Goal: Task Accomplishment & Management: Manage account settings

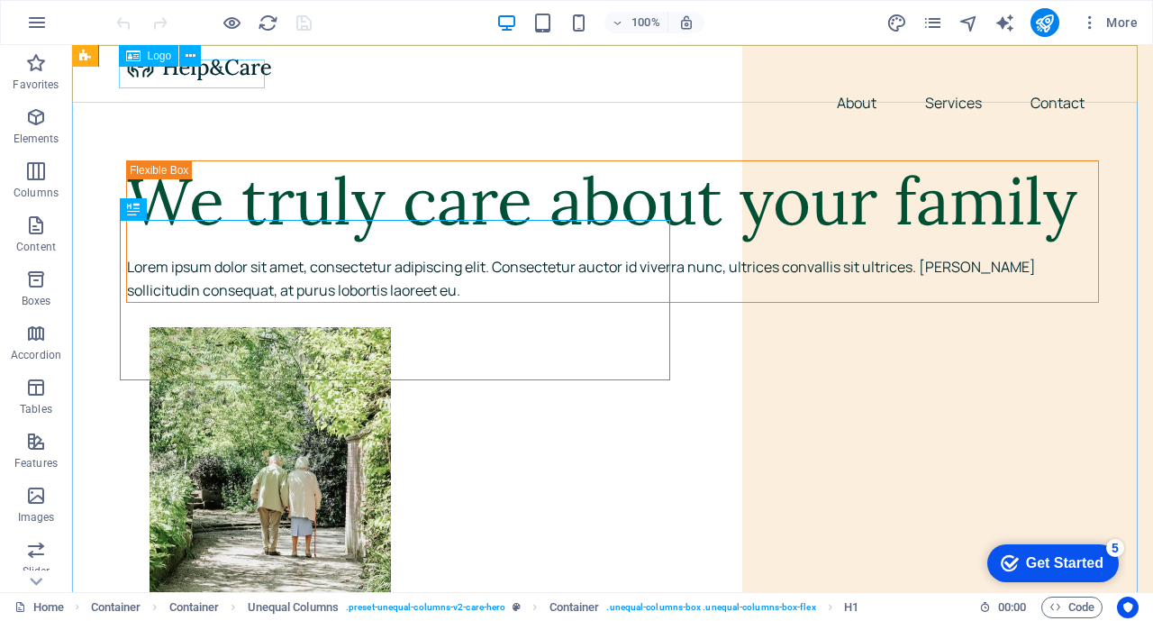
click at [154, 59] on span "Logo" at bounding box center [160, 55] width 24 height 11
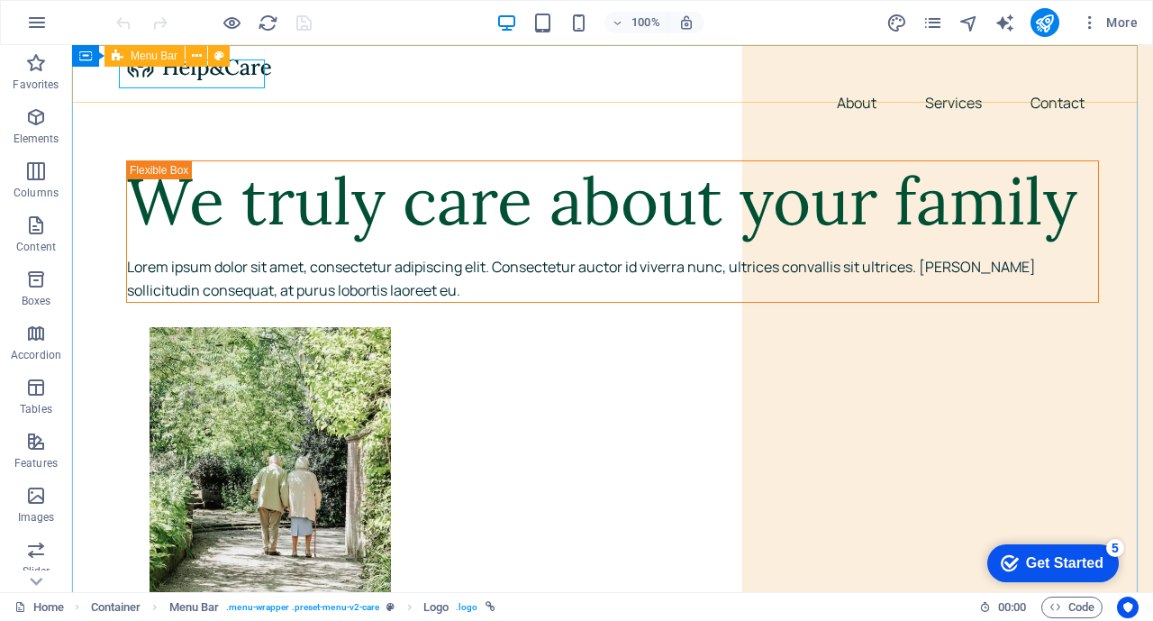
click at [194, 55] on icon at bounding box center [197, 56] width 10 height 19
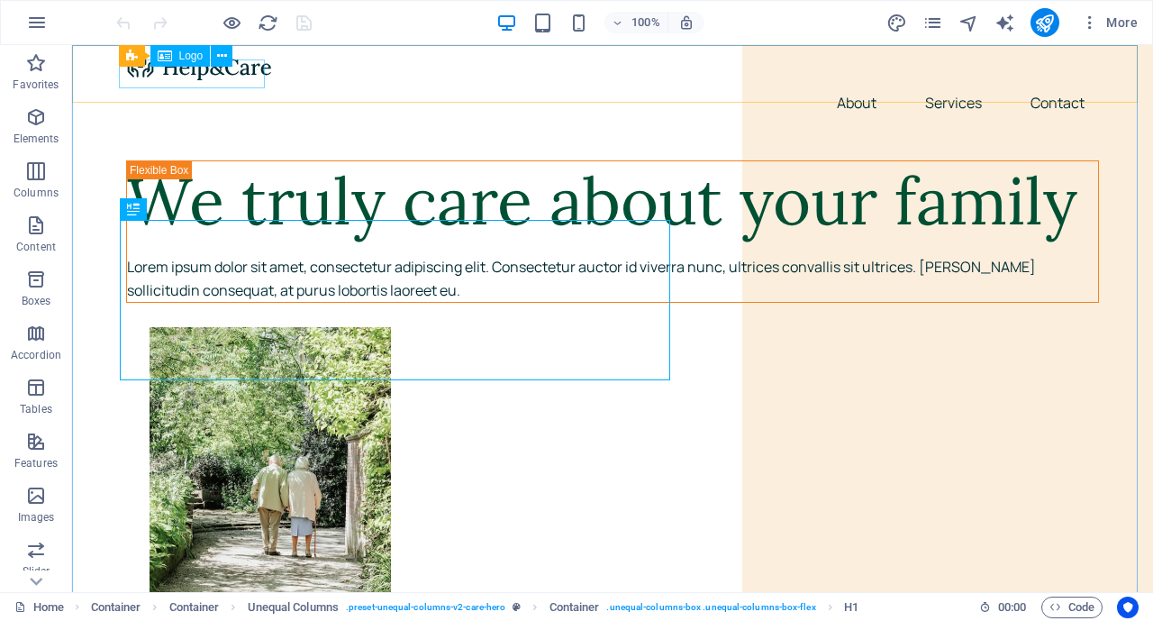
click at [194, 59] on span "Logo" at bounding box center [191, 55] width 24 height 11
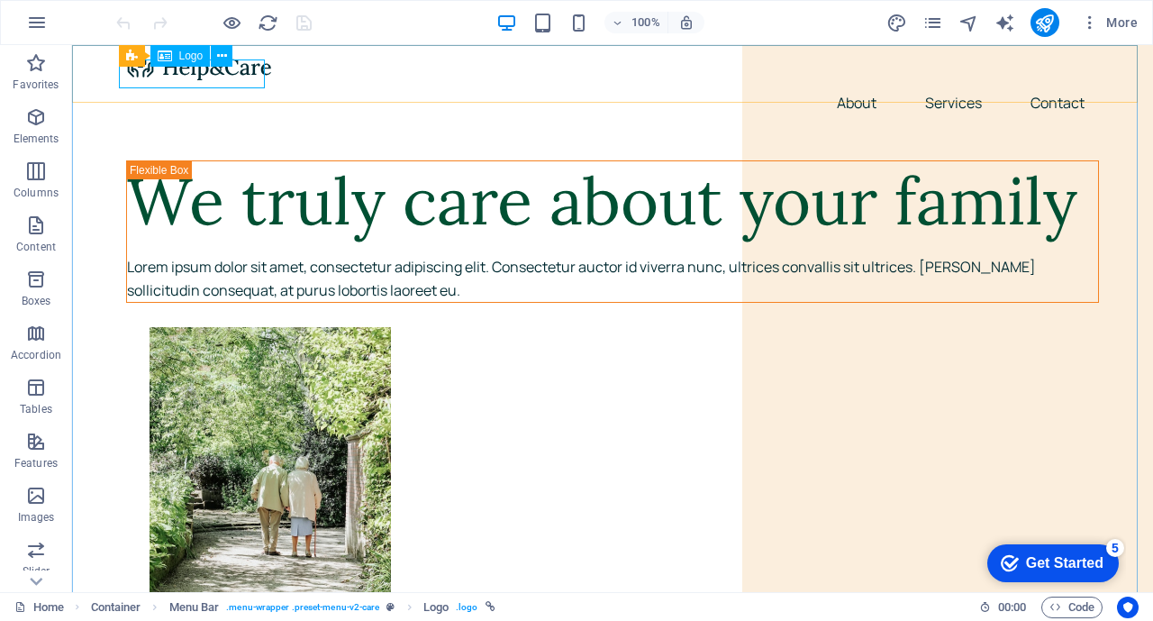
click at [196, 57] on span "Logo" at bounding box center [191, 55] width 24 height 11
select select "px"
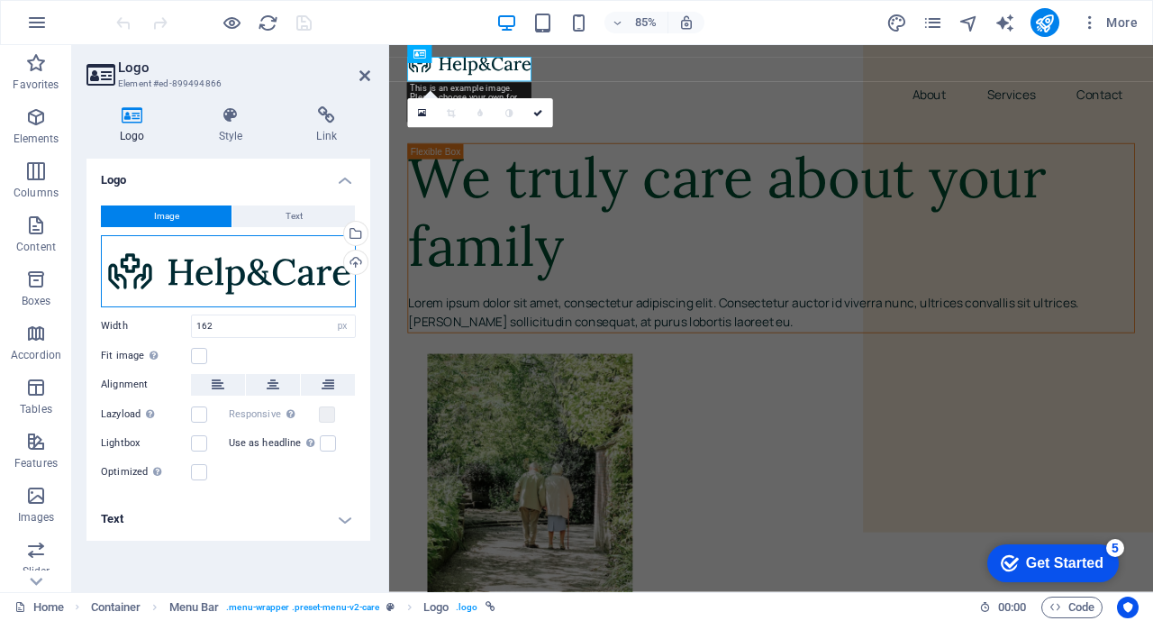
click at [218, 278] on div "Drag files here, click to choose files or select files from Files or our free s…" at bounding box center [228, 271] width 255 height 72
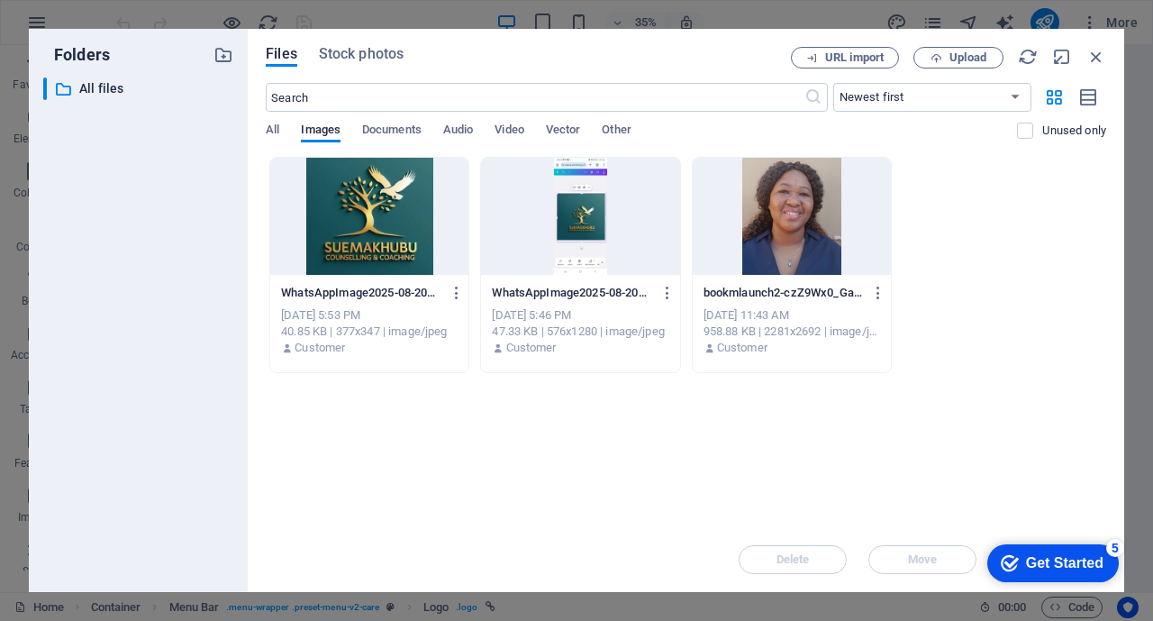
click at [372, 208] on div at bounding box center [369, 216] width 198 height 117
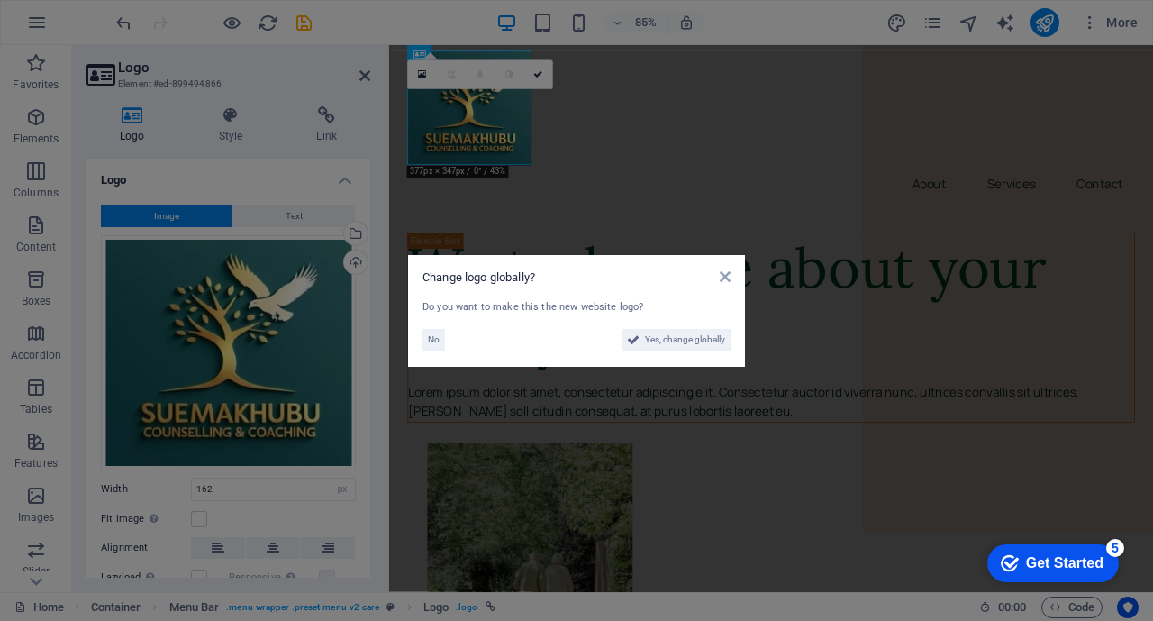
click at [694, 336] on span "Yes, change globally" at bounding box center [685, 340] width 80 height 22
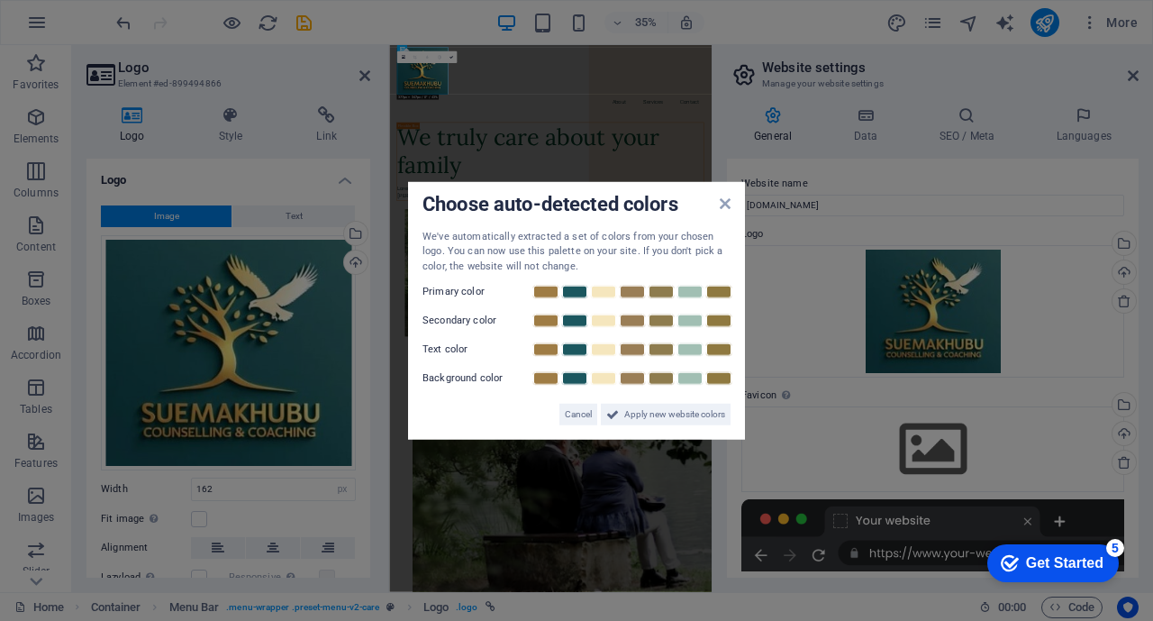
click at [572, 380] on link at bounding box center [574, 378] width 27 height 14
click at [714, 294] on link at bounding box center [719, 292] width 27 height 14
click at [690, 321] on link at bounding box center [690, 321] width 27 height 14
click at [586, 346] on link at bounding box center [574, 349] width 27 height 14
click at [579, 342] on link at bounding box center [574, 349] width 27 height 14
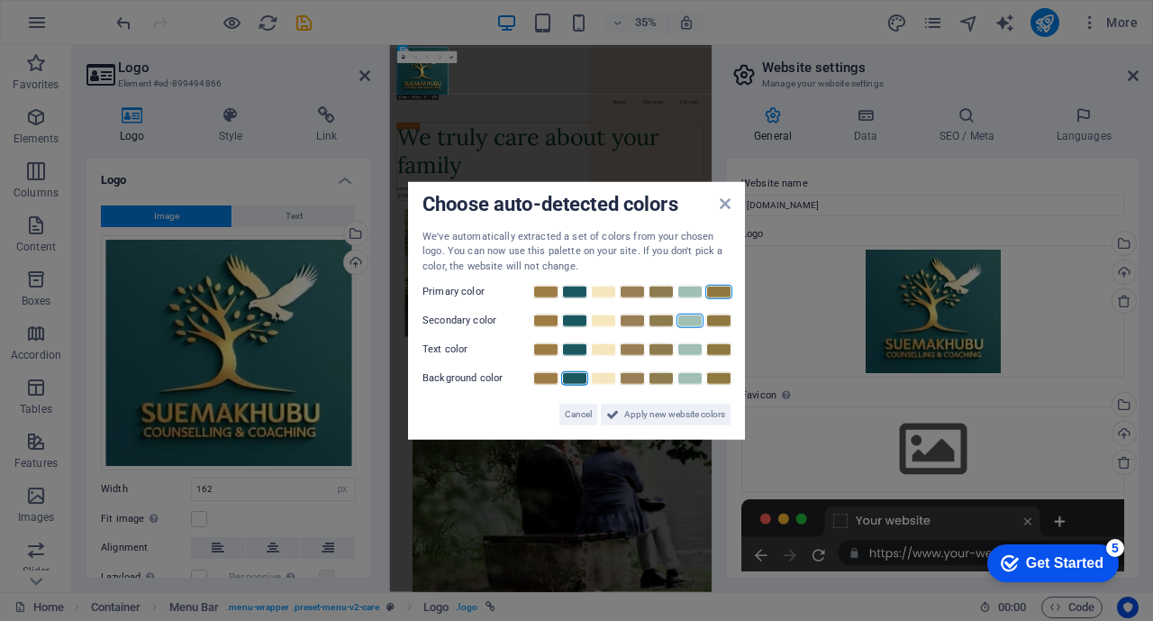
click at [547, 349] on link at bounding box center [546, 349] width 27 height 14
click at [661, 347] on link at bounding box center [661, 349] width 27 height 14
click at [543, 351] on link at bounding box center [546, 349] width 27 height 14
click at [645, 416] on span "Apply new website colors" at bounding box center [674, 415] width 101 height 22
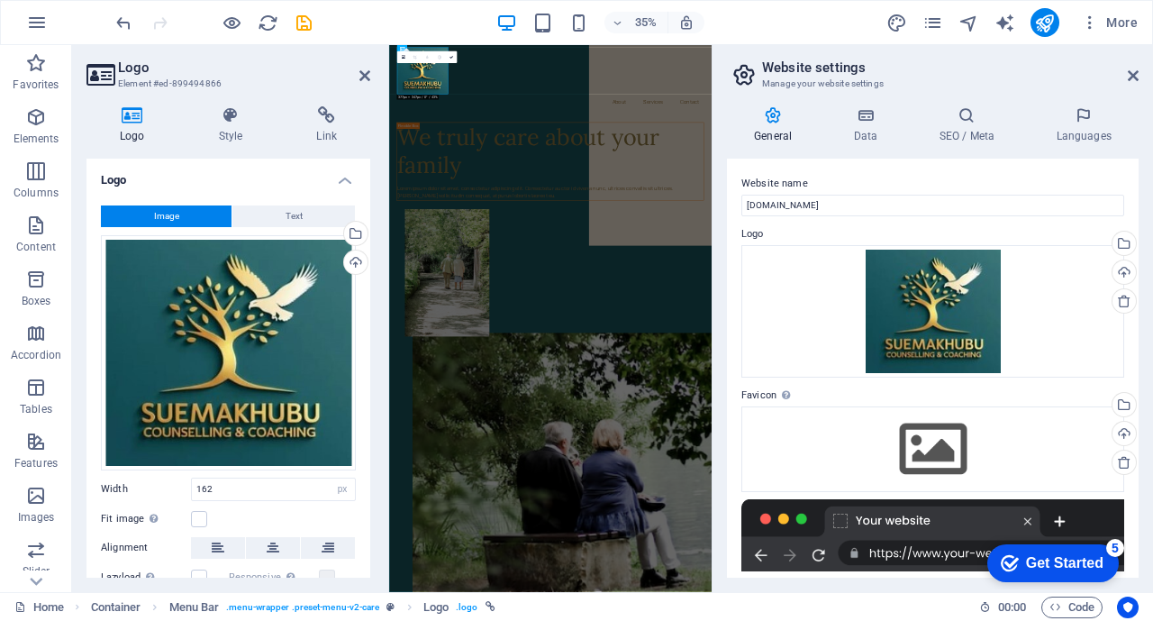
click at [129, 116] on icon at bounding box center [133, 115] width 92 height 18
click at [132, 118] on icon at bounding box center [133, 115] width 92 height 18
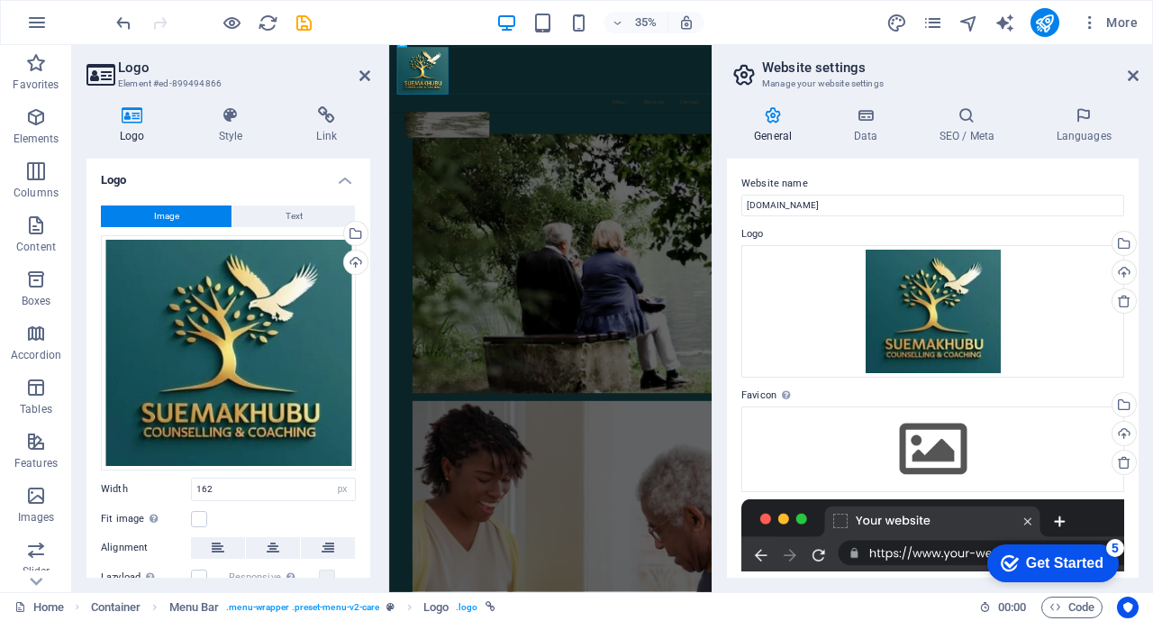
click at [228, 118] on icon at bounding box center [231, 115] width 91 height 18
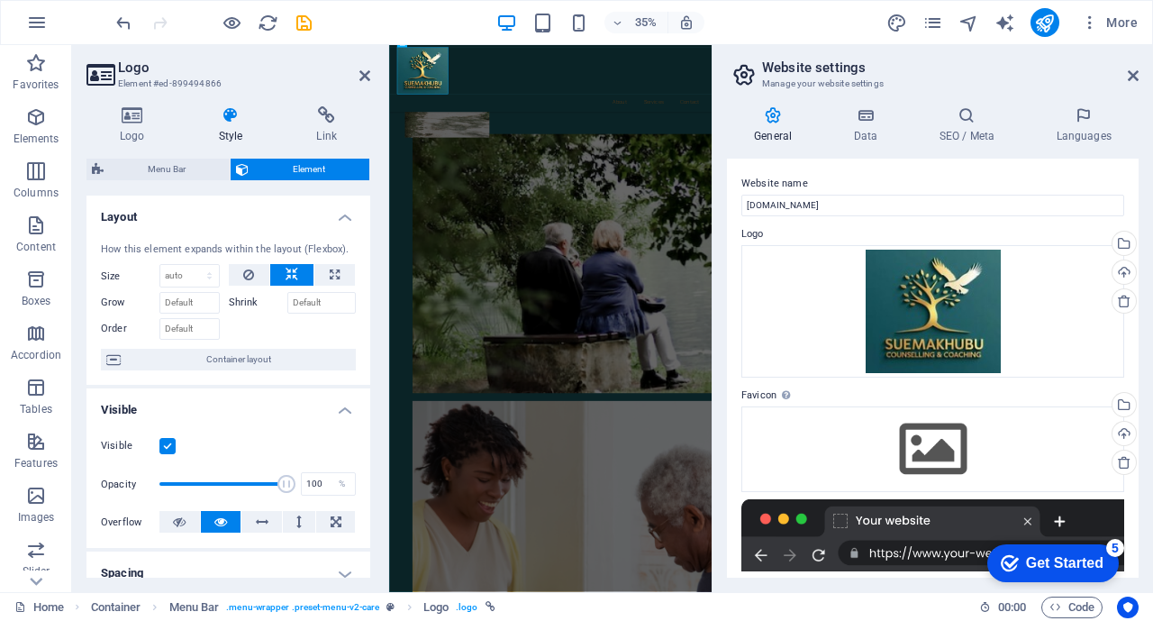
click at [137, 114] on icon at bounding box center [133, 115] width 92 height 18
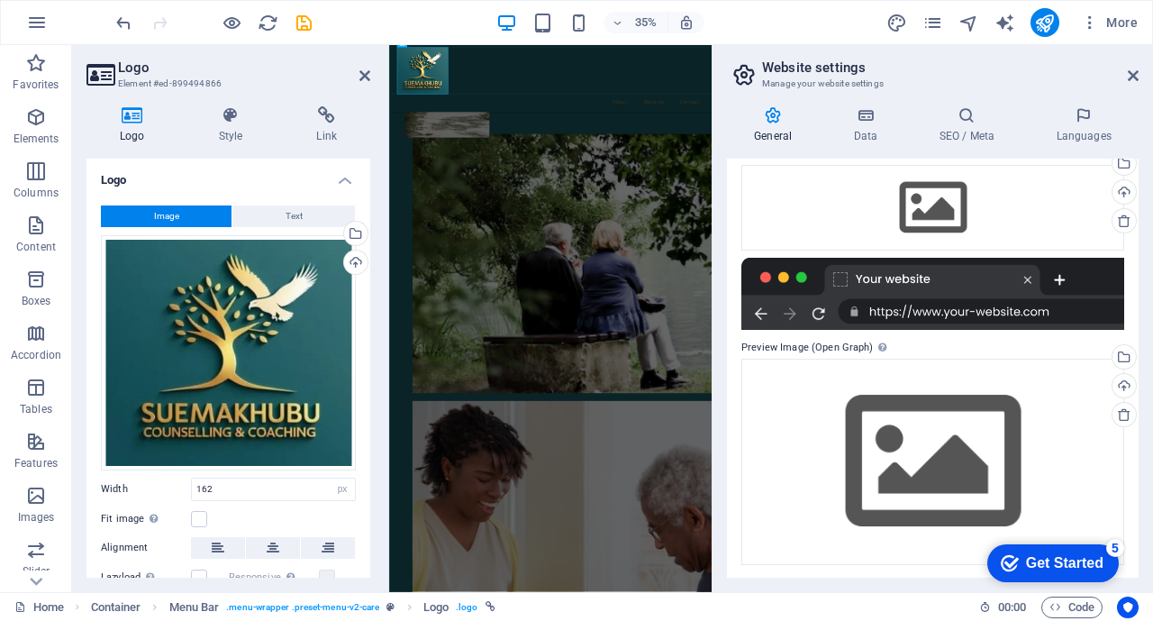
scroll to position [243, 0]
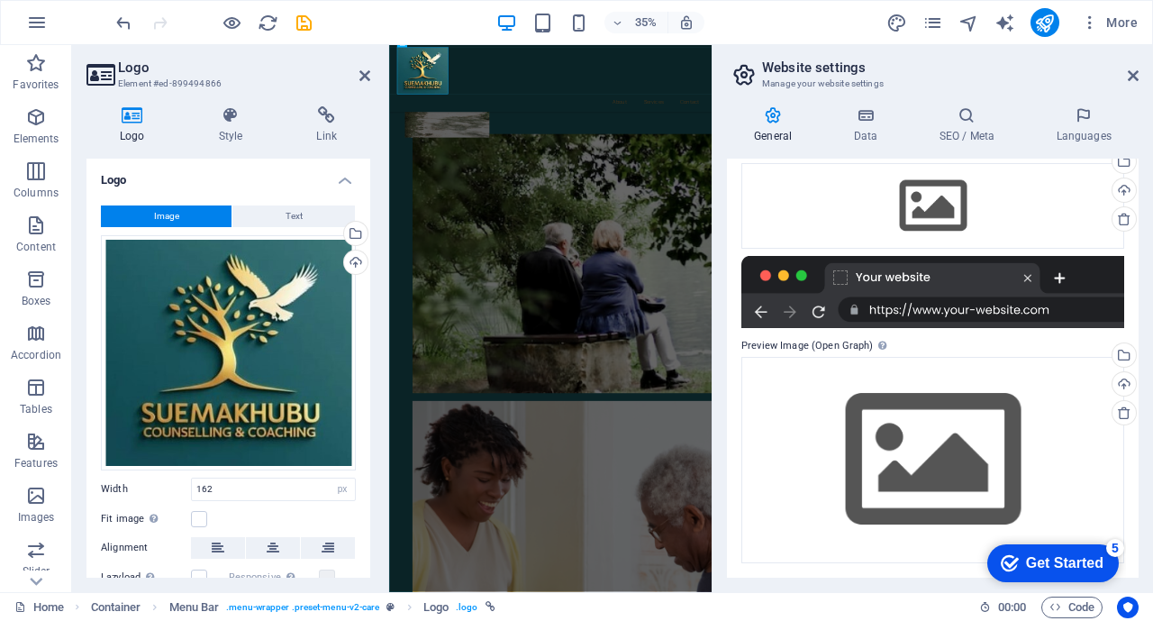
click at [868, 124] on h4 "Data" at bounding box center [869, 125] width 86 height 38
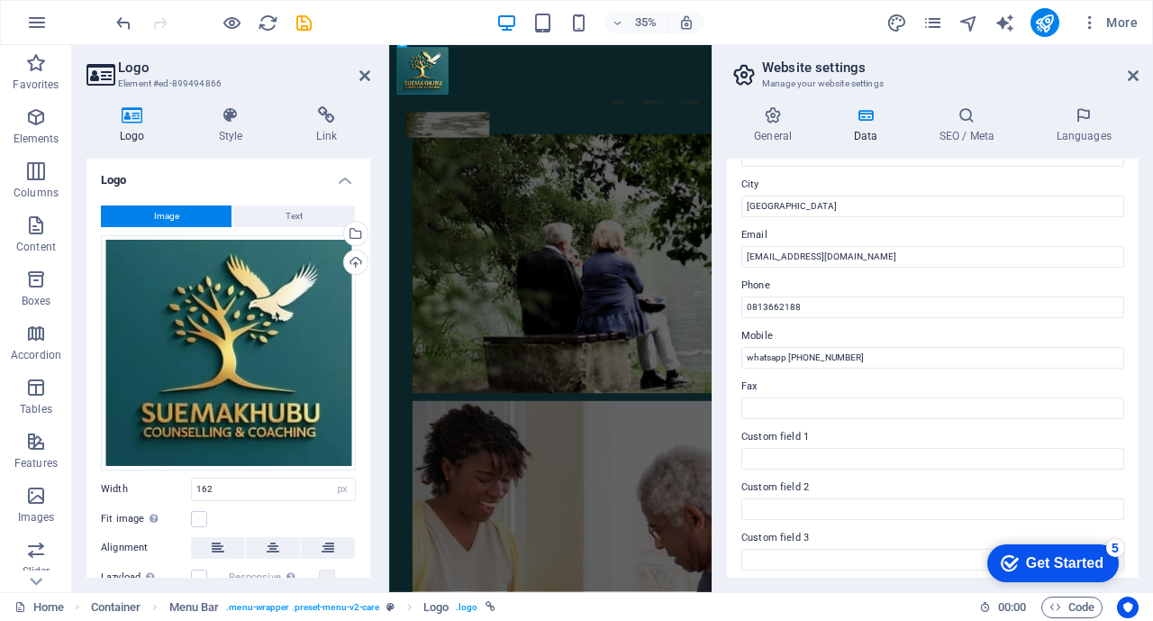
scroll to position [0, 0]
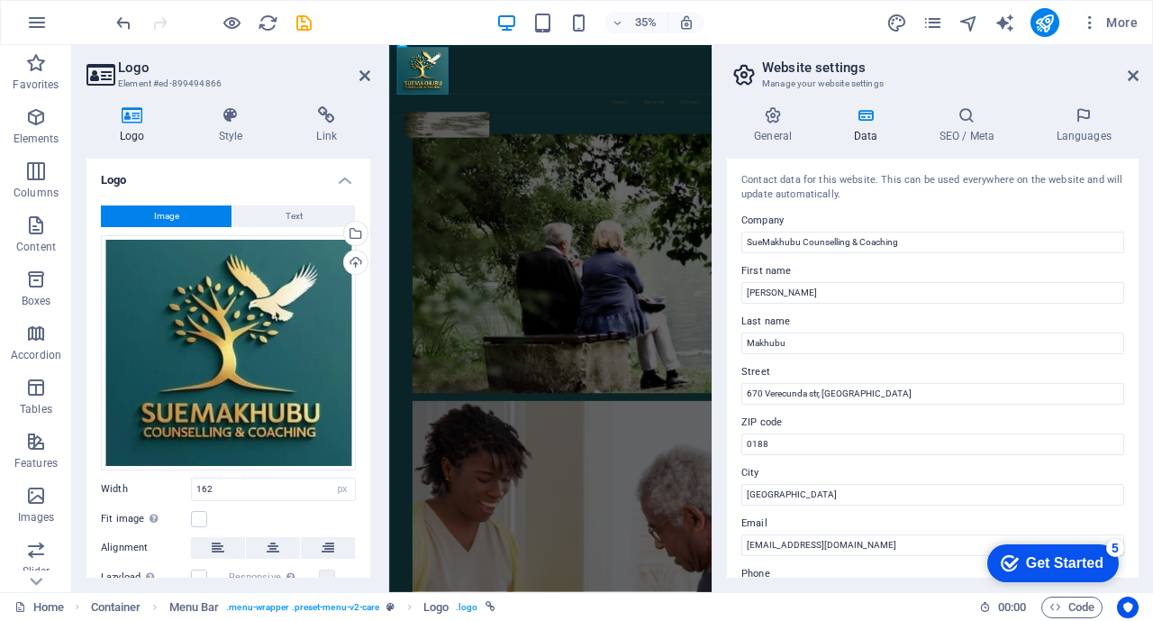
click at [964, 124] on h4 "SEO / Meta" at bounding box center [970, 125] width 117 height 38
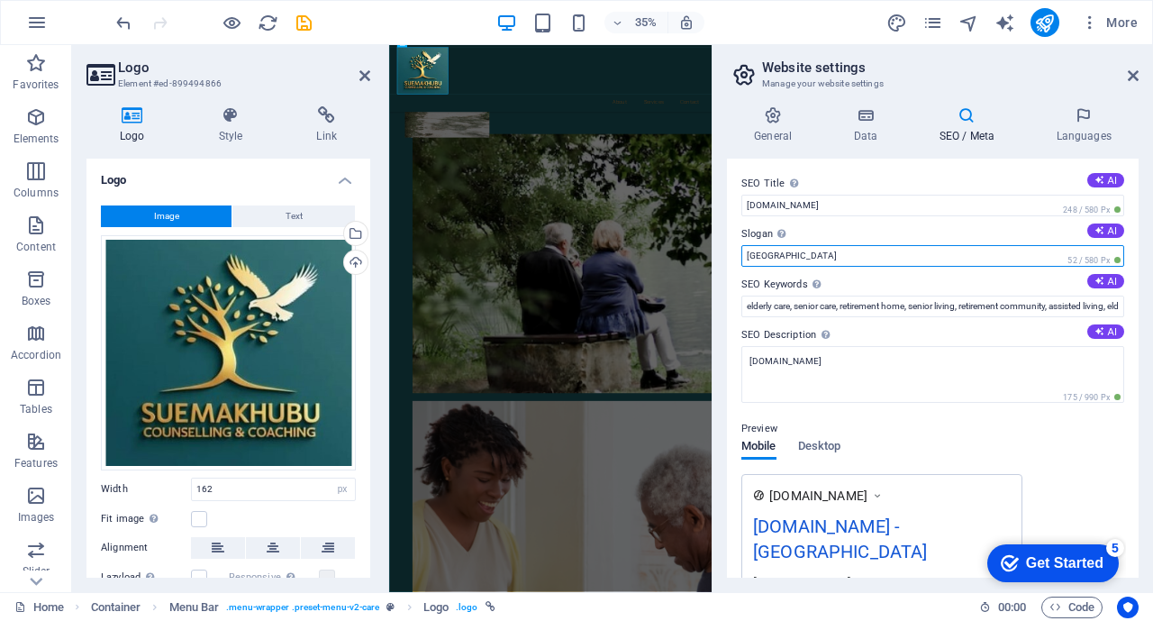
click at [817, 250] on input "Berlin" at bounding box center [933, 256] width 383 height 22
type input "B"
type input "S"
type input "h"
type input "Heal and Soar"
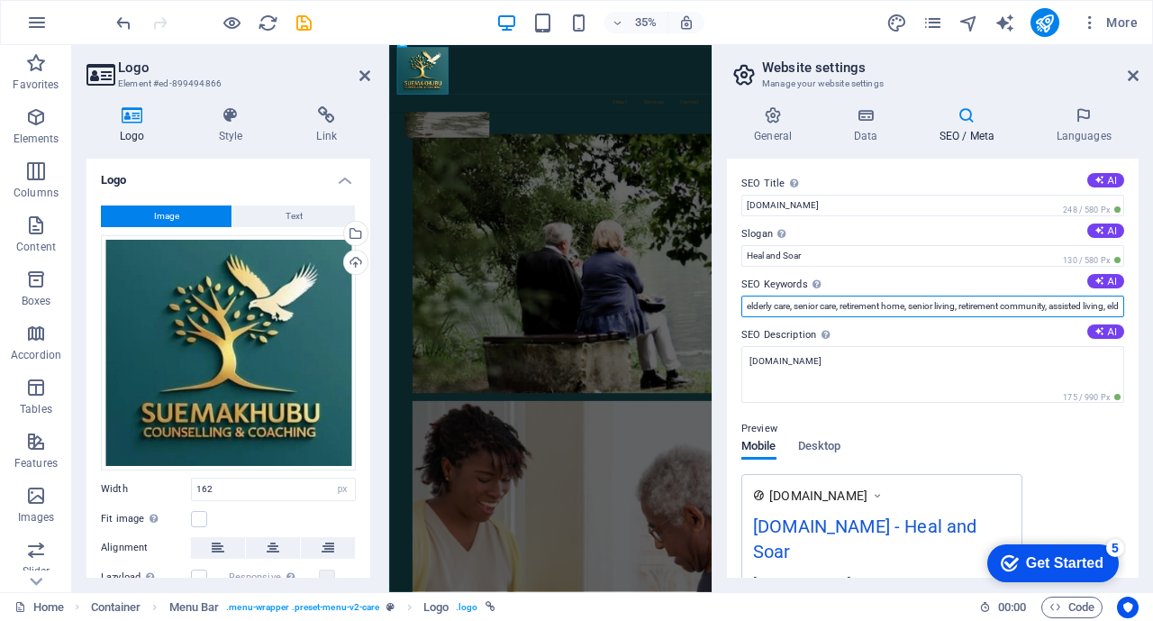
click at [785, 307] on input "elderly care, senior care, retirement home, senior living, retirement community…" at bounding box center [933, 307] width 383 height 22
click at [968, 305] on input "elderly care, senior care, retirement home, senior living, retirement community…" at bounding box center [933, 307] width 383 height 22
type input "n"
click at [1037, 309] on input "Counselling; Life Coaching, Career Coaching; Leadership Coaching; Depression; W…" at bounding box center [933, 307] width 383 height 22
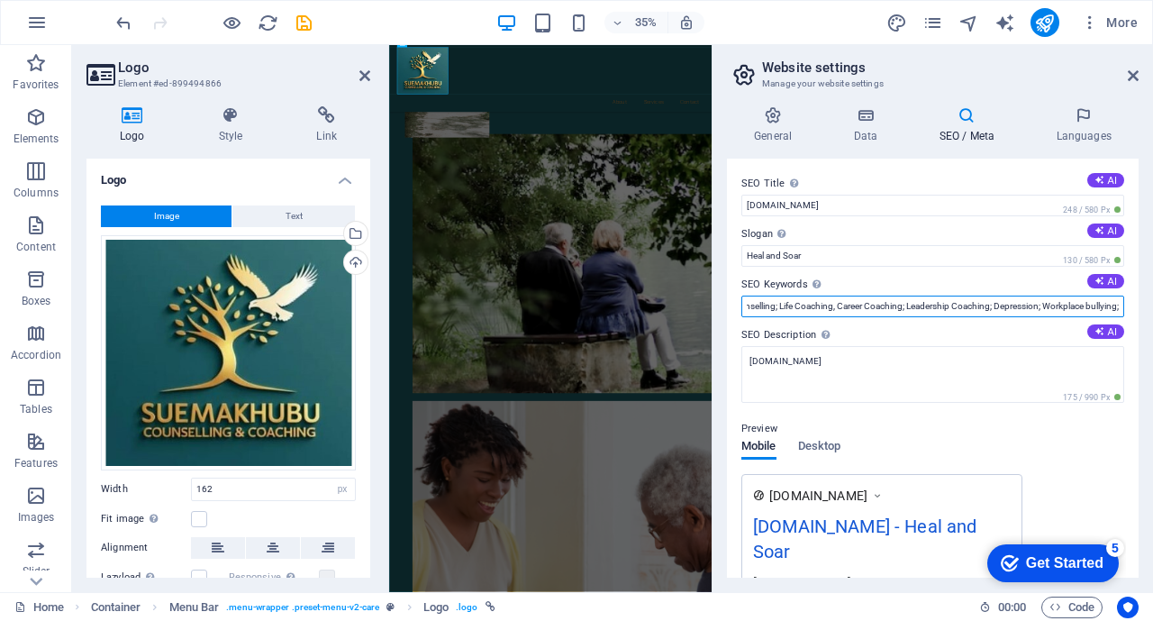
click at [1116, 308] on input "Counselling; Life Coaching, Career Coaching; Leadership Coaching; Depression; W…" at bounding box center [933, 307] width 383 height 22
type input "Counselling; Life Coaching, Career Coaching; Leadership Coaching; Depression; W…"
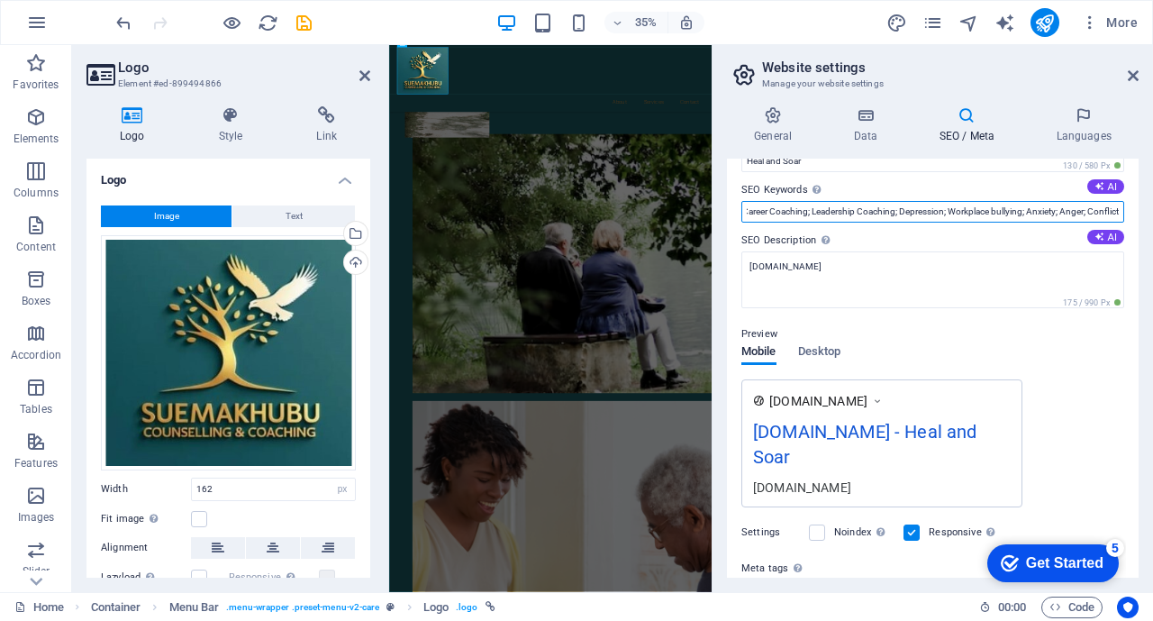
scroll to position [0, 0]
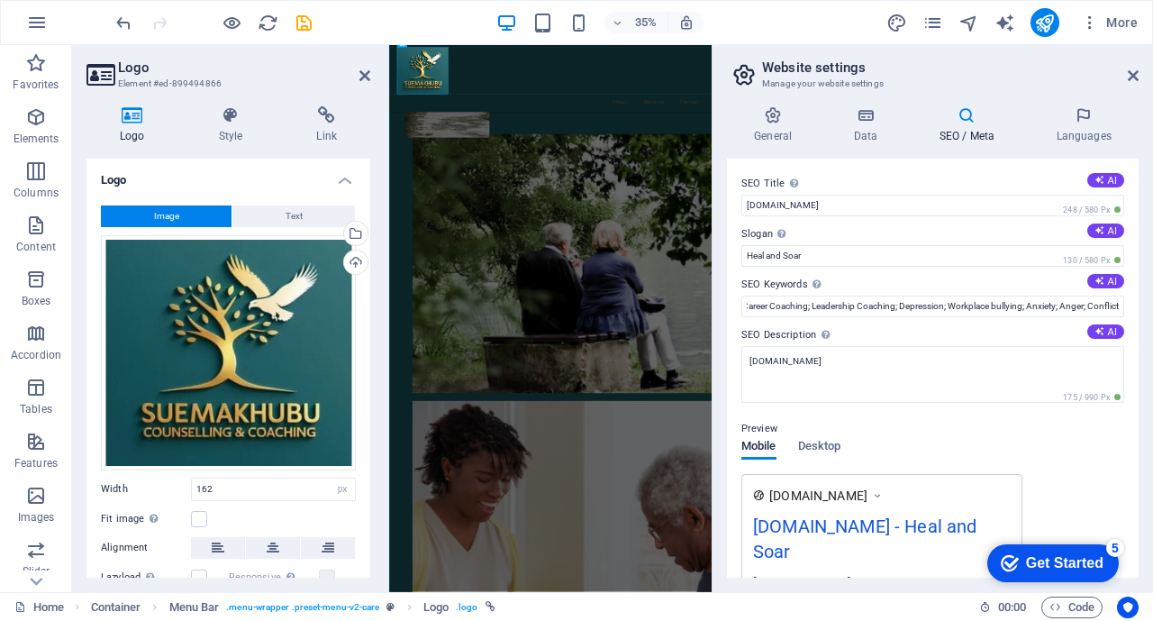
click at [1095, 126] on h4 "Languages" at bounding box center [1084, 125] width 110 height 38
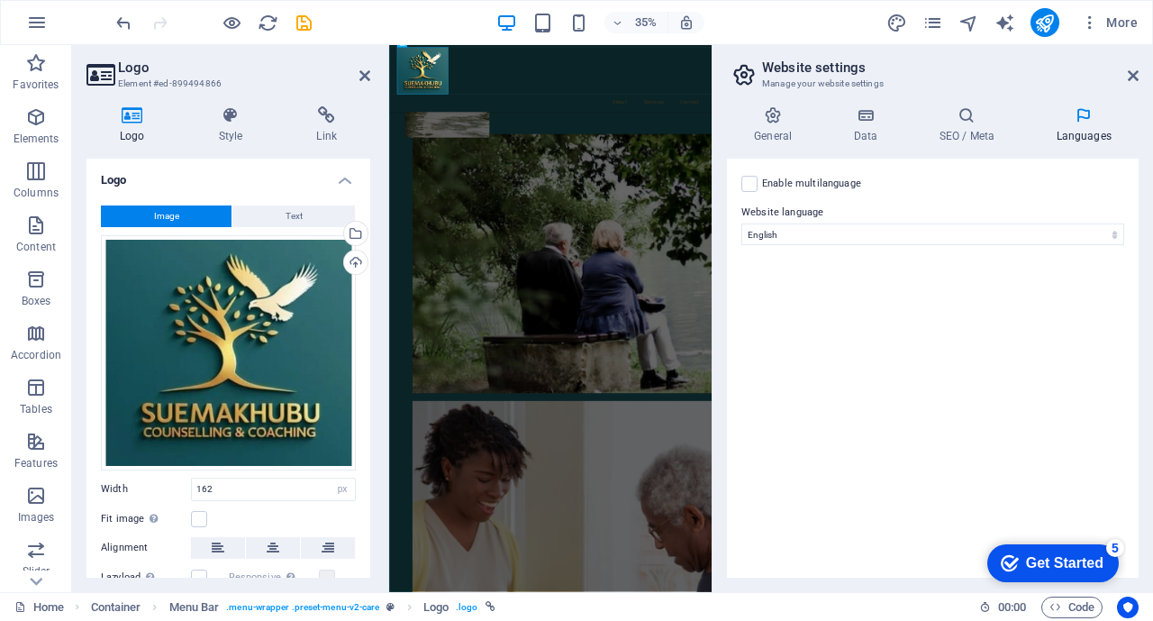
click at [772, 127] on h4 "General" at bounding box center [776, 125] width 99 height 38
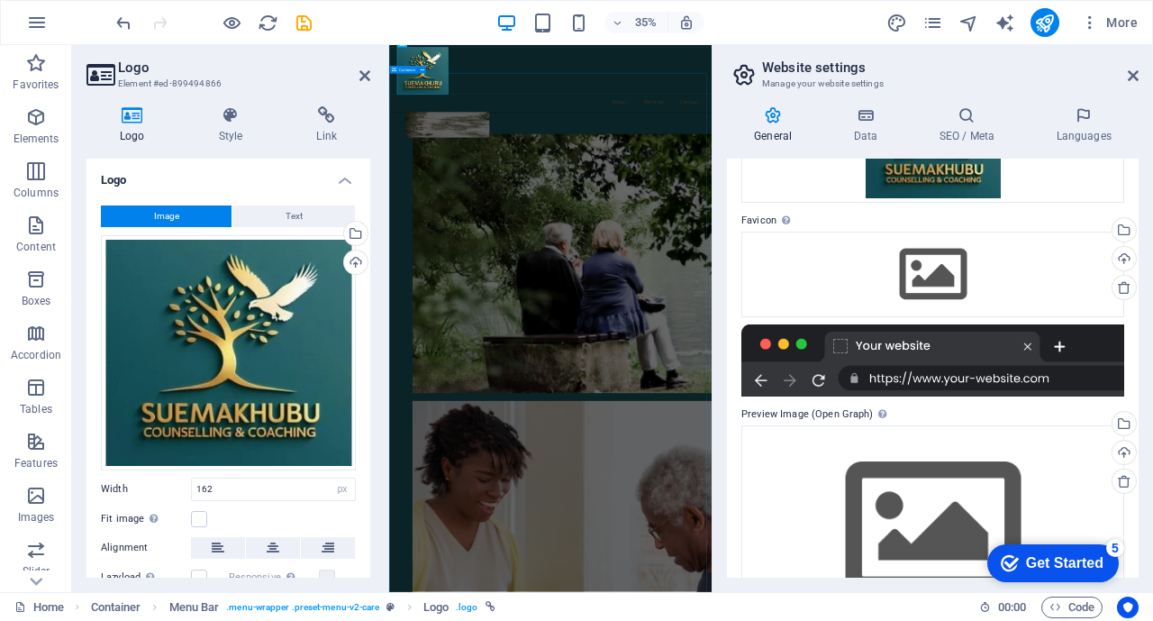
scroll to position [172, 0]
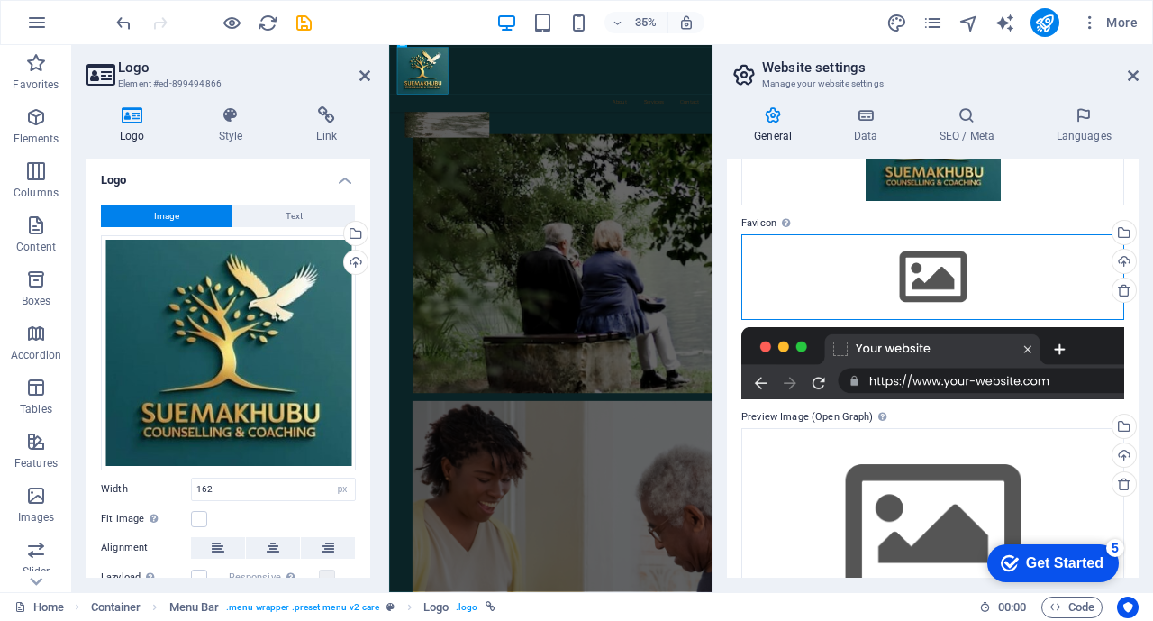
click at [928, 271] on div "Drag files here, click to choose files or select files from Files or our free s…" at bounding box center [933, 276] width 383 height 85
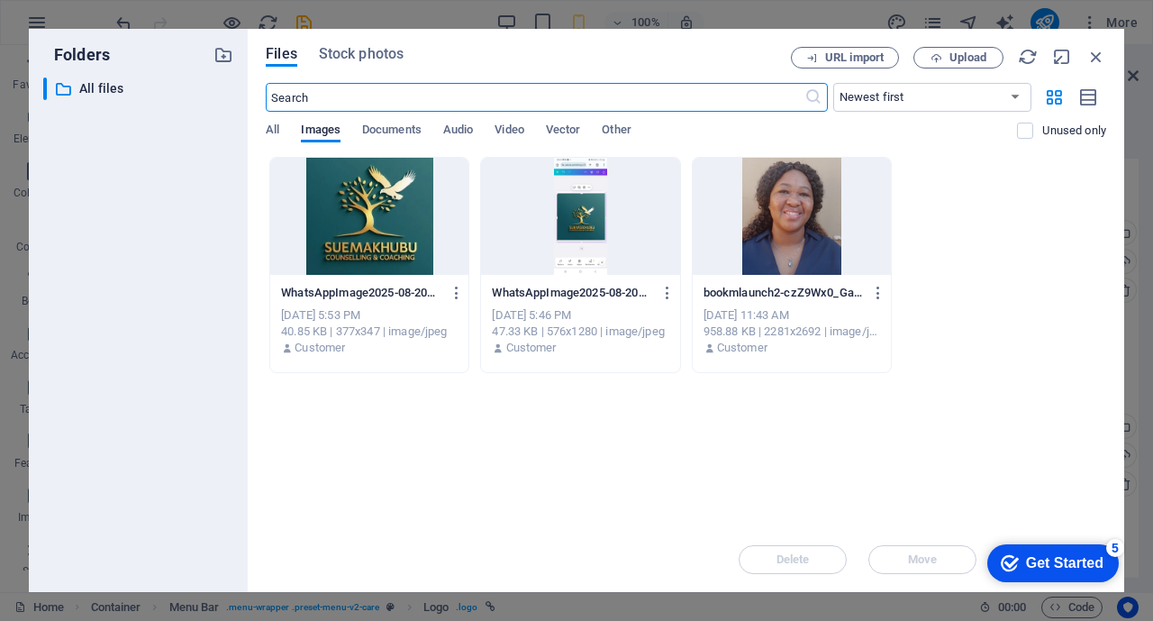
click at [391, 219] on div at bounding box center [369, 216] width 198 height 117
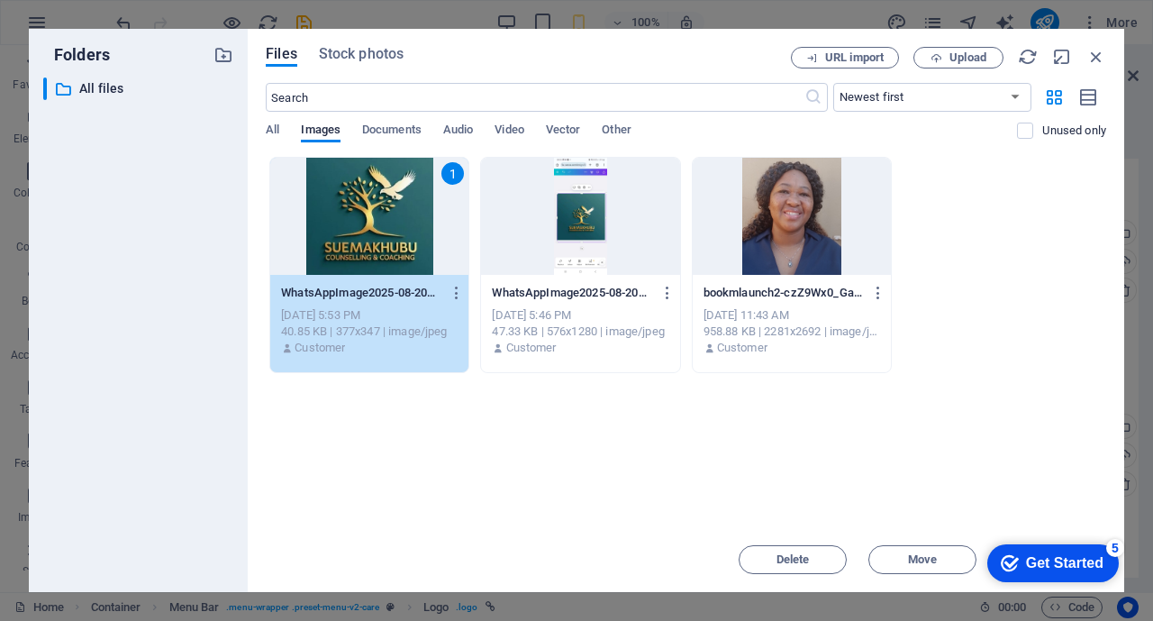
click at [391, 219] on div "1" at bounding box center [369, 216] width 198 height 117
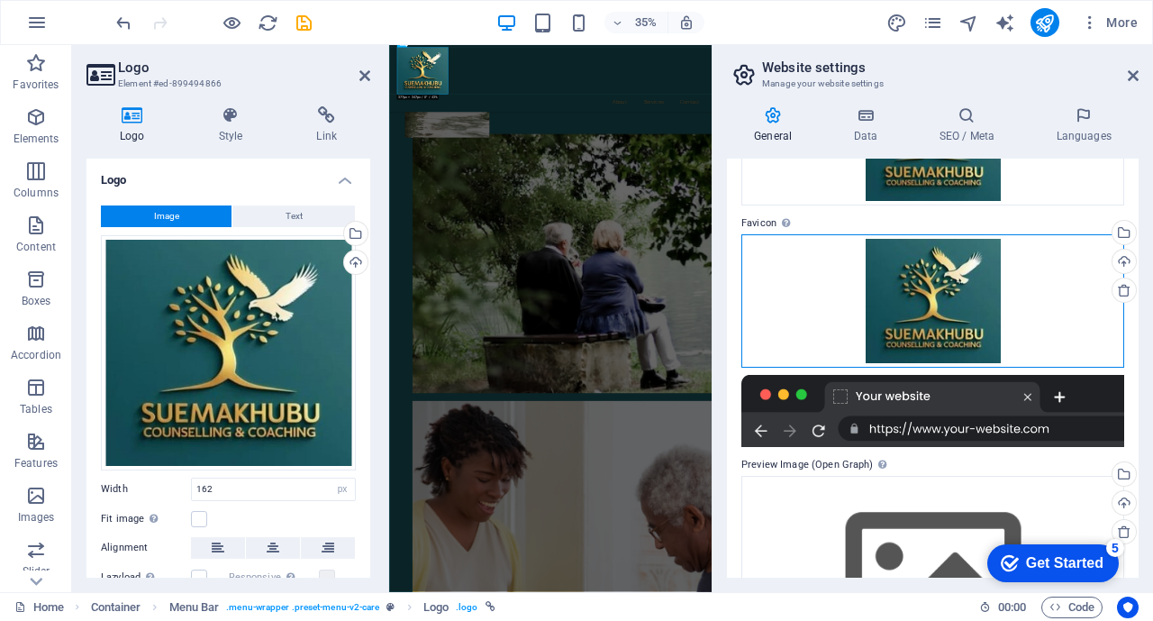
click at [935, 287] on div "Drag files here, click to choose files or select files from Files or our free s…" at bounding box center [933, 300] width 383 height 133
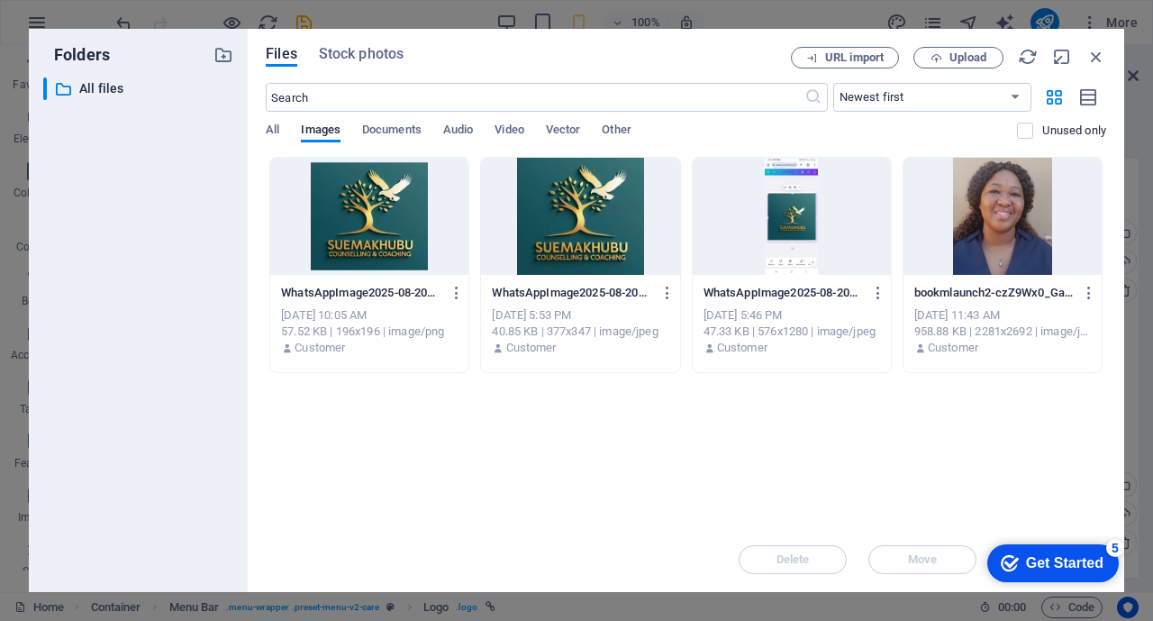
click at [368, 202] on div at bounding box center [369, 216] width 198 height 117
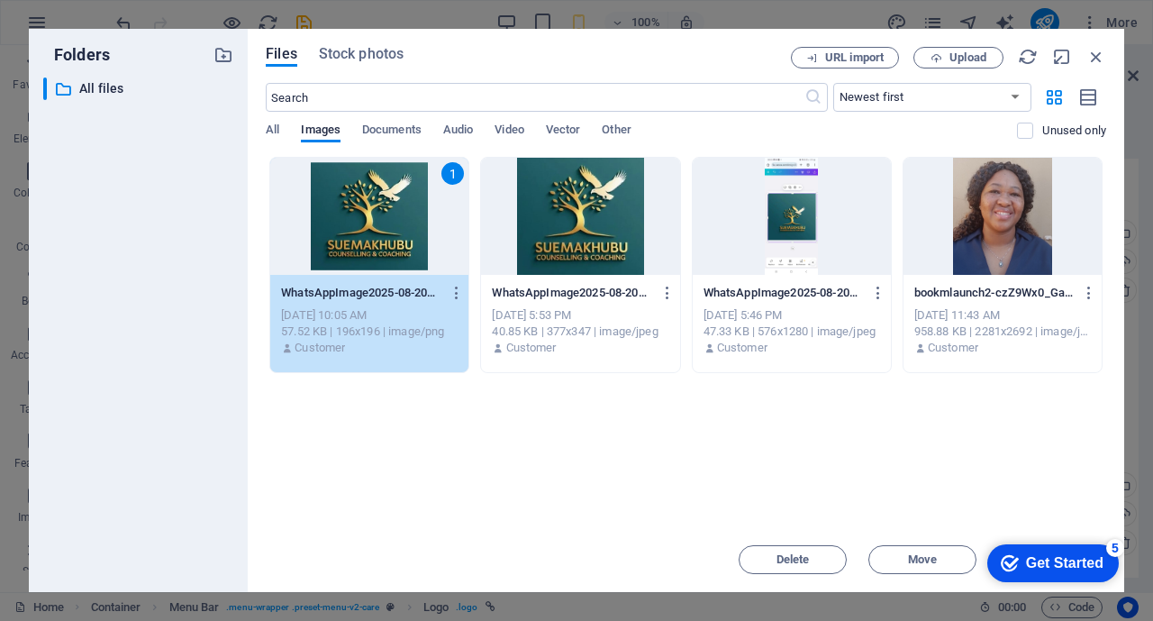
click at [338, 209] on div "1" at bounding box center [369, 216] width 198 height 117
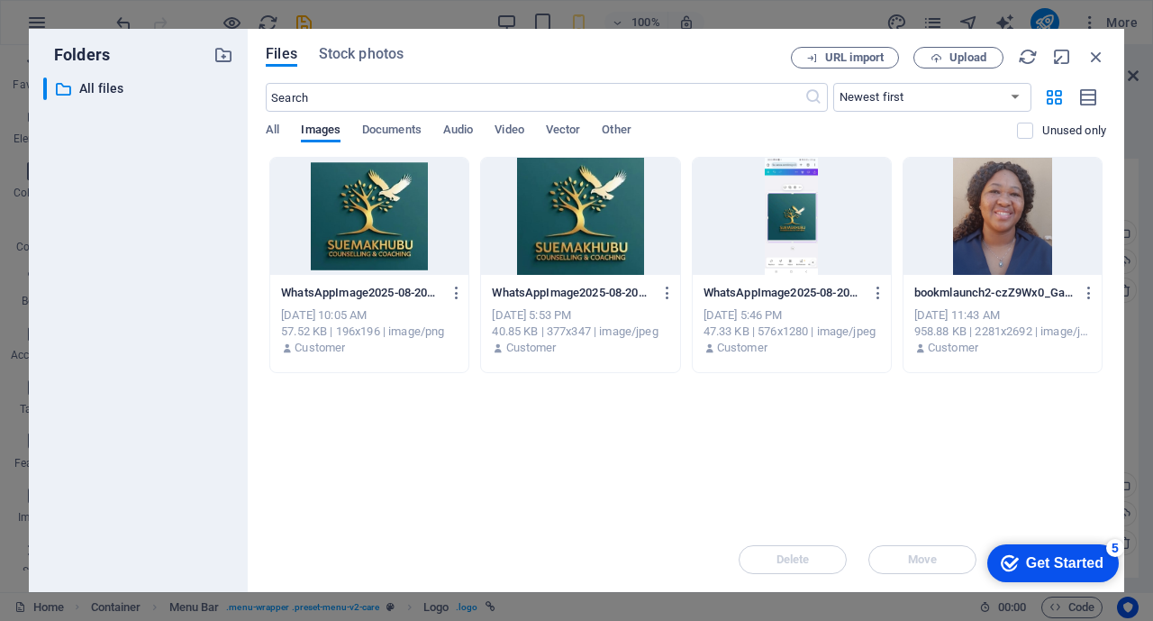
click at [338, 209] on div at bounding box center [369, 216] width 198 height 117
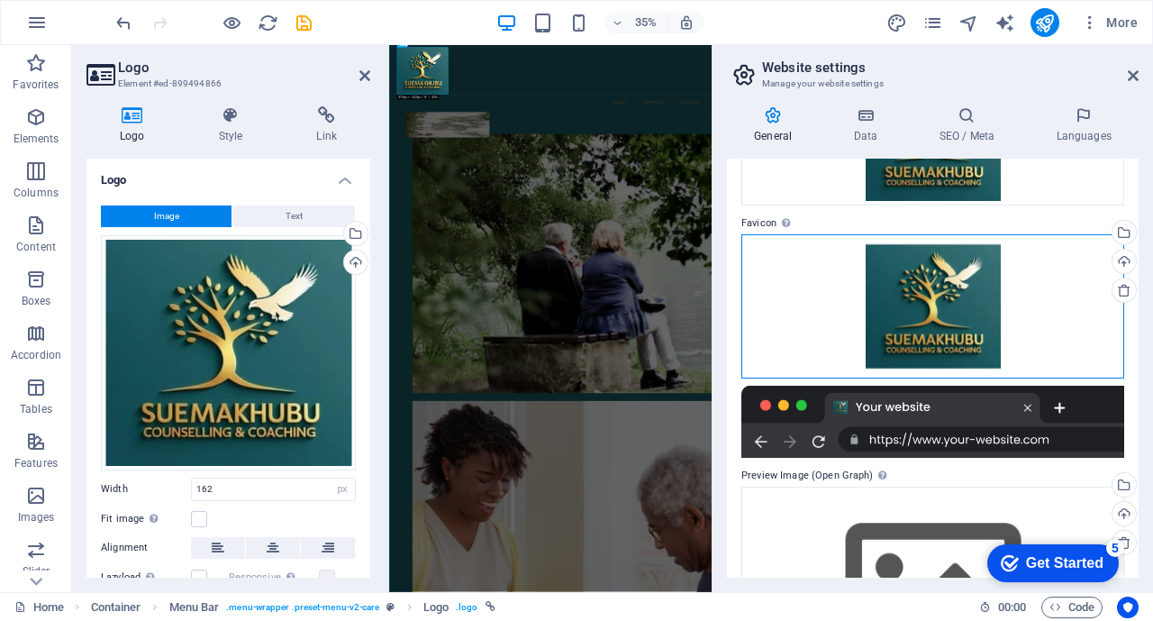
click at [936, 313] on div "Drag files here, click to choose files or select files from Files or our free s…" at bounding box center [933, 306] width 383 height 144
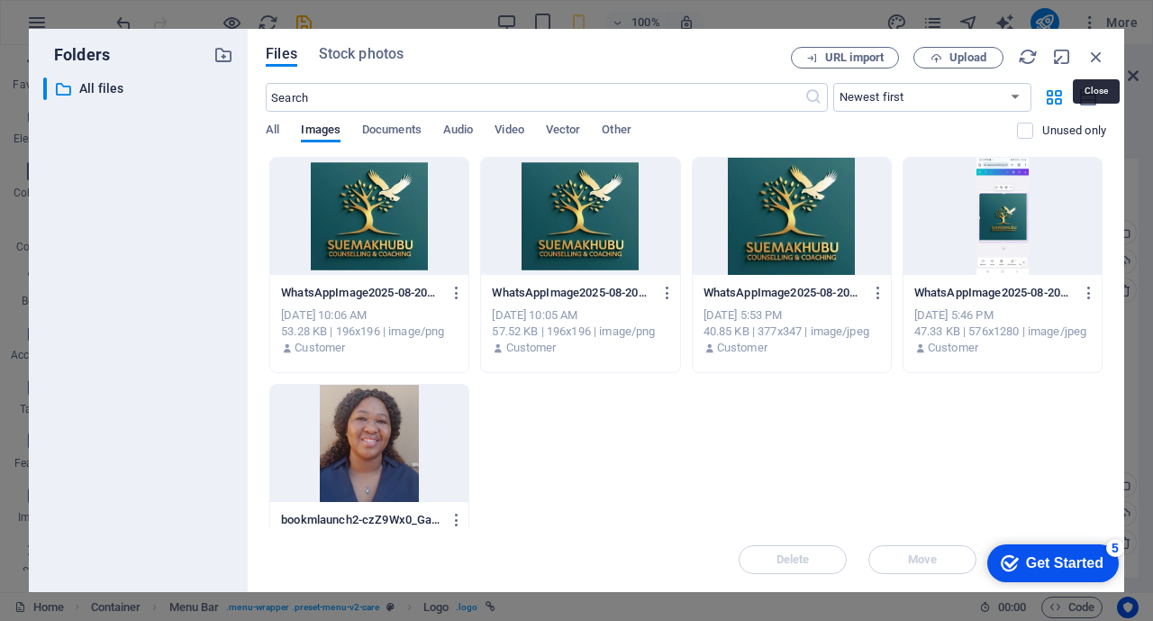
click at [1090, 54] on icon "button" at bounding box center [1097, 57] width 20 height 20
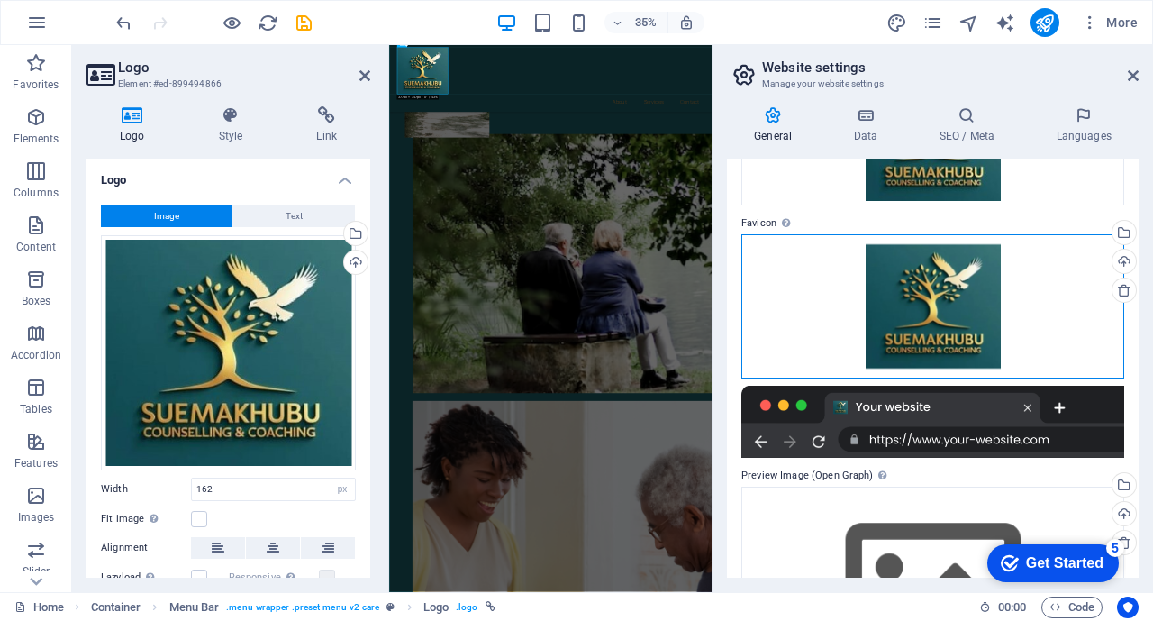
click at [969, 300] on div "Drag files here, click to choose files or select files from Files or our free s…" at bounding box center [933, 306] width 383 height 144
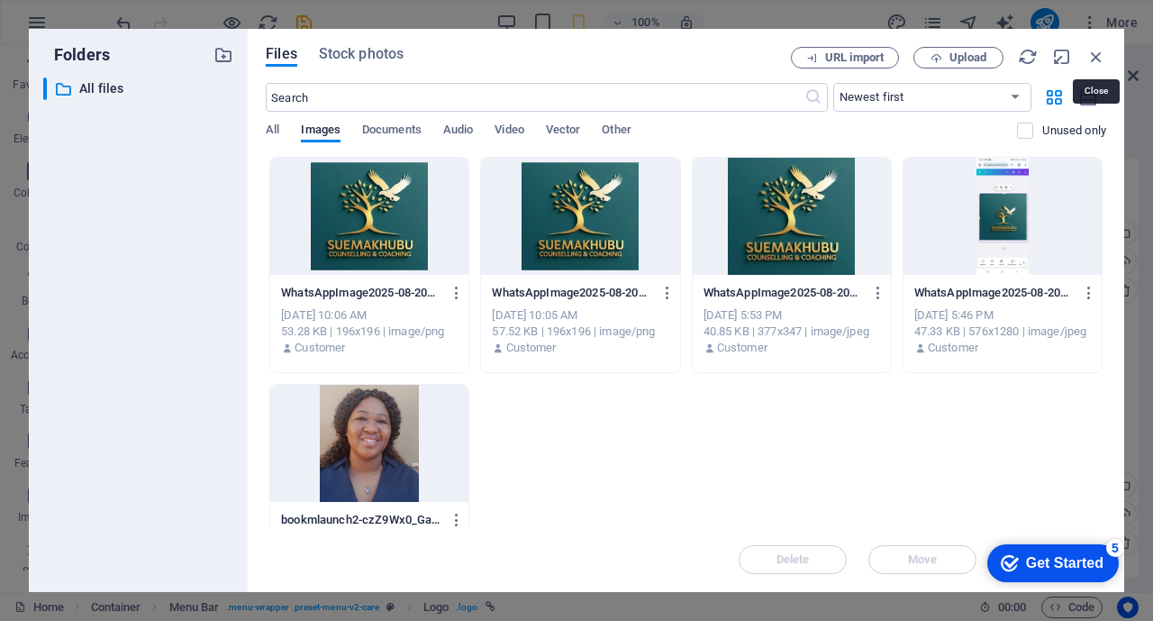
click at [1090, 55] on icon "button" at bounding box center [1097, 57] width 20 height 20
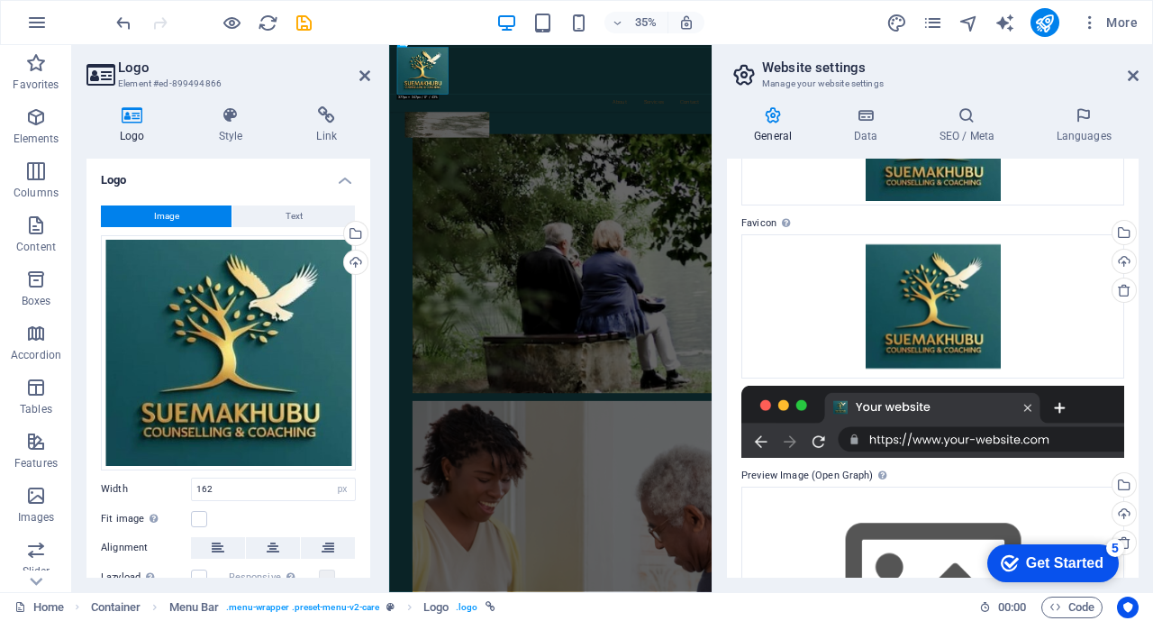
click at [1117, 290] on icon at bounding box center [1124, 290] width 14 height 14
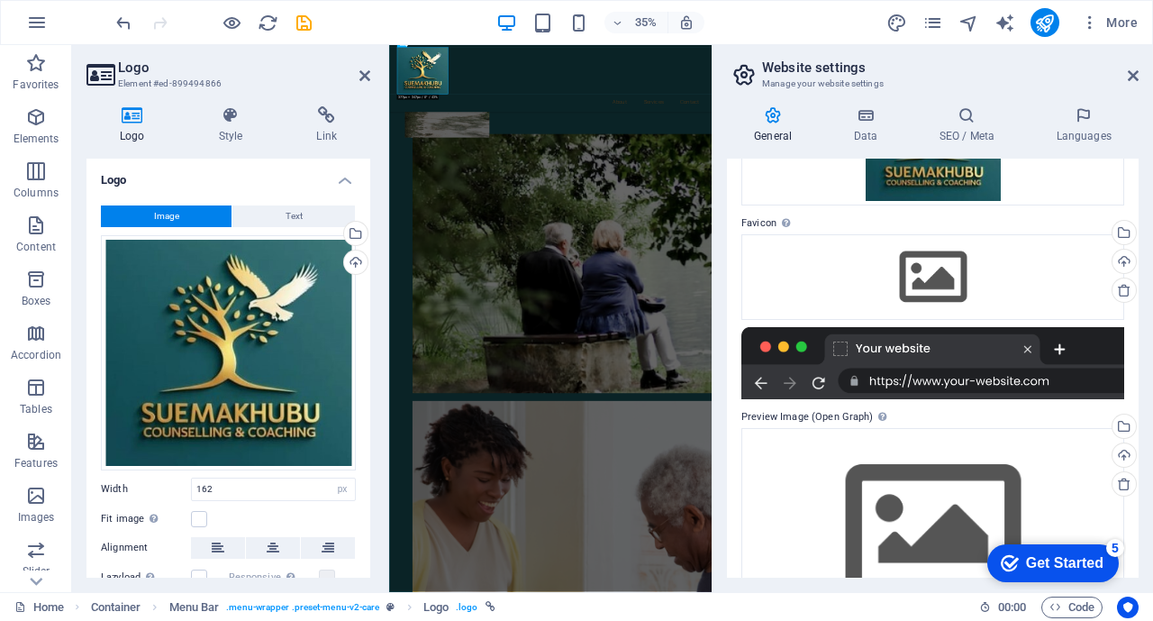
scroll to position [243, 0]
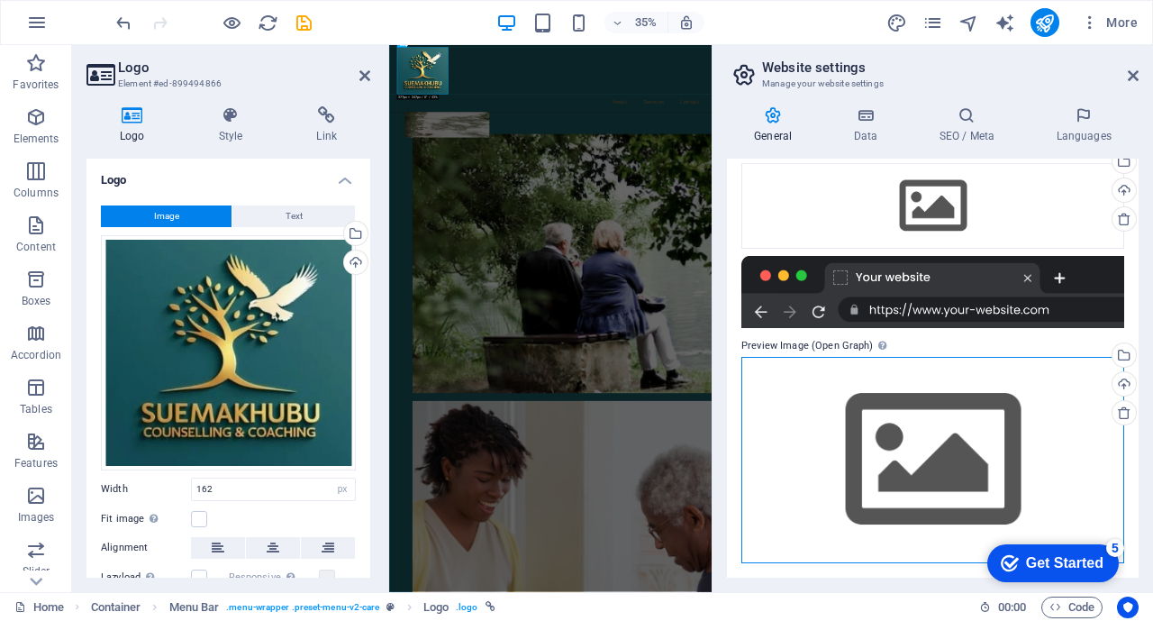
click at [945, 440] on div "Drag files here, click to choose files or select files from Files or our free s…" at bounding box center [933, 460] width 383 height 206
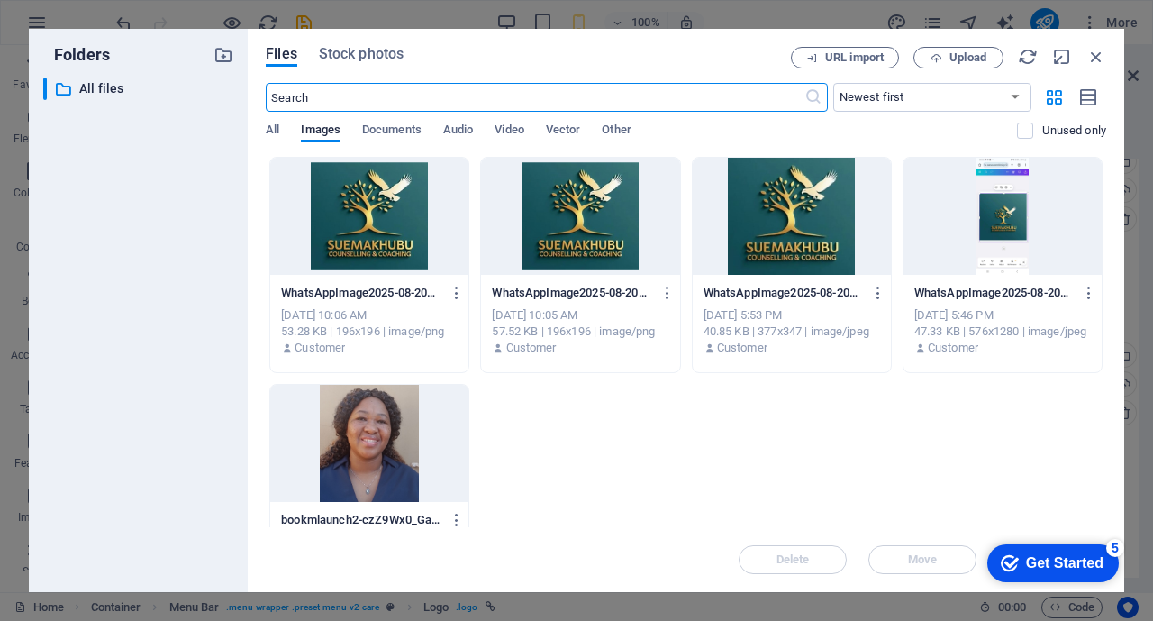
click at [382, 220] on div at bounding box center [369, 216] width 198 height 117
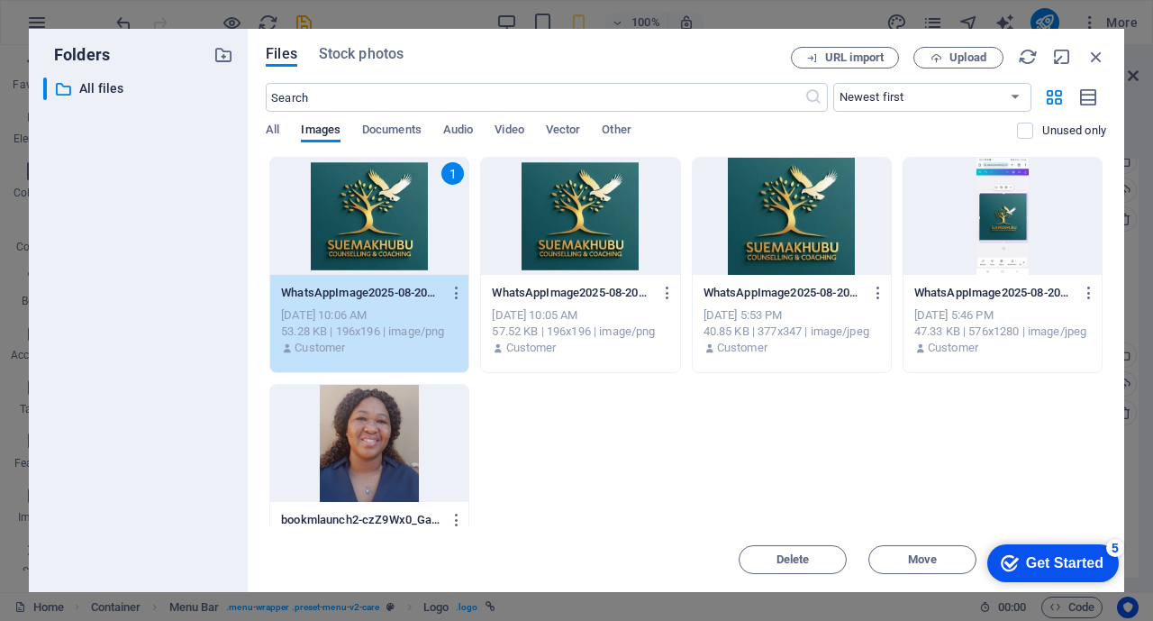
click at [369, 194] on div "1" at bounding box center [369, 216] width 198 height 117
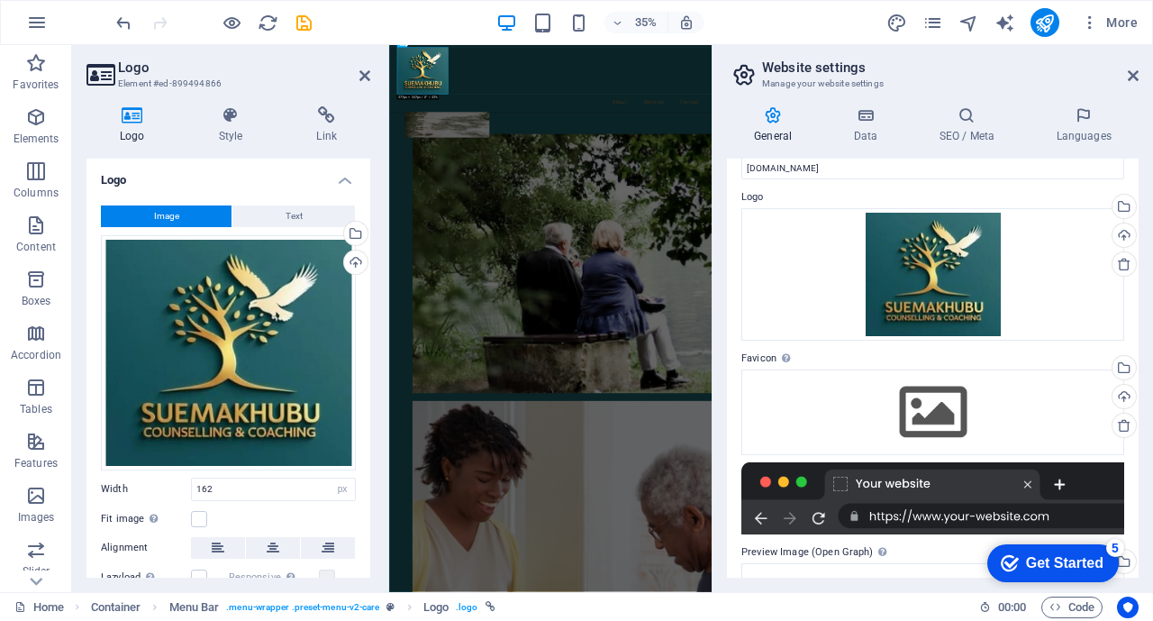
scroll to position [0, 0]
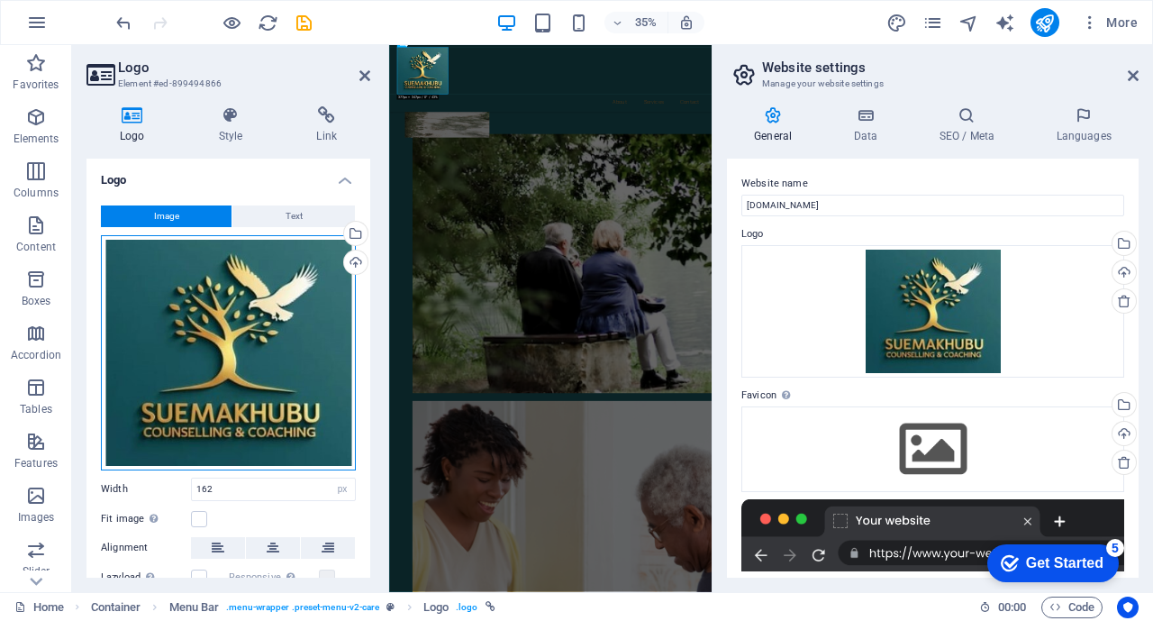
click at [115, 305] on div "Drag files here, click to choose files or select files from Files or our free s…" at bounding box center [228, 352] width 255 height 235
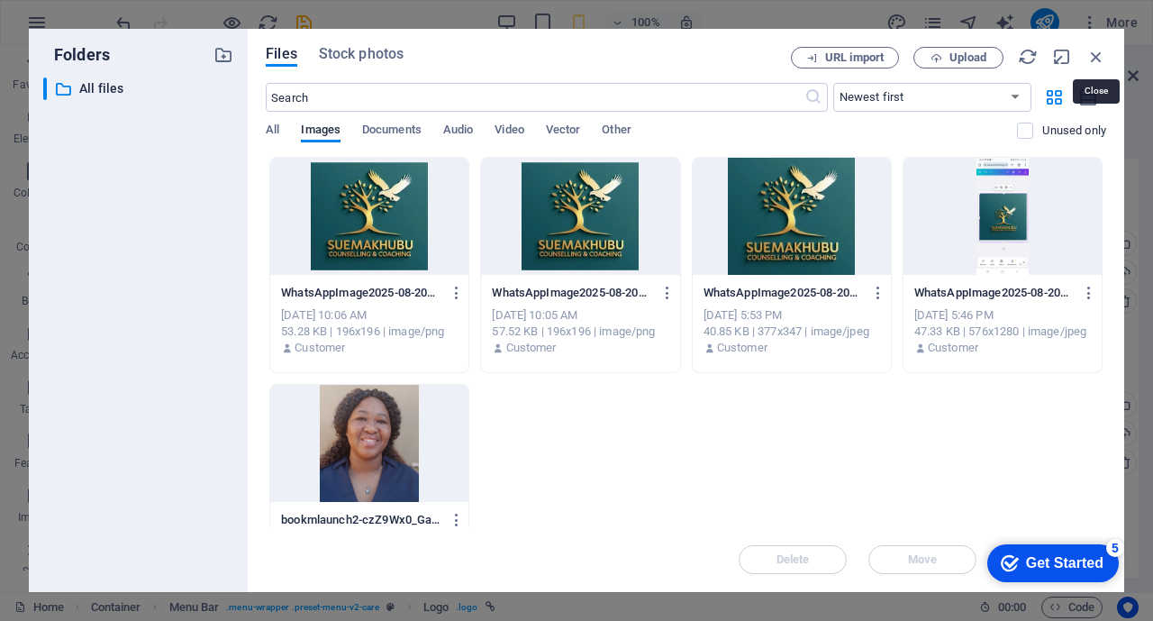
click at [1097, 59] on icon "button" at bounding box center [1097, 57] width 20 height 20
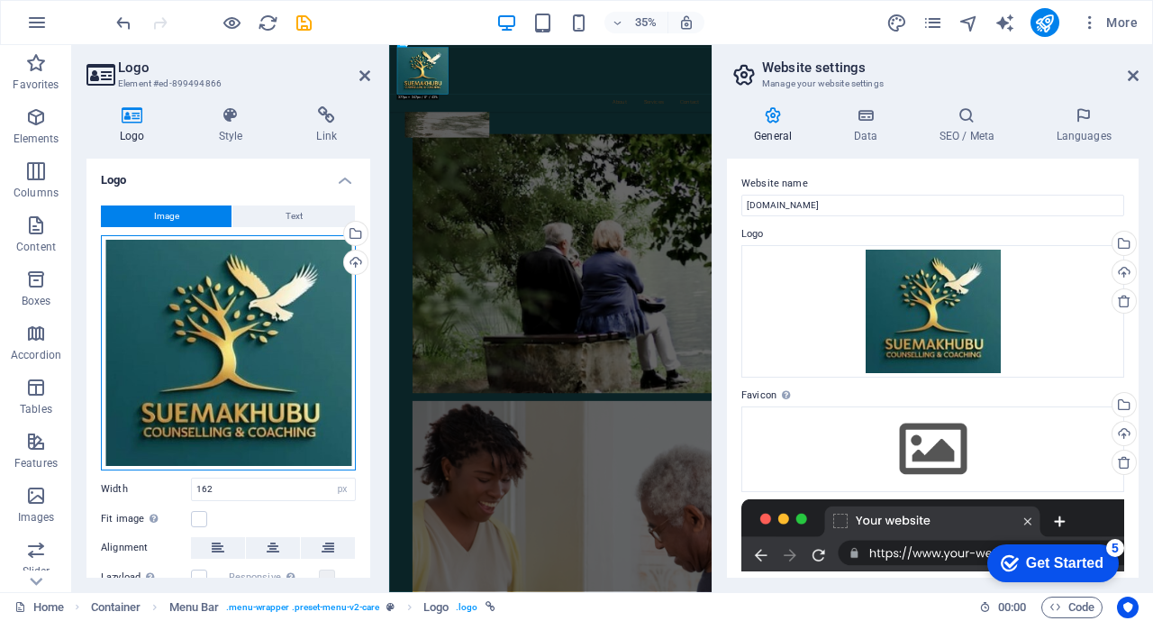
click at [237, 297] on div "Drag files here, click to choose files or select files from Files or our free s…" at bounding box center [228, 352] width 255 height 235
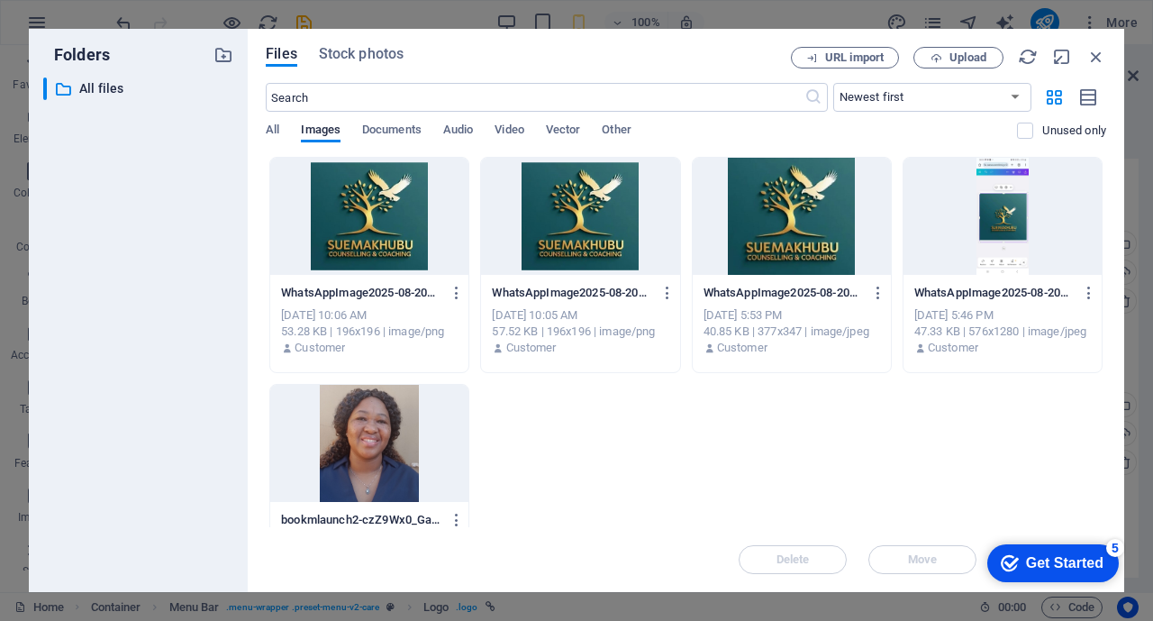
click at [397, 217] on div at bounding box center [369, 216] width 198 height 117
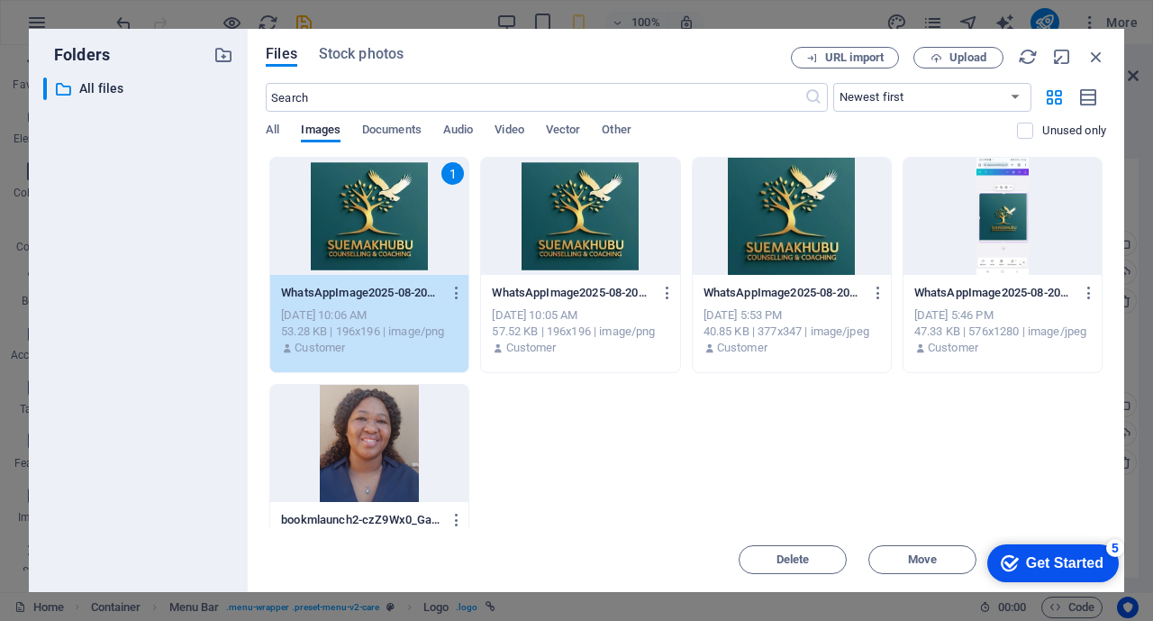
click at [397, 217] on div "1" at bounding box center [369, 216] width 198 height 117
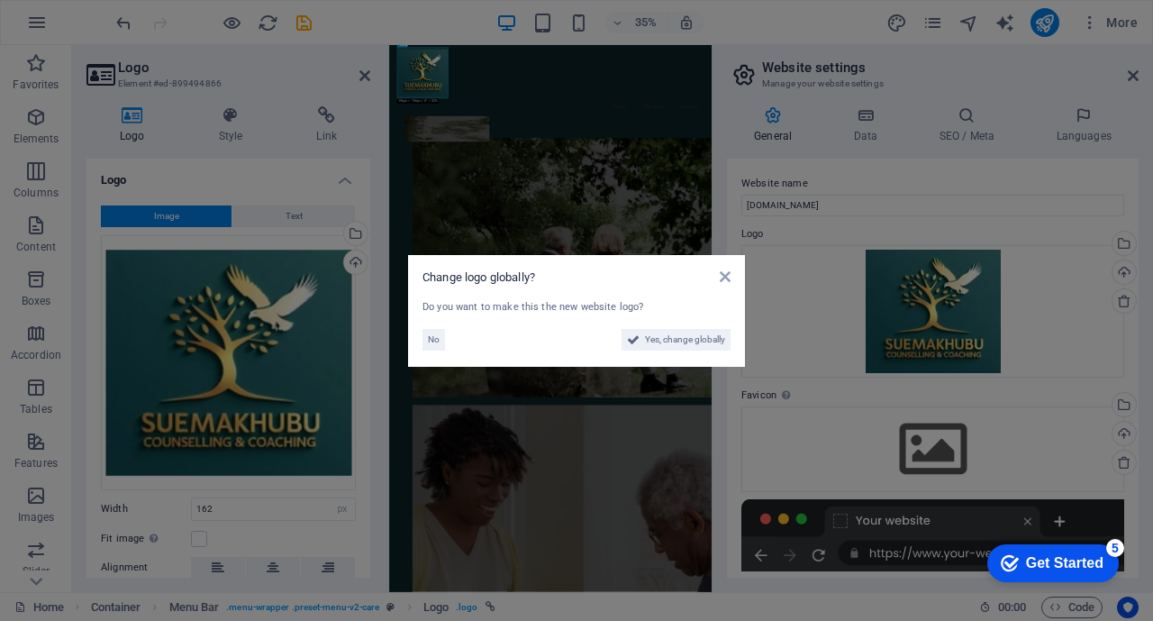
click at [675, 339] on span "Yes, change globally" at bounding box center [685, 340] width 80 height 22
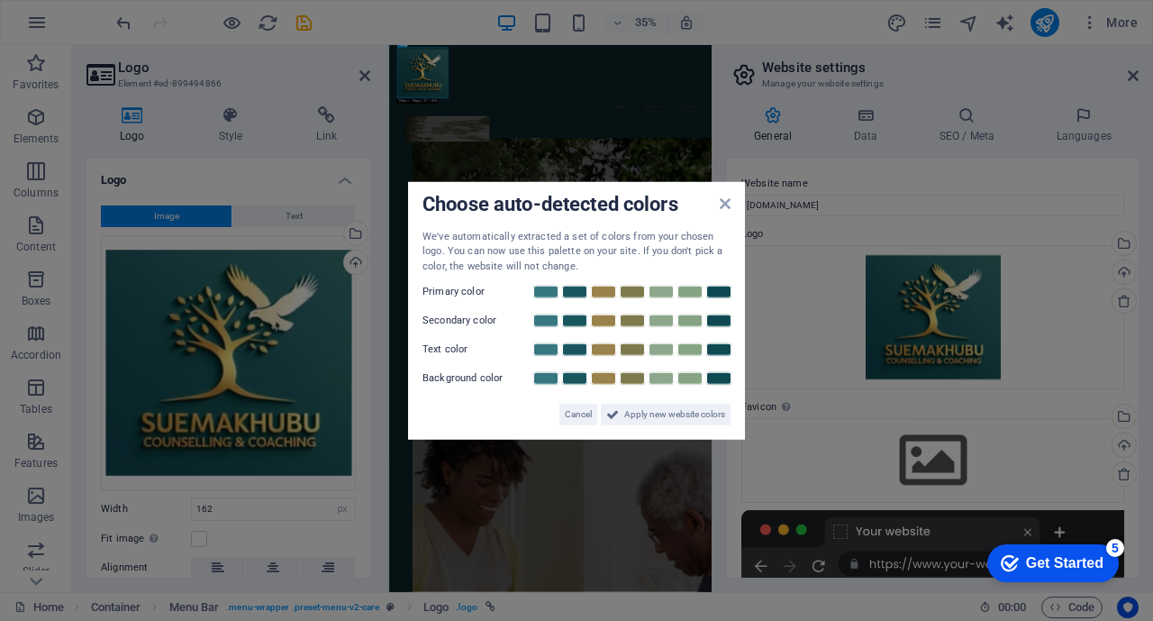
click at [541, 378] on link at bounding box center [546, 378] width 27 height 14
click at [610, 349] on link at bounding box center [603, 349] width 27 height 14
click at [628, 291] on link at bounding box center [632, 292] width 27 height 14
click at [572, 316] on link at bounding box center [574, 321] width 27 height 14
click at [649, 413] on span "Apply new website colors" at bounding box center [674, 415] width 101 height 22
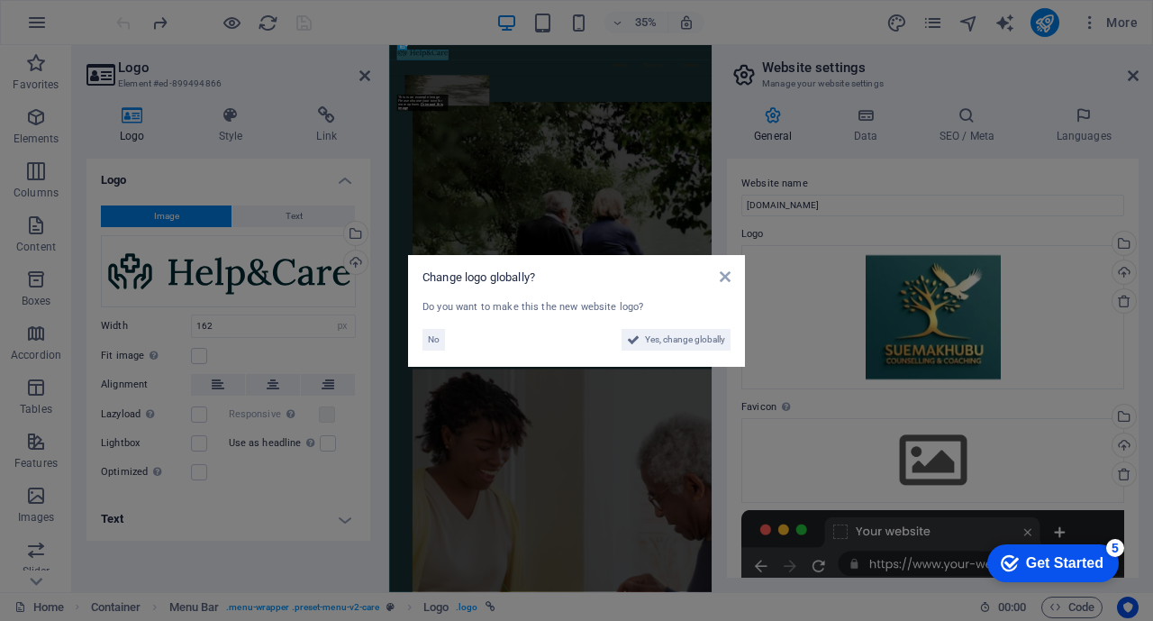
click at [726, 277] on icon at bounding box center [725, 276] width 11 height 14
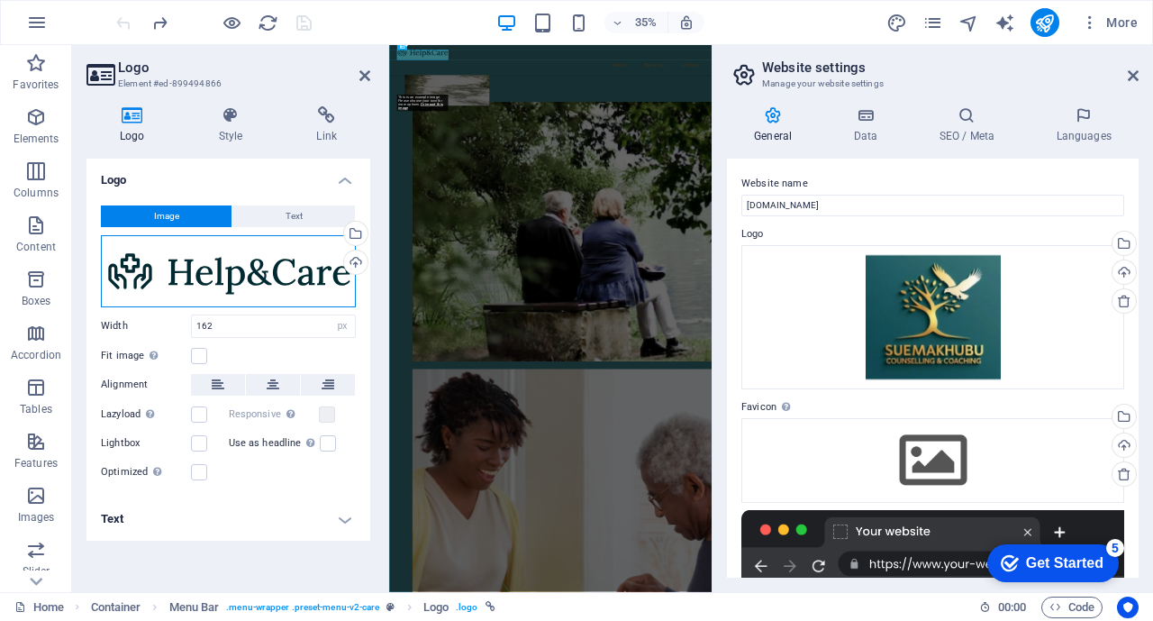
click at [244, 276] on div "Drag files here, click to choose files or select files from Files or our free s…" at bounding box center [228, 271] width 255 height 72
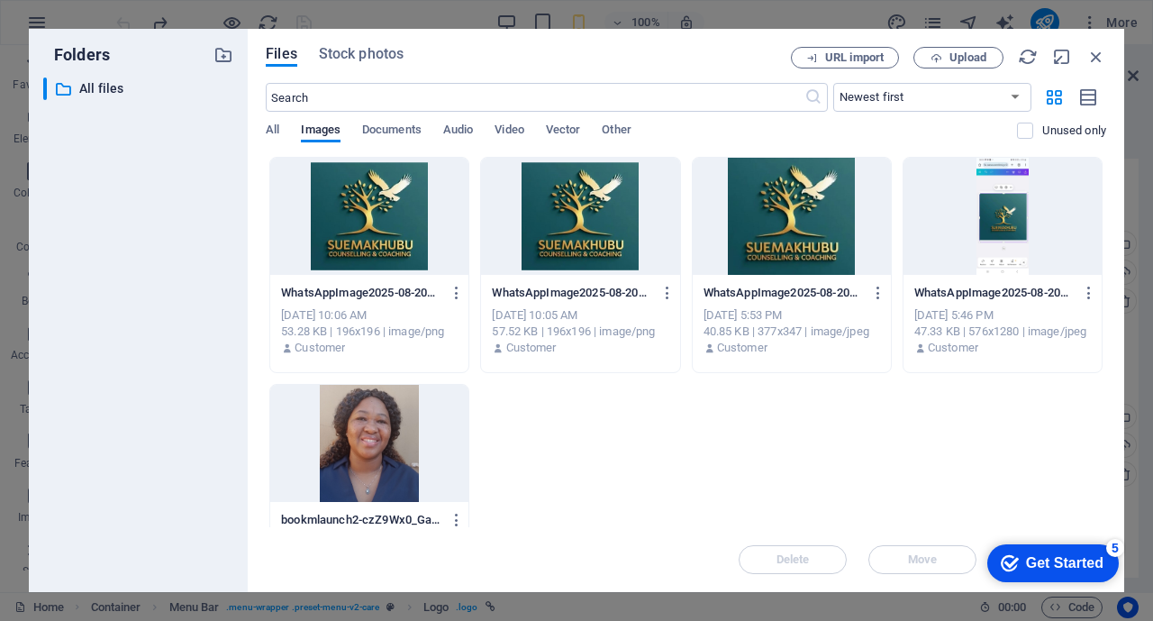
click at [369, 219] on div at bounding box center [369, 216] width 198 height 117
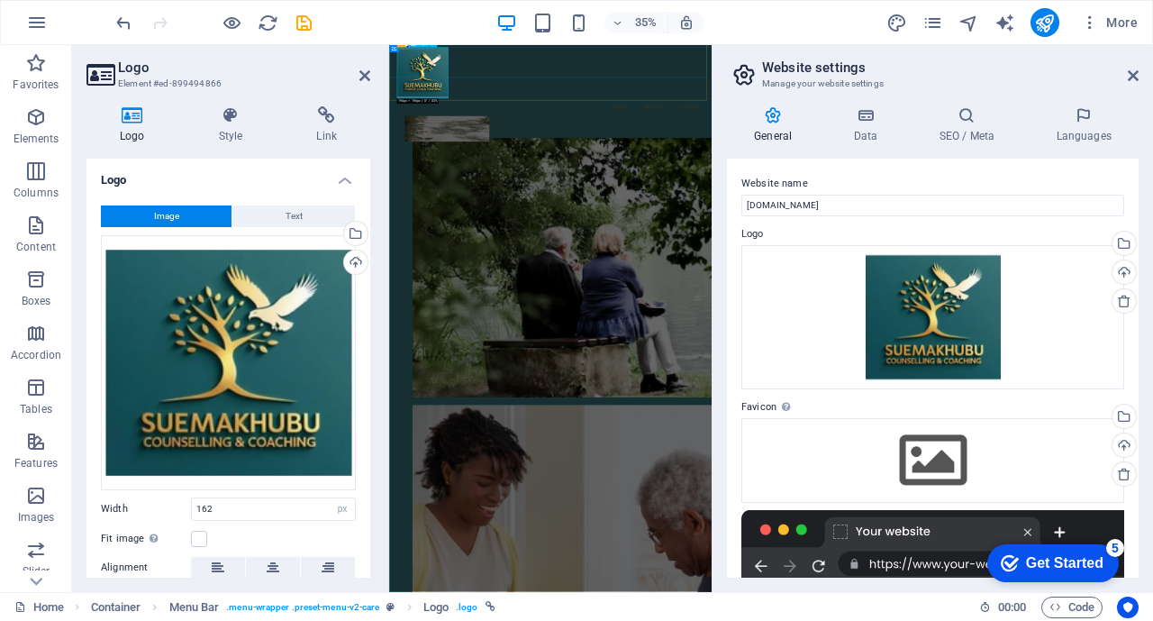
click at [497, 134] on div at bounding box center [850, 125] width 879 height 146
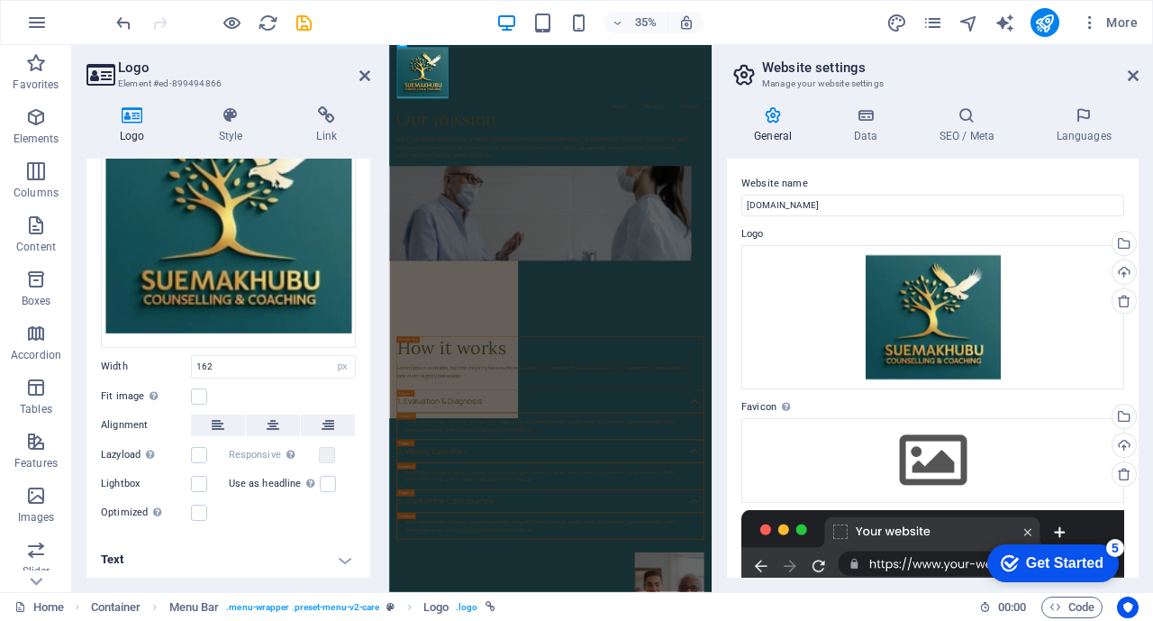
click at [1128, 71] on icon at bounding box center [1133, 75] width 11 height 14
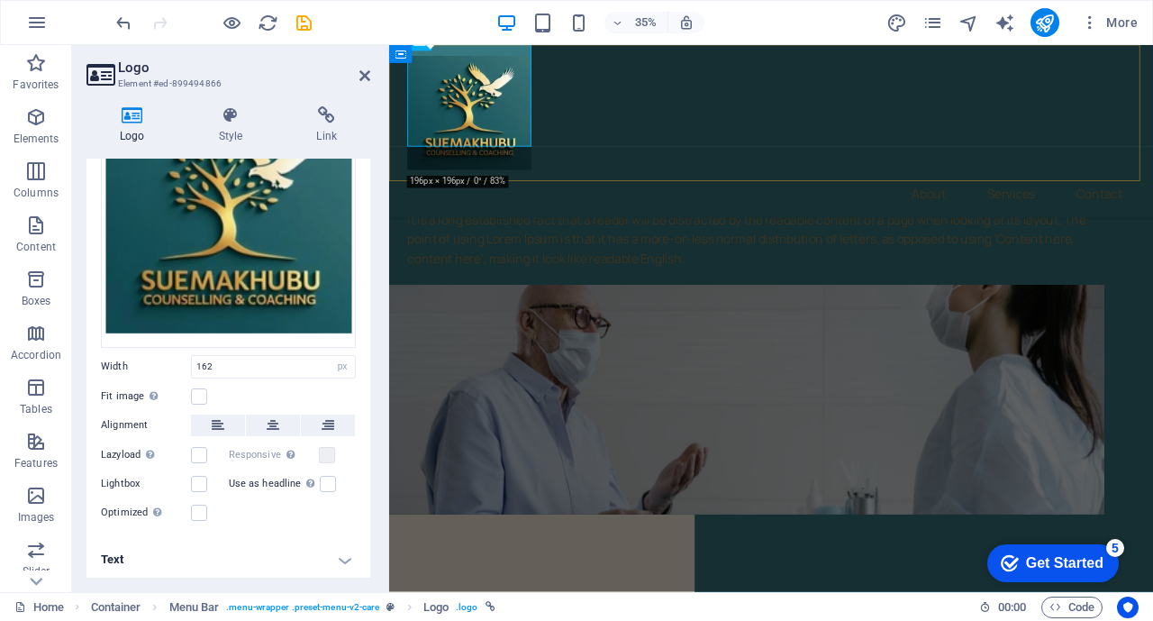
scroll to position [6270, 0]
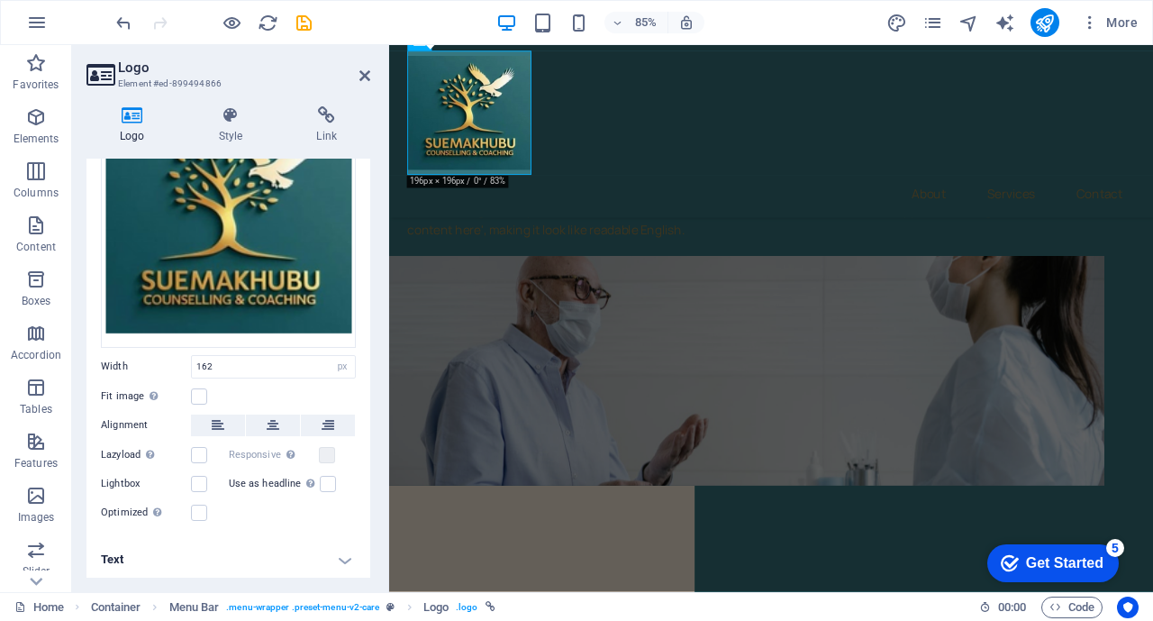
click at [1091, 23] on icon "button" at bounding box center [1090, 23] width 18 height 18
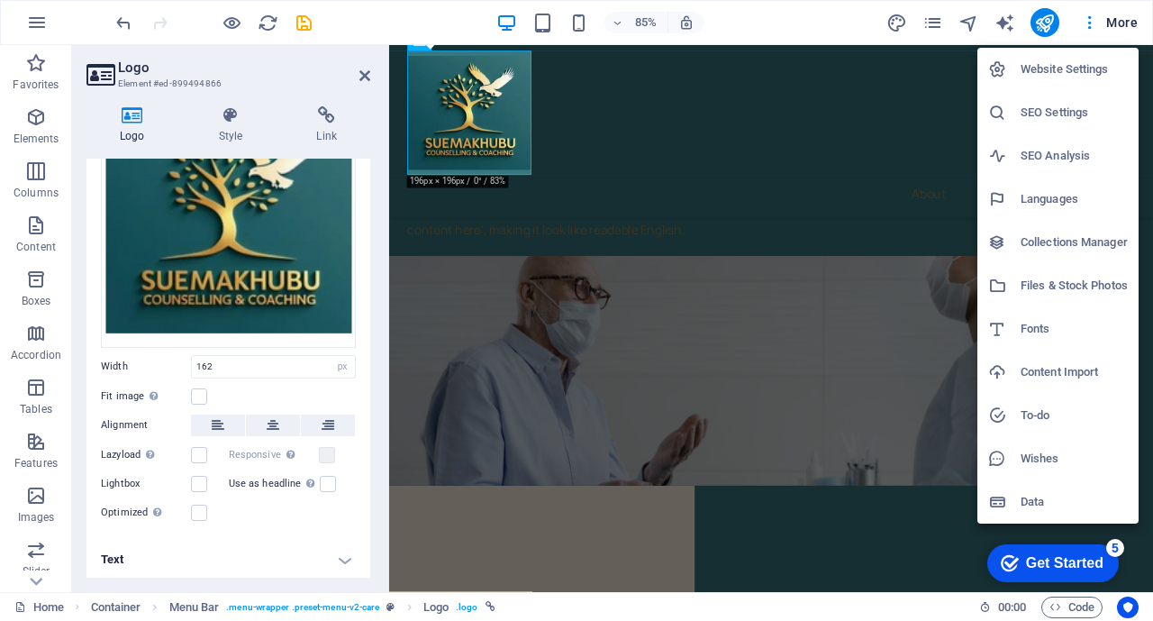
click at [1044, 65] on h6 "Website Settings" at bounding box center [1074, 70] width 107 height 22
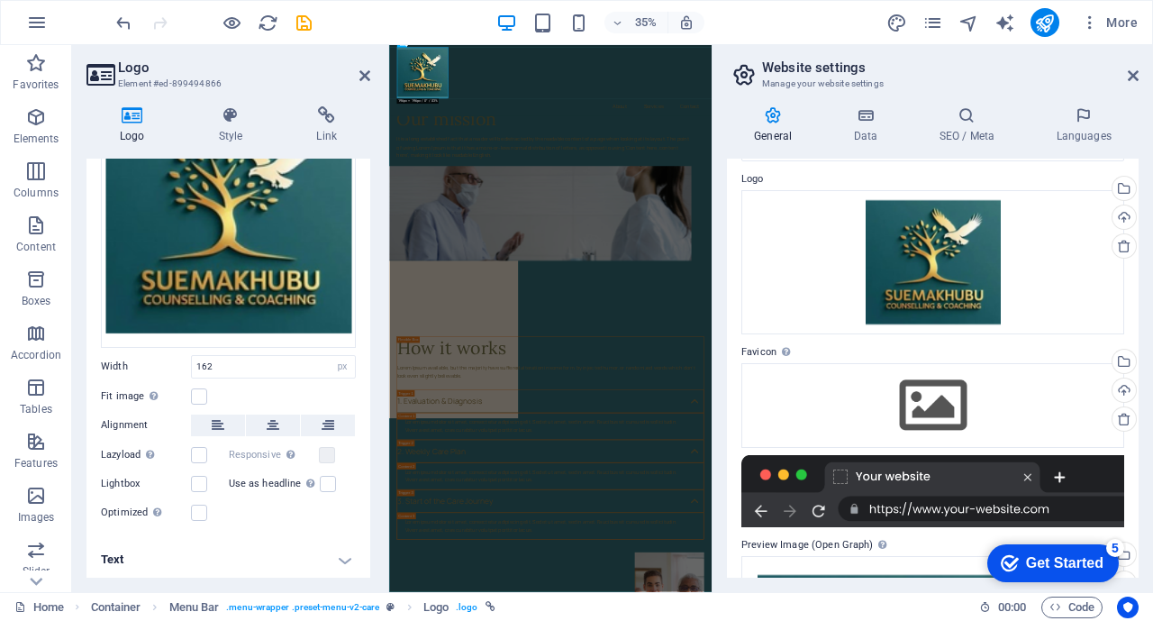
scroll to position [0, 0]
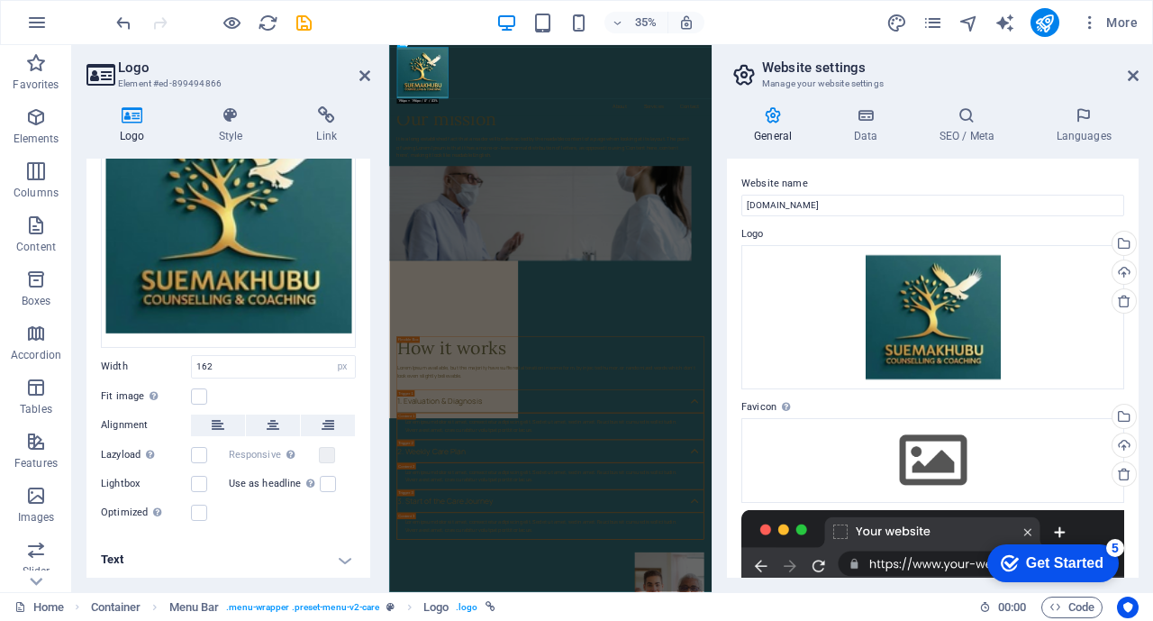
click at [1131, 77] on icon at bounding box center [1133, 75] width 11 height 14
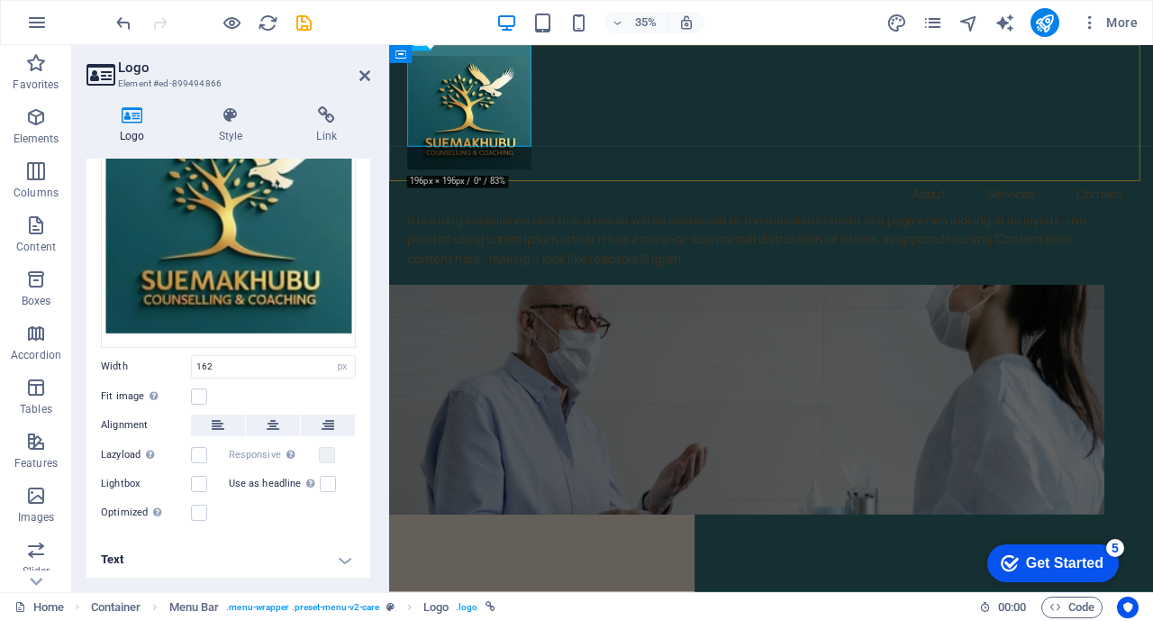
scroll to position [6270, 0]
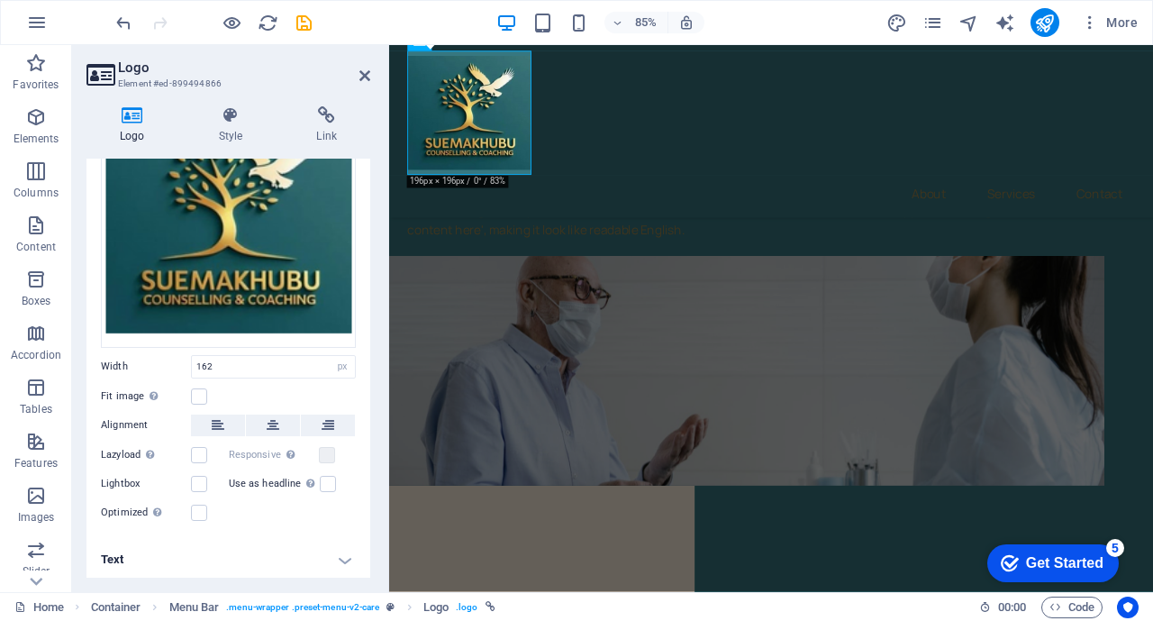
click at [363, 74] on icon at bounding box center [365, 75] width 11 height 14
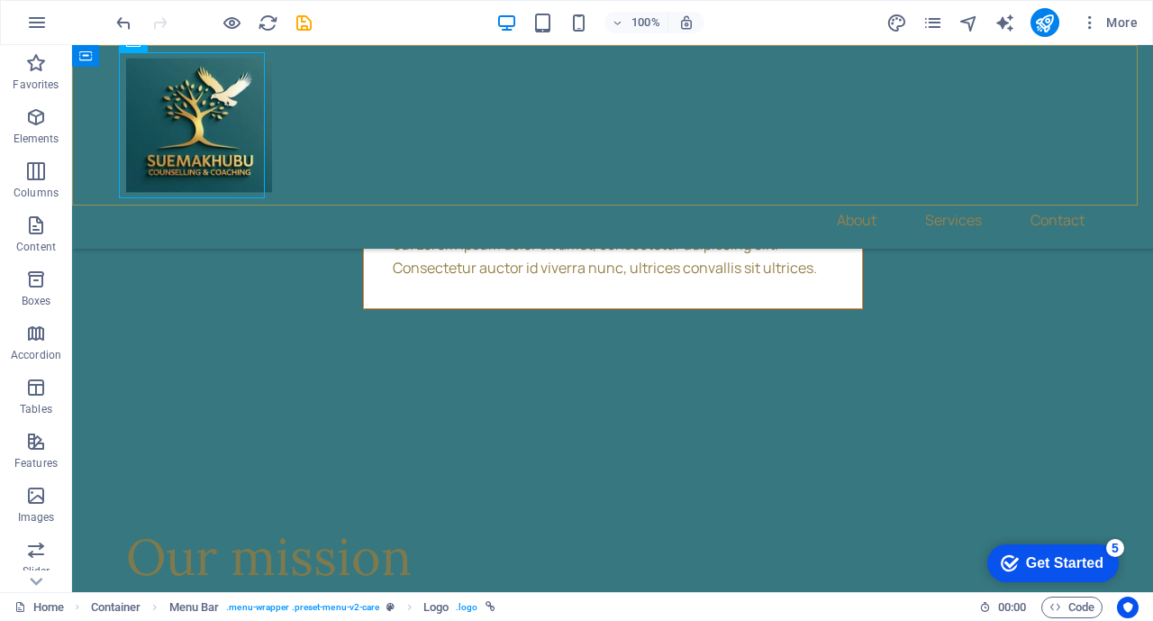
scroll to position [6169, 0]
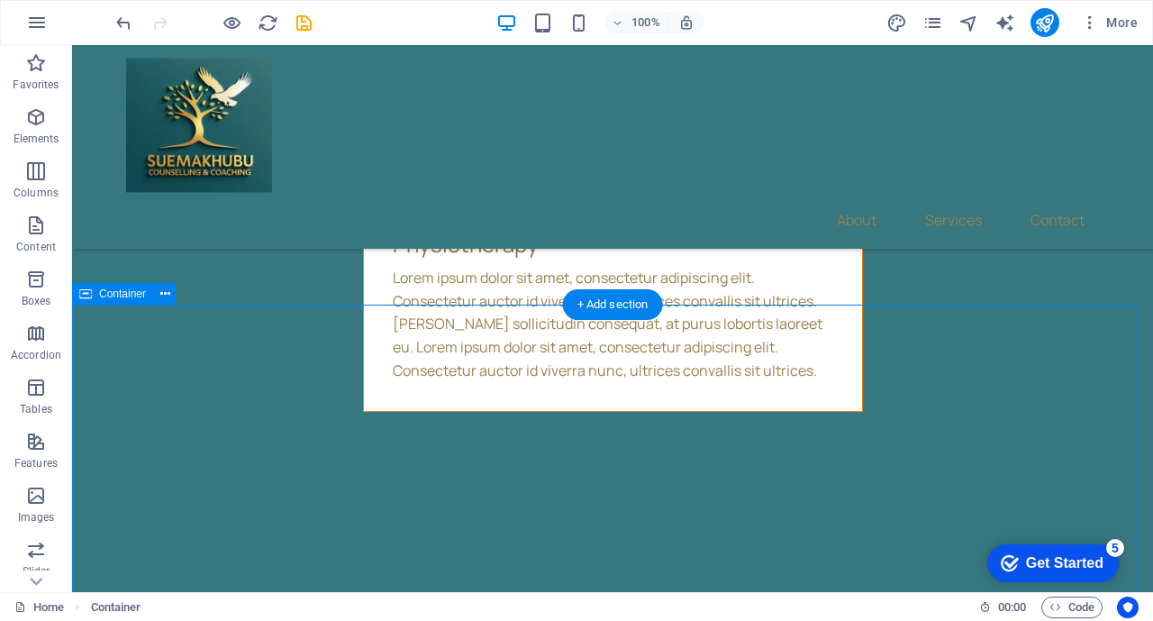
scroll to position [6166, 0]
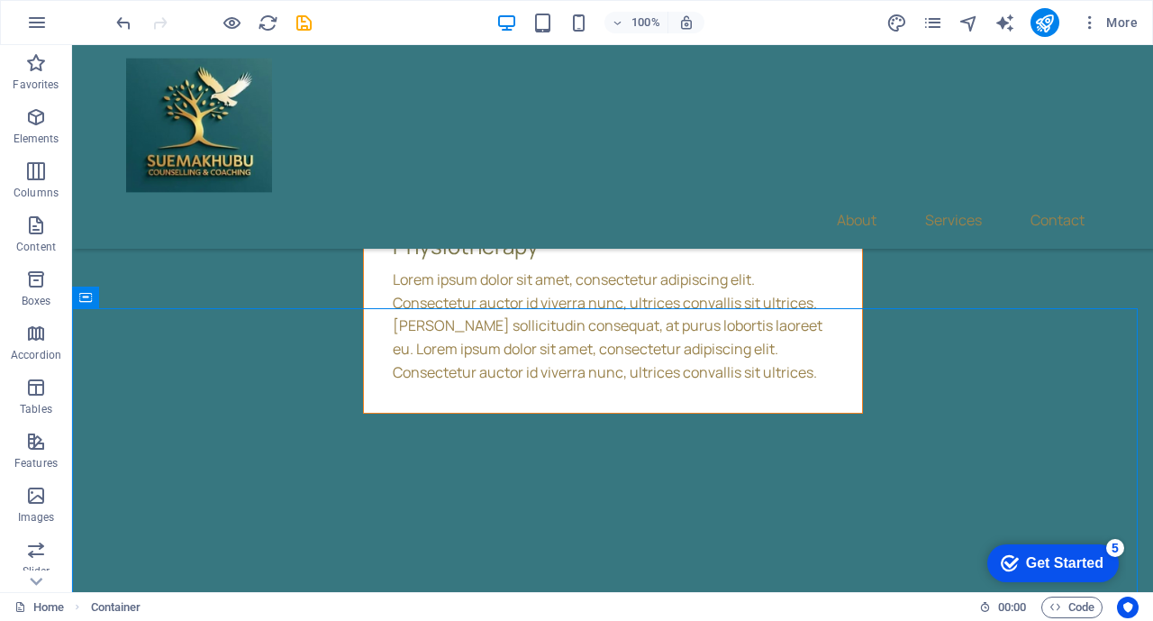
click at [41, 19] on icon "button" at bounding box center [37, 23] width 22 height 22
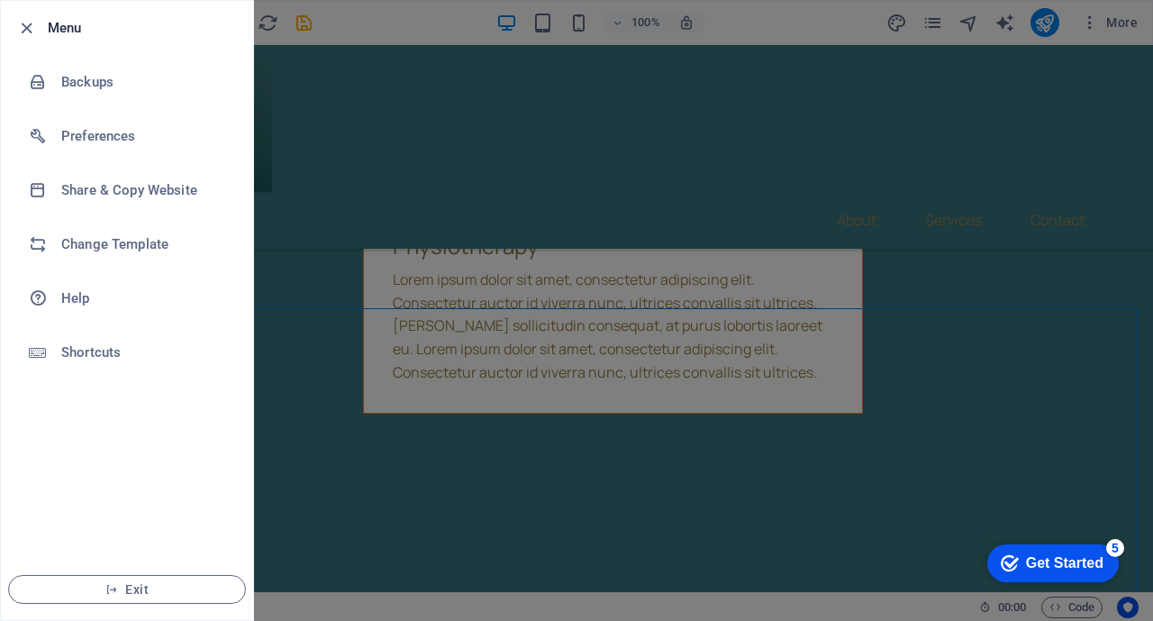
click at [398, 69] on div at bounding box center [576, 310] width 1153 height 621
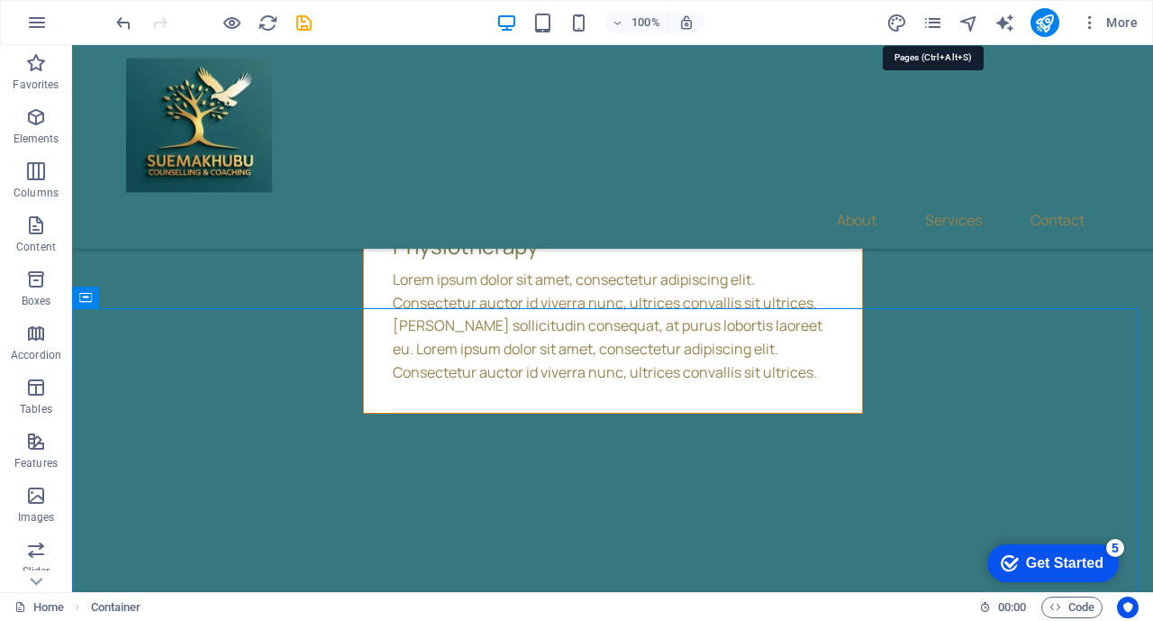
click at [939, 25] on icon "pages" at bounding box center [933, 23] width 21 height 21
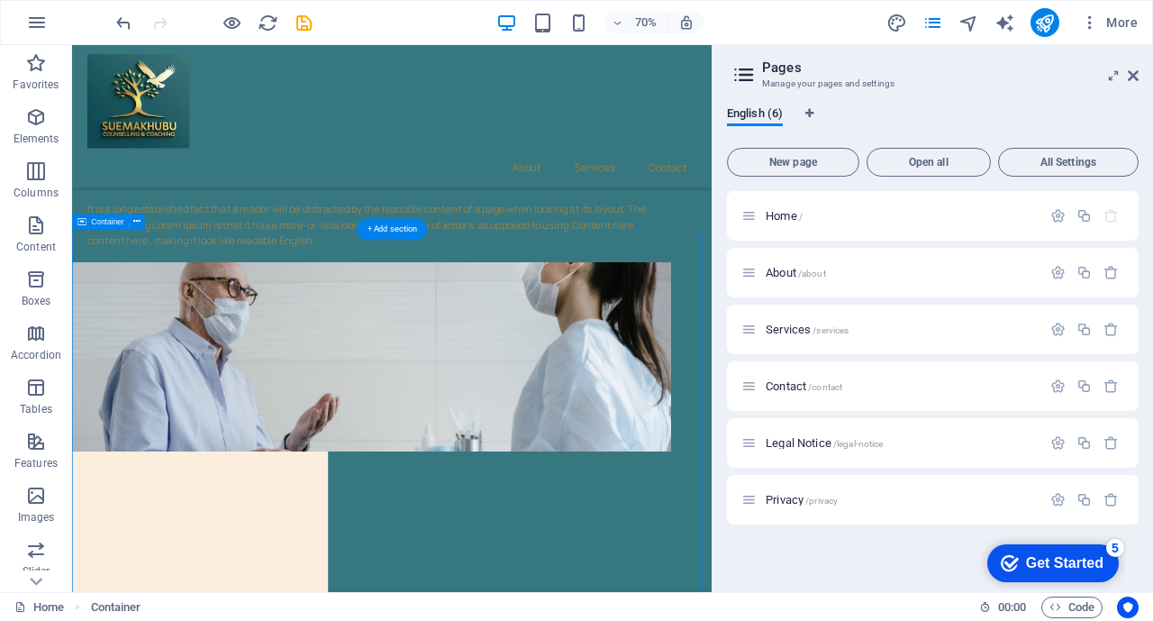
click at [1135, 66] on h2 "Pages" at bounding box center [950, 67] width 377 height 16
click at [1131, 75] on icon at bounding box center [1133, 75] width 11 height 14
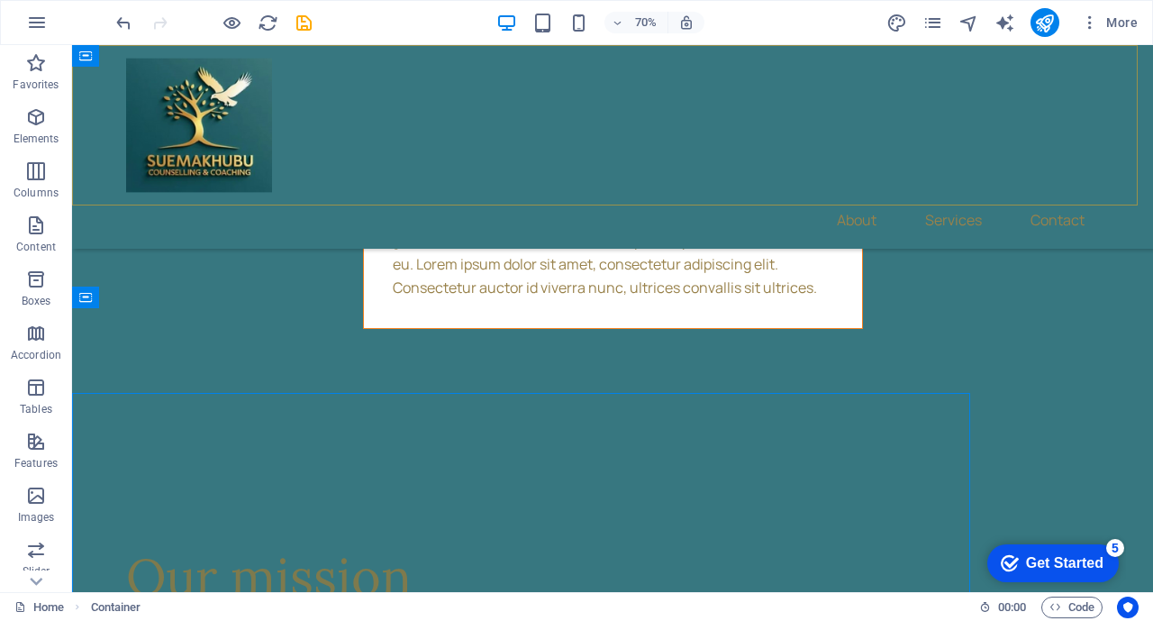
scroll to position [6166, 0]
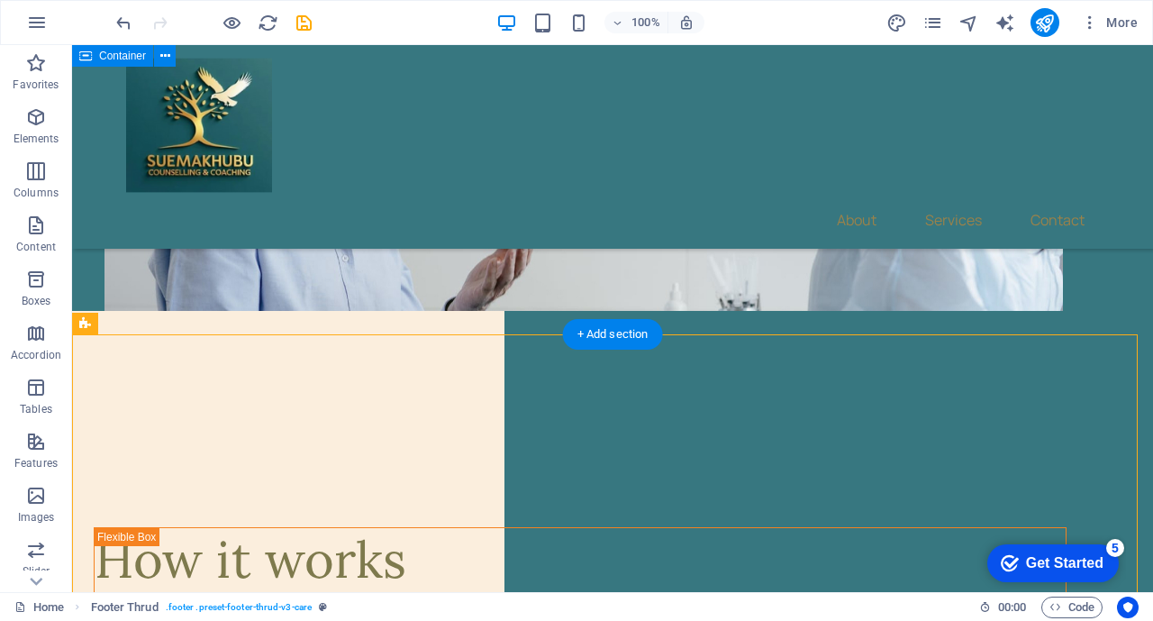
scroll to position [7166, 0]
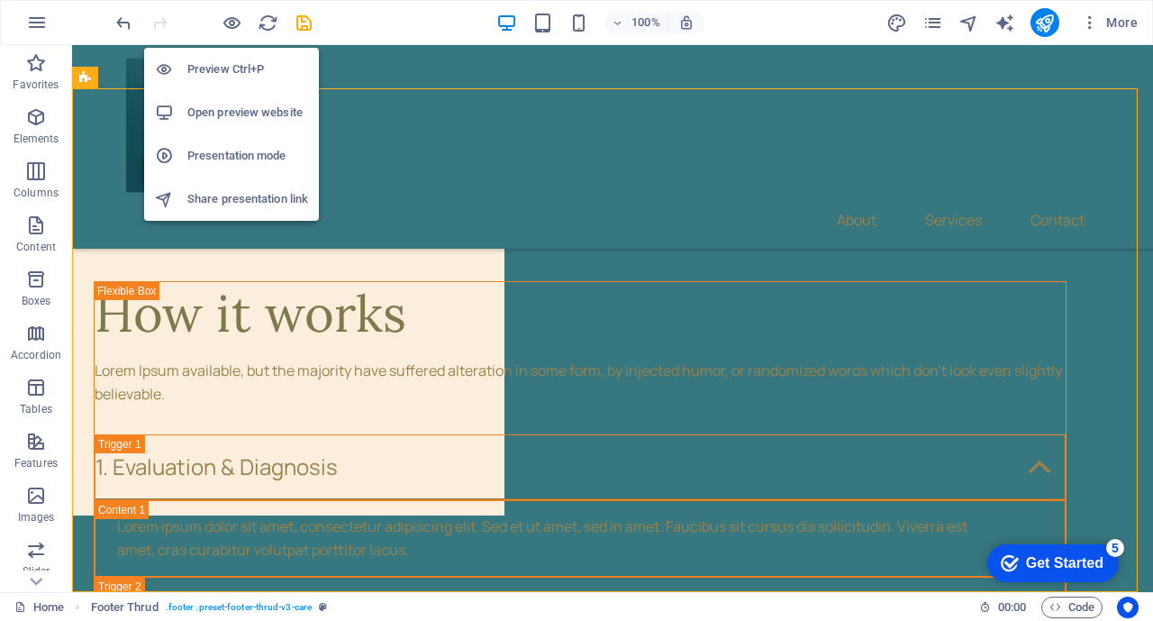
click at [222, 110] on h6 "Open preview website" at bounding box center [247, 113] width 121 height 22
click at [226, 65] on h6 "Preview Ctrl+P" at bounding box center [247, 70] width 121 height 22
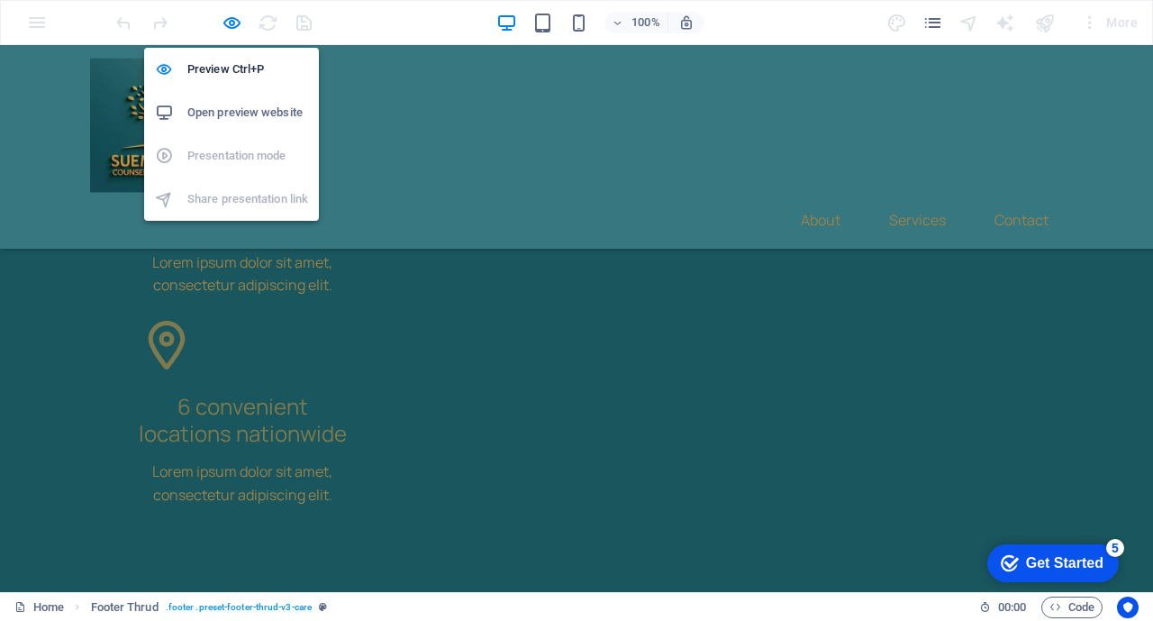
scroll to position [5073, 0]
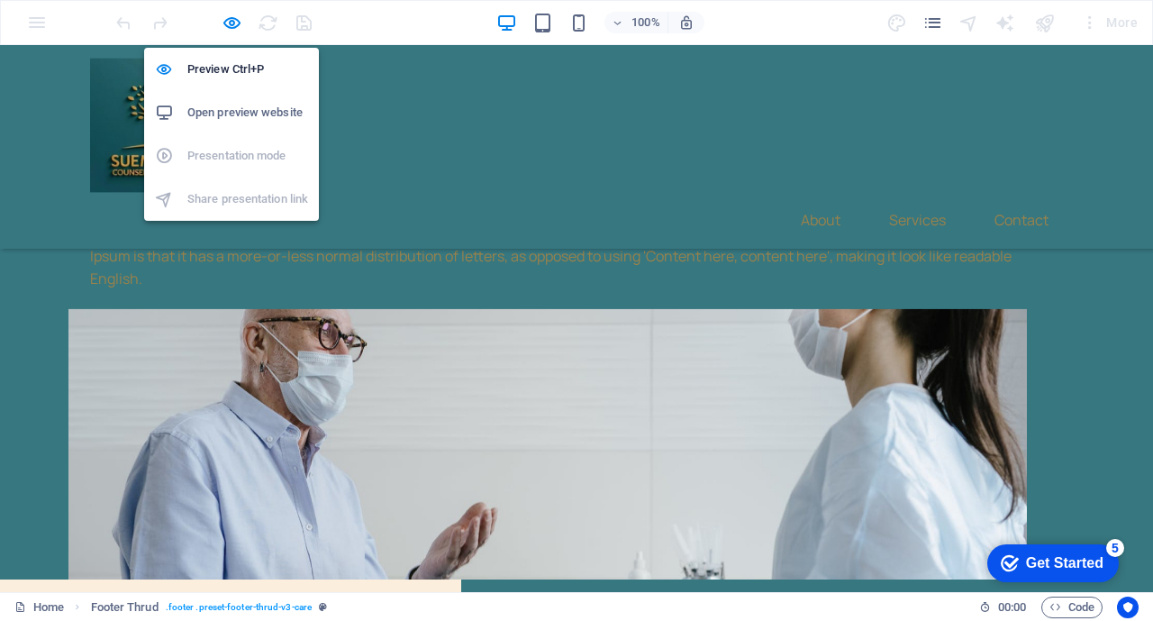
click at [226, 65] on h6 "Preview Ctrl+P" at bounding box center [247, 70] width 121 height 22
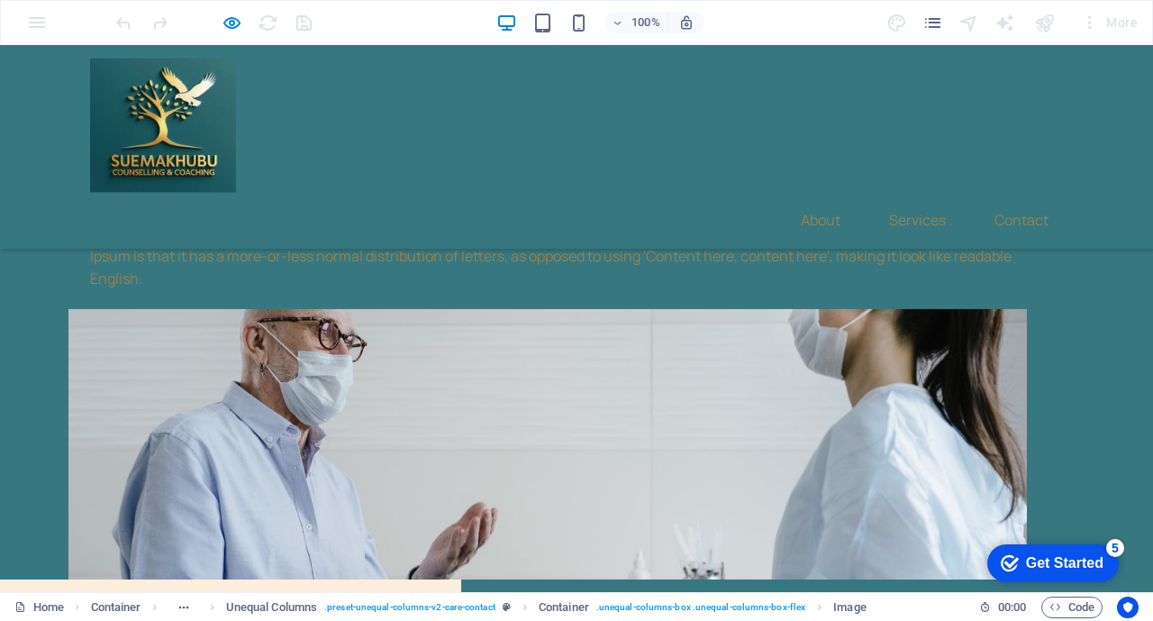
click at [816, 198] on link "About" at bounding box center [821, 219] width 68 height 43
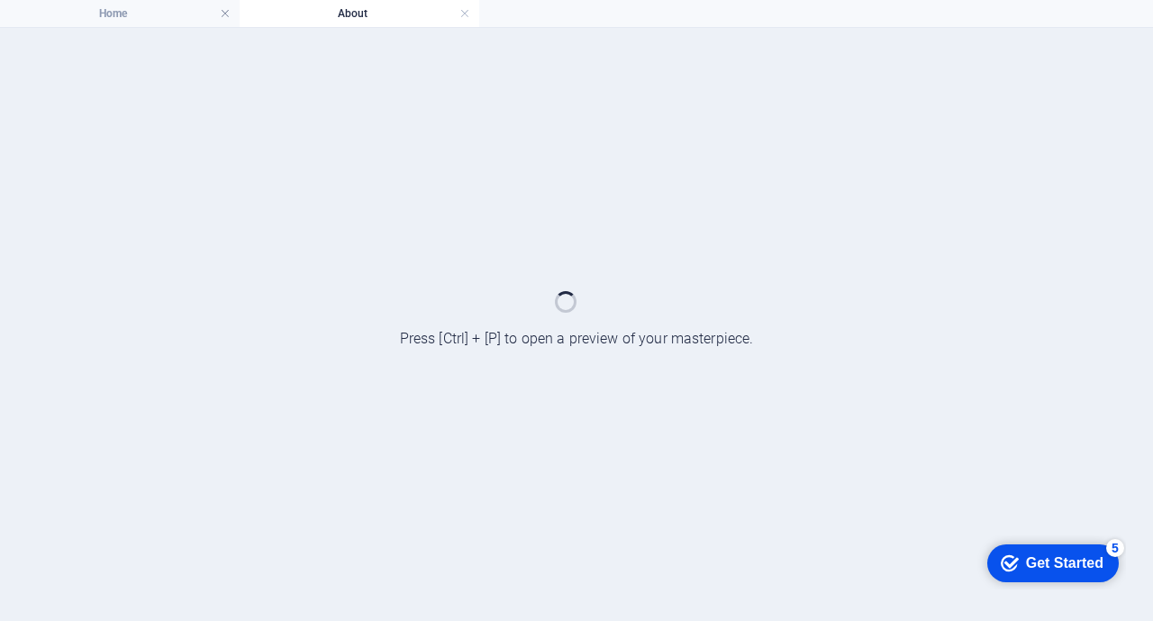
scroll to position [0, 0]
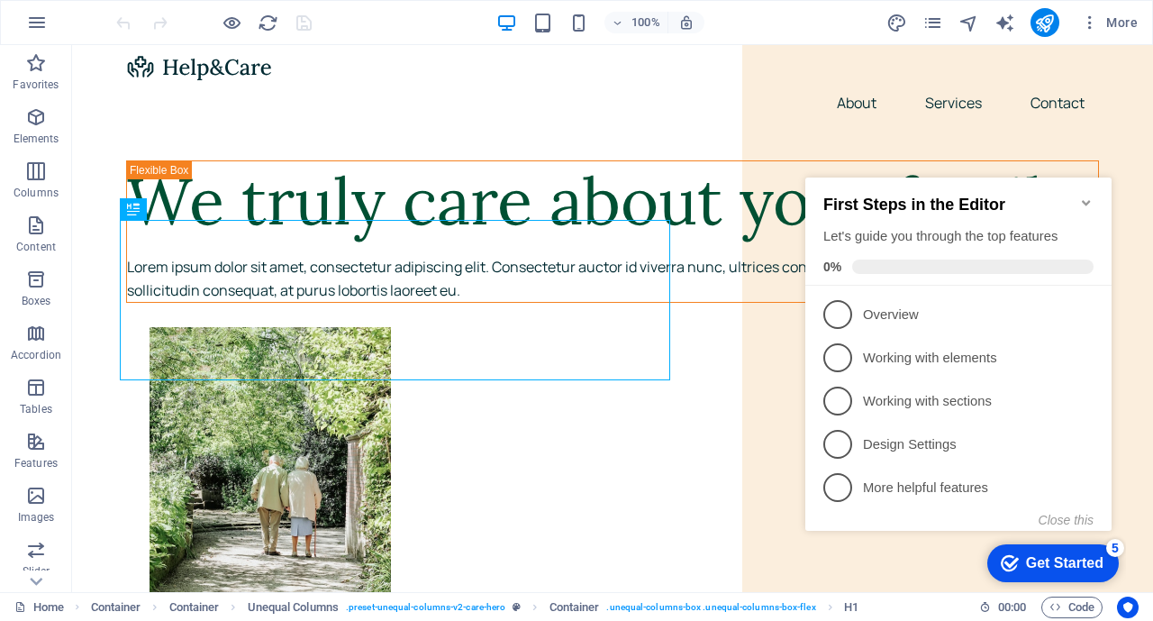
click at [1015, 310] on p "Overview - incomplete" at bounding box center [971, 314] width 216 height 19
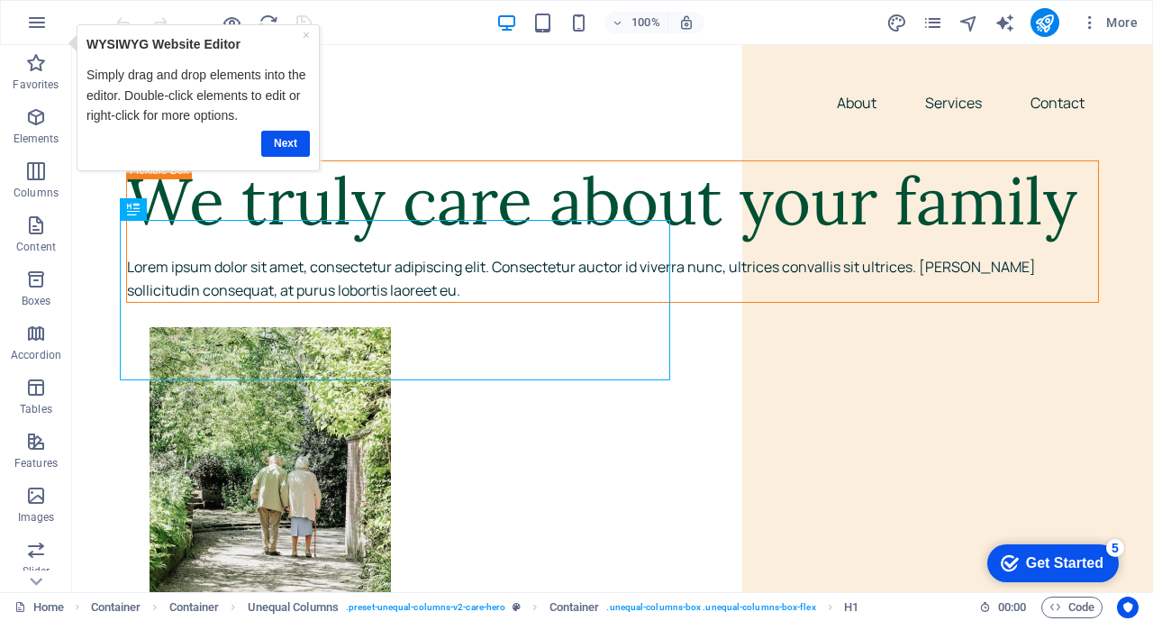
click at [36, 20] on icon "button" at bounding box center [37, 23] width 22 height 22
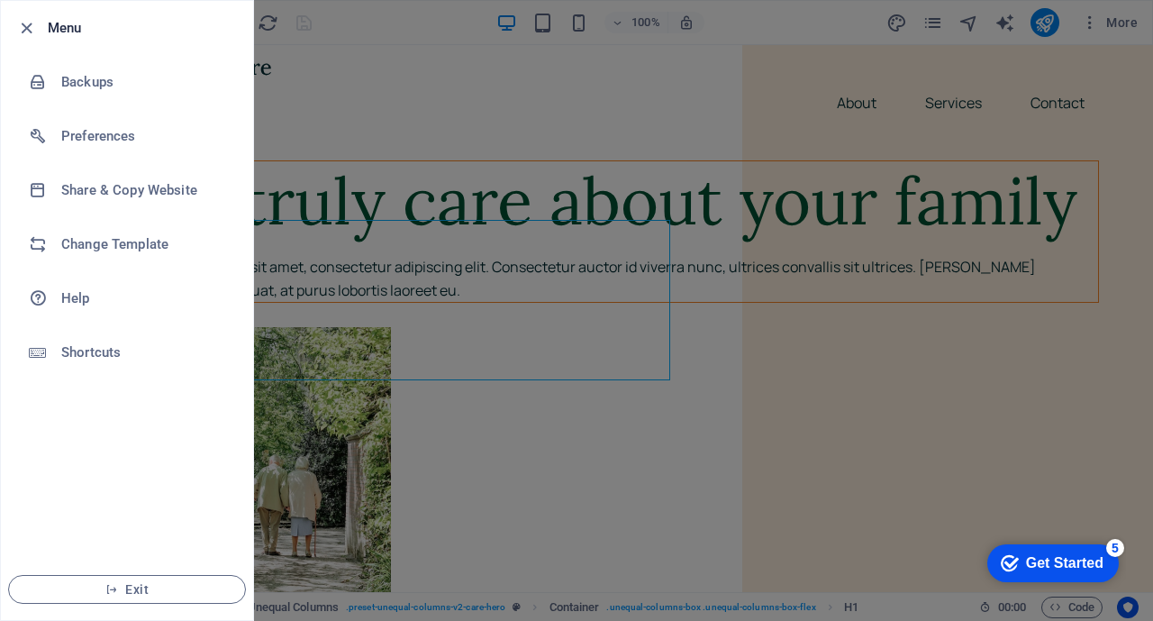
click at [108, 242] on h6 "Change Template" at bounding box center [144, 244] width 167 height 22
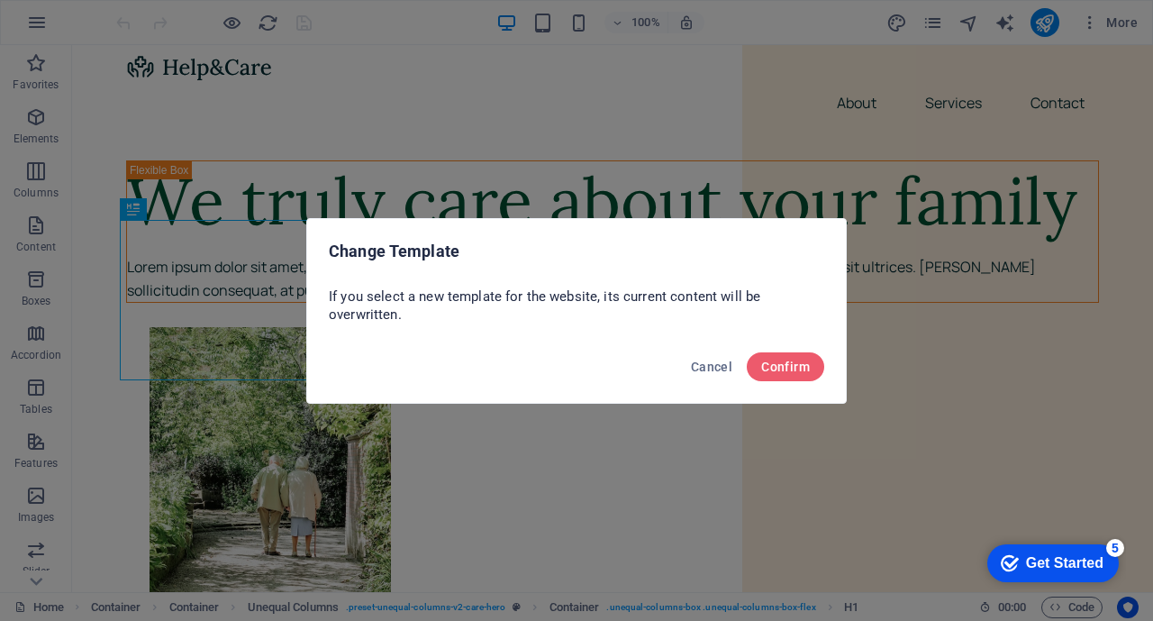
click at [799, 364] on span "Confirm" at bounding box center [785, 367] width 49 height 14
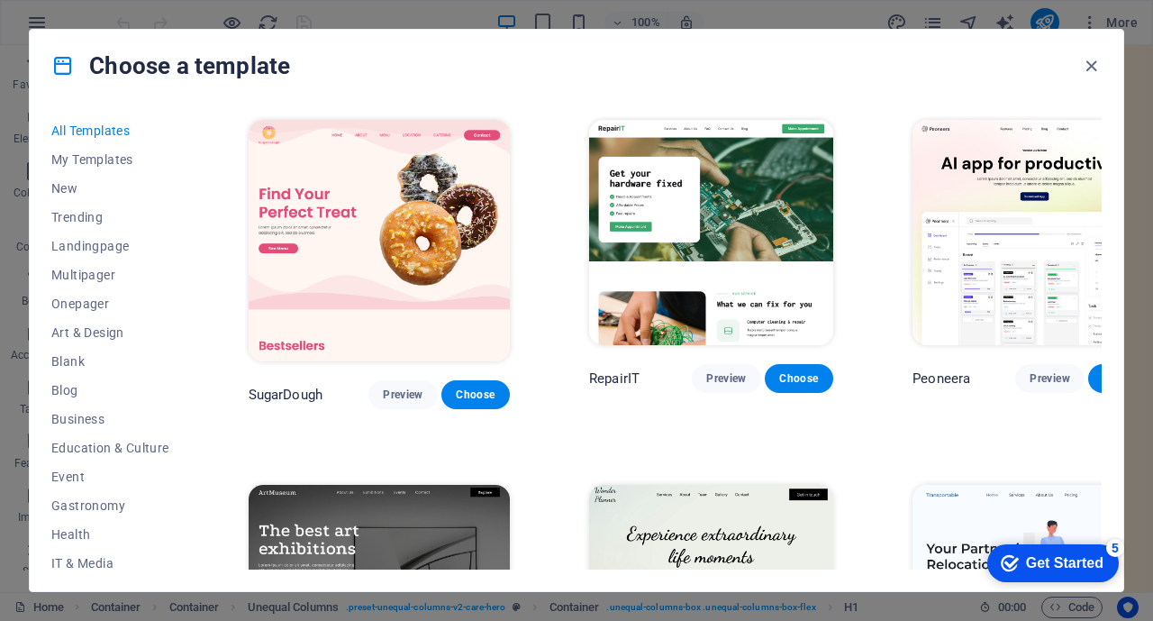
click at [78, 414] on span "Business" at bounding box center [110, 419] width 118 height 14
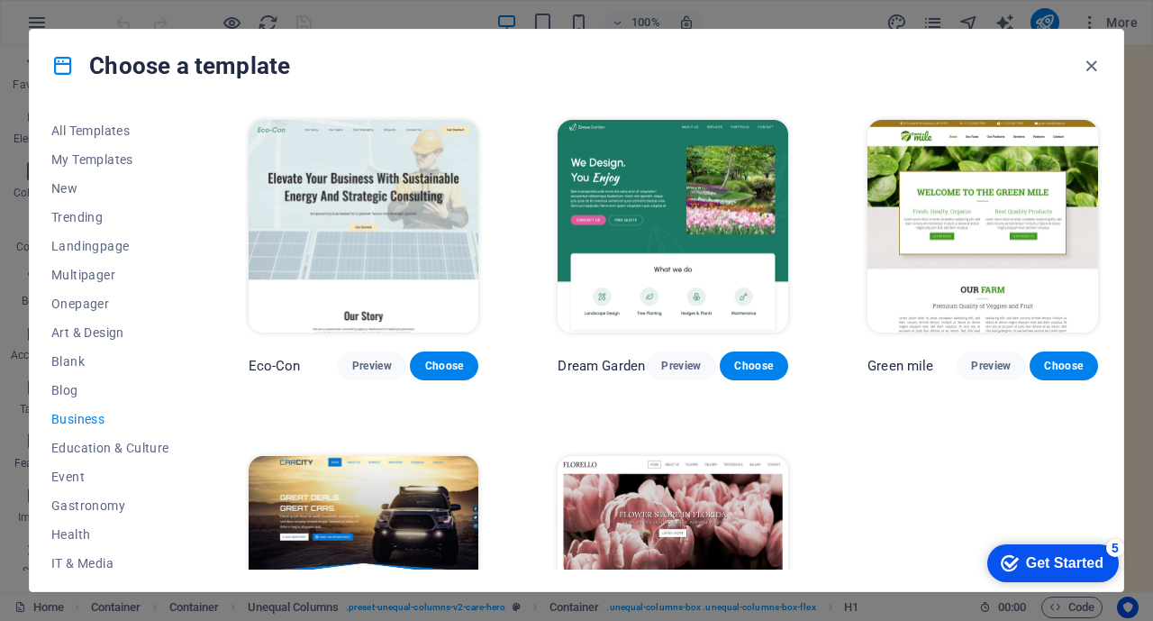
click at [77, 531] on span "Health" at bounding box center [110, 534] width 118 height 14
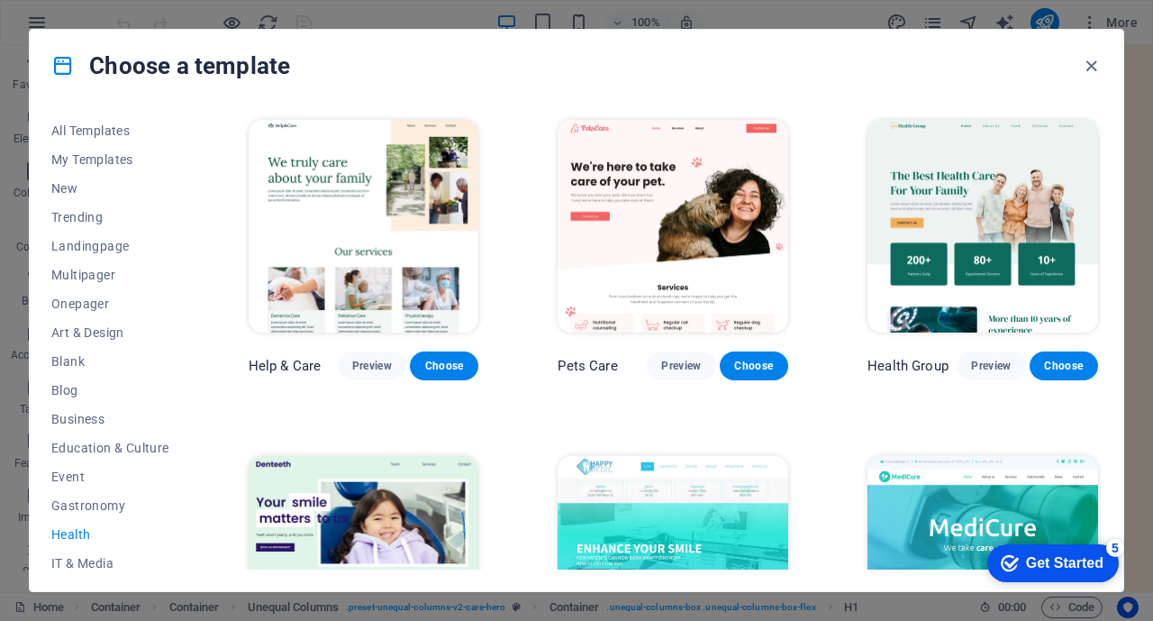
scroll to position [268, 0]
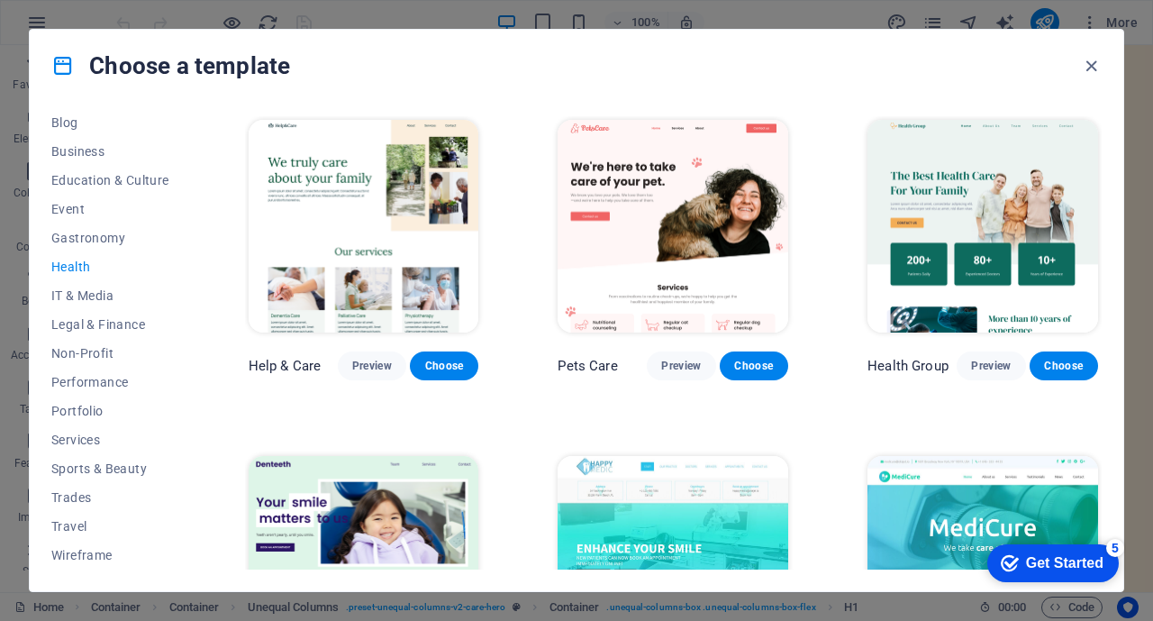
click at [83, 440] on span "Services" at bounding box center [110, 440] width 118 height 14
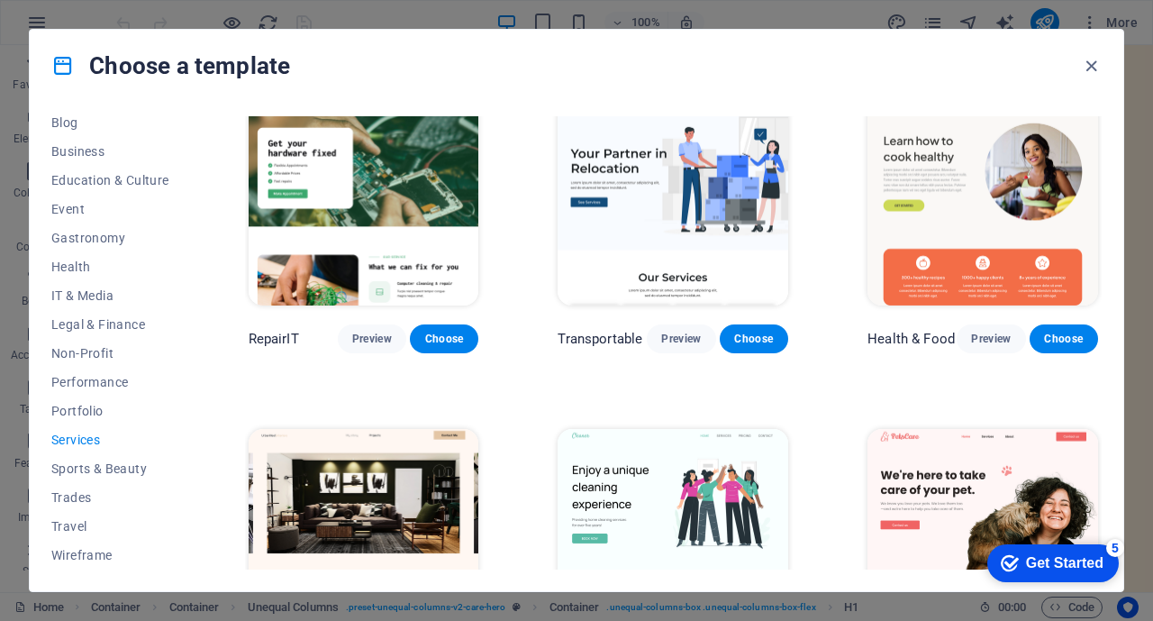
scroll to position [0, 0]
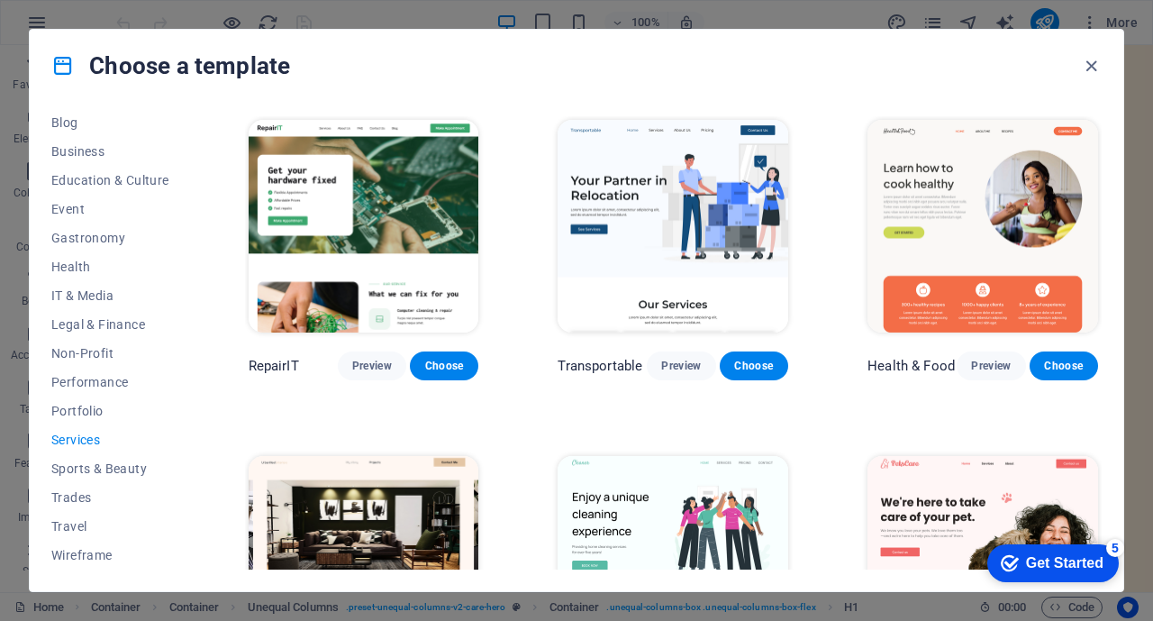
click at [59, 268] on span "Health" at bounding box center [110, 267] width 118 height 14
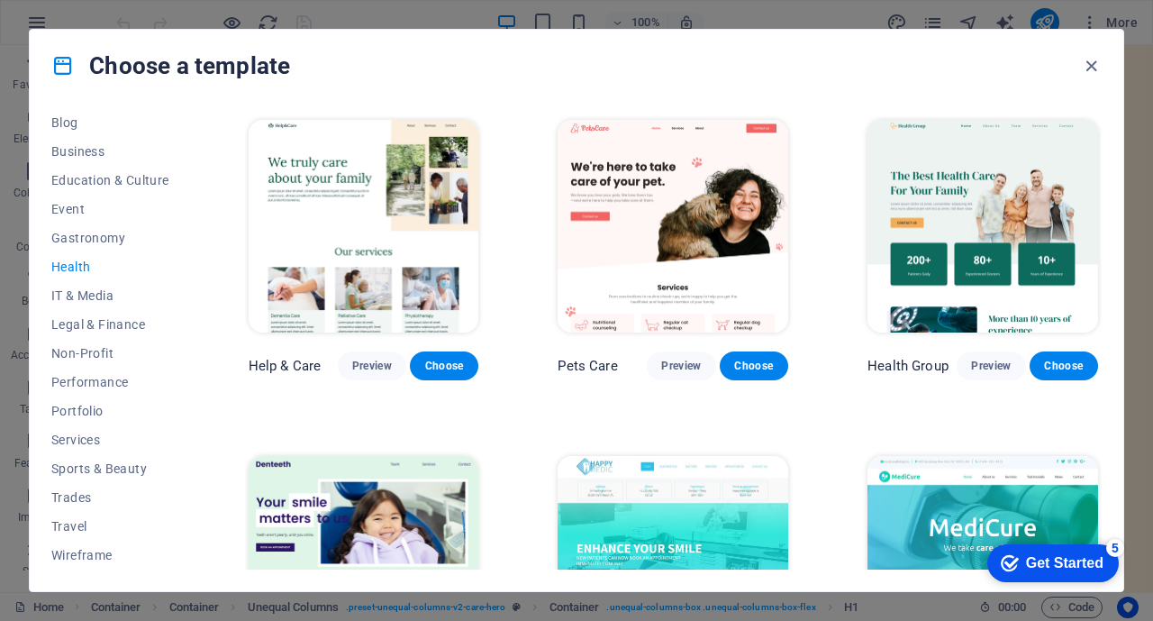
click at [90, 386] on span "Performance" at bounding box center [110, 382] width 118 height 14
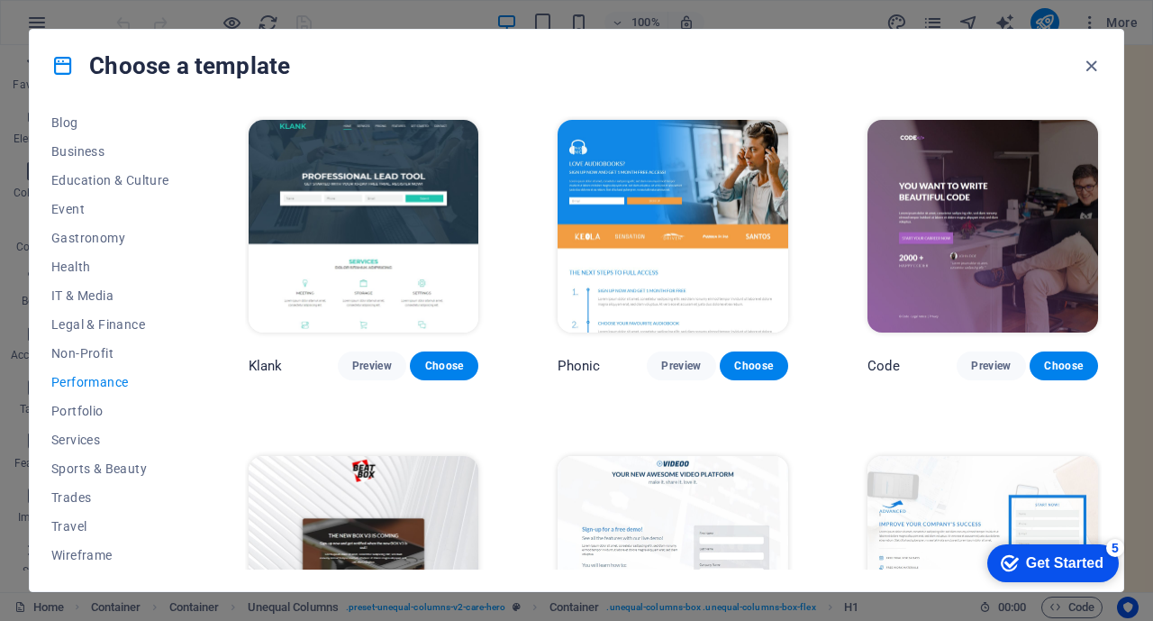
click at [81, 433] on span "Services" at bounding box center [110, 440] width 118 height 14
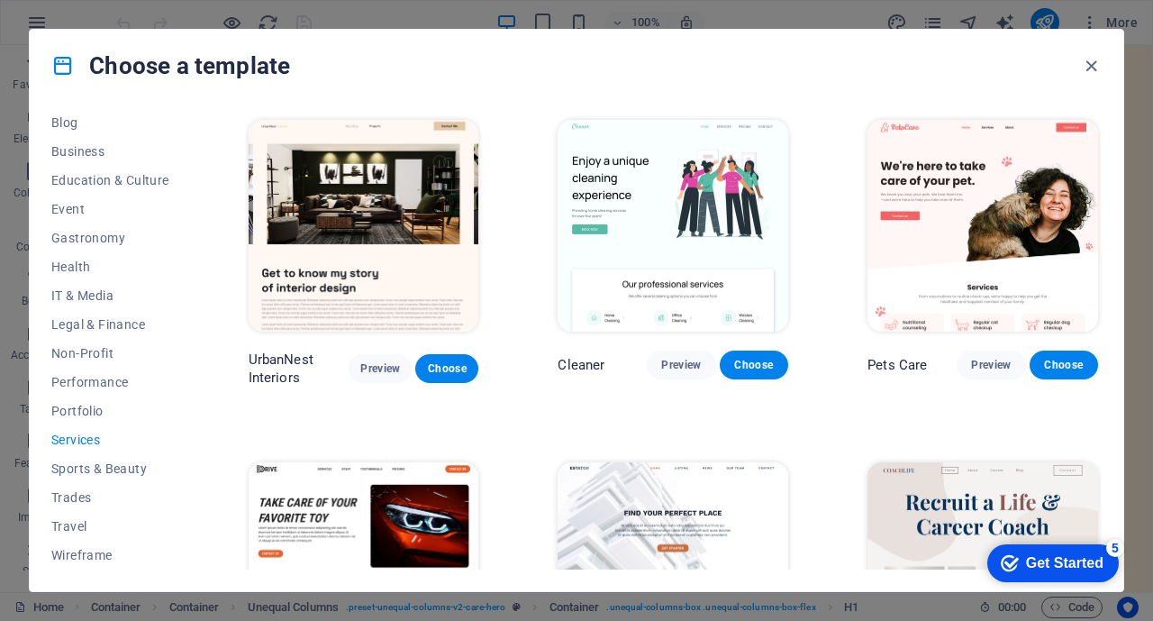
scroll to position [342, 0]
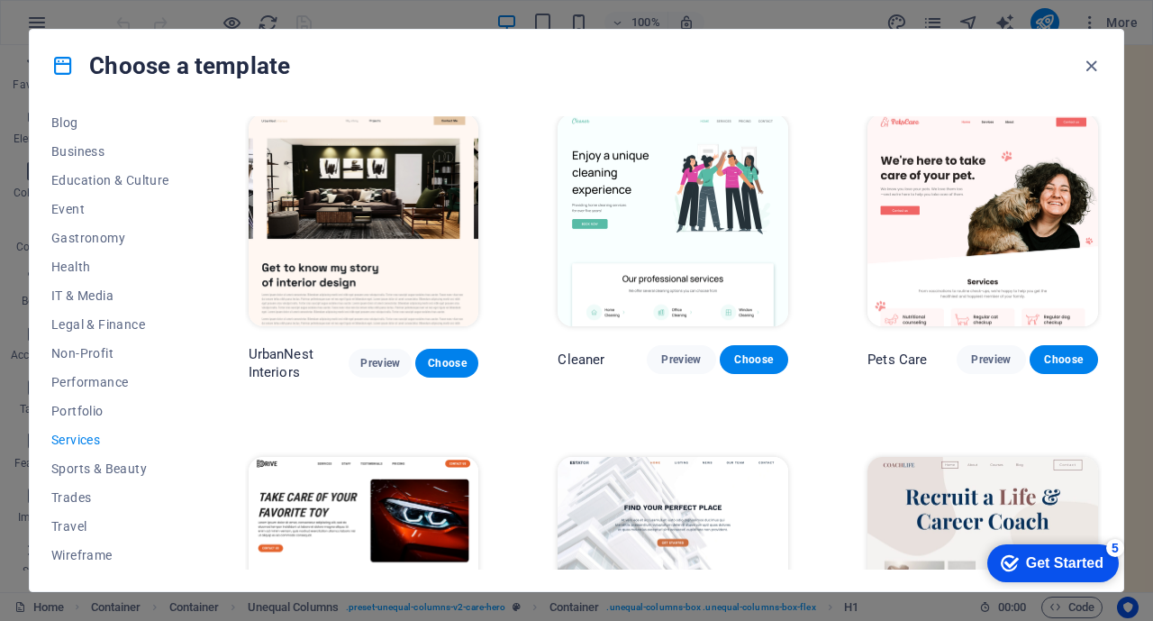
click at [77, 266] on span "Health" at bounding box center [110, 267] width 118 height 14
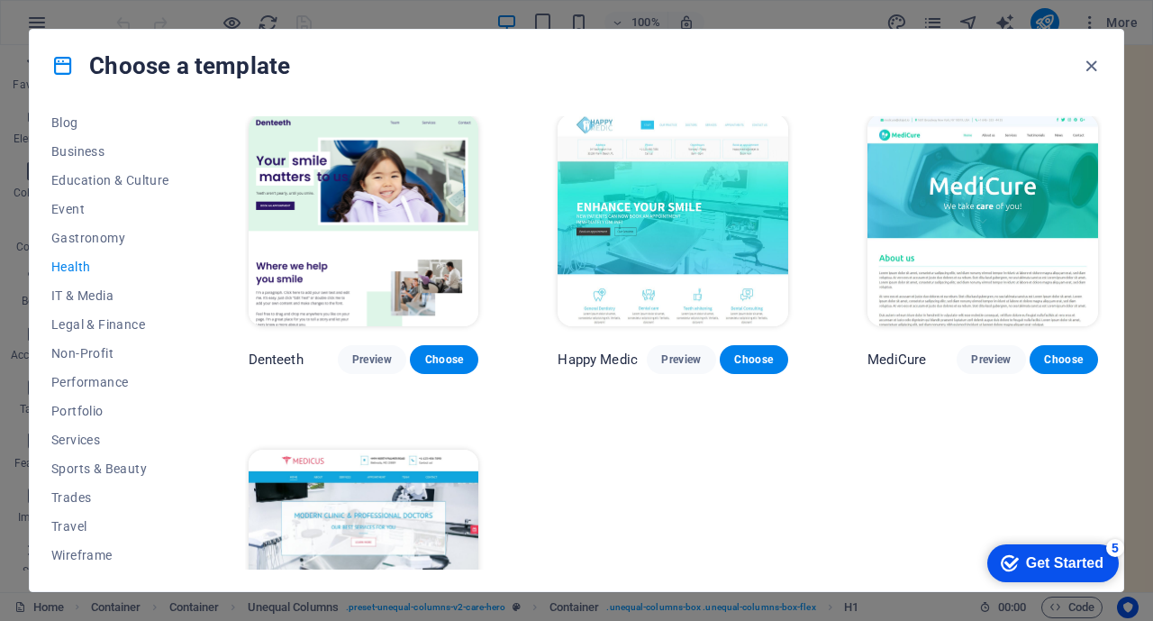
scroll to position [8, 0]
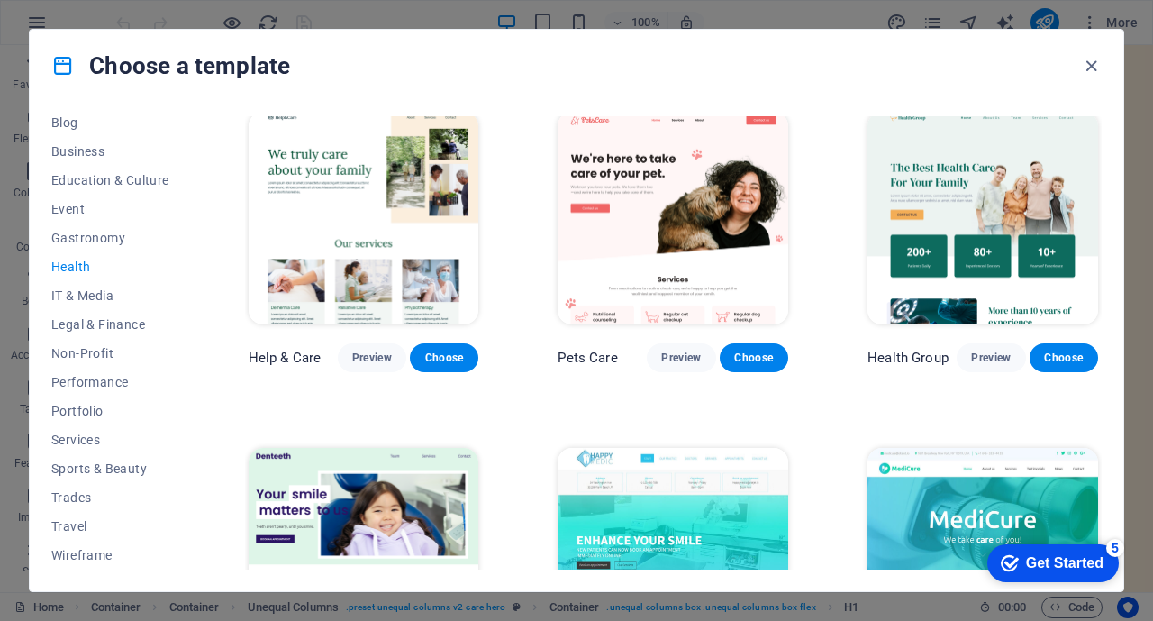
click at [313, 207] on img at bounding box center [364, 218] width 231 height 213
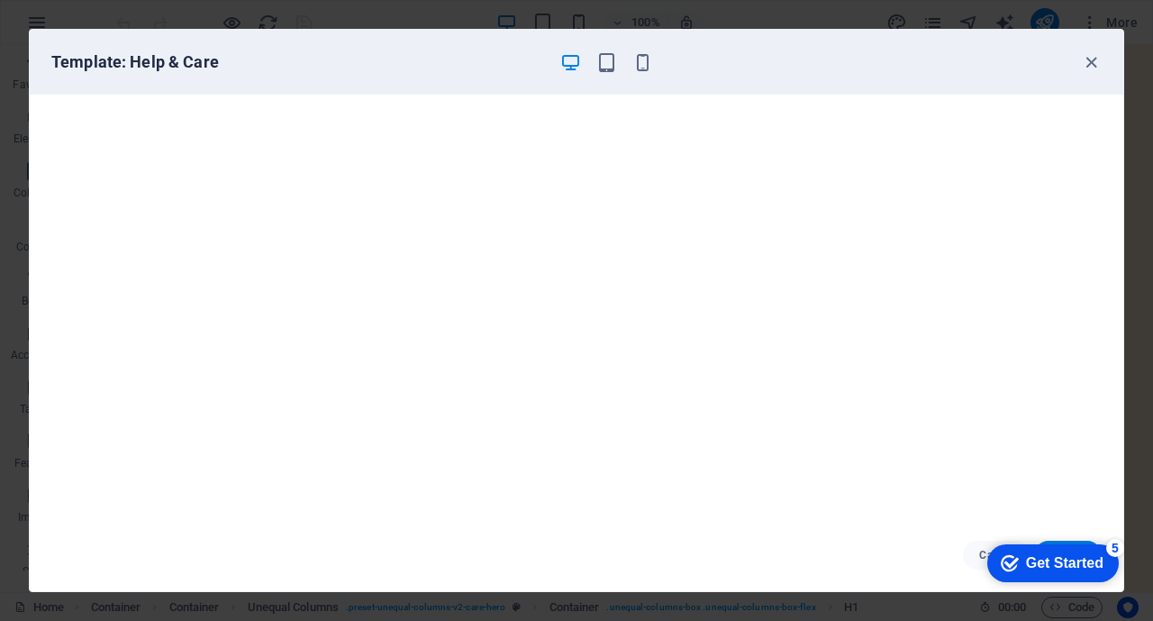
click at [1089, 61] on icon "button" at bounding box center [1091, 62] width 21 height 21
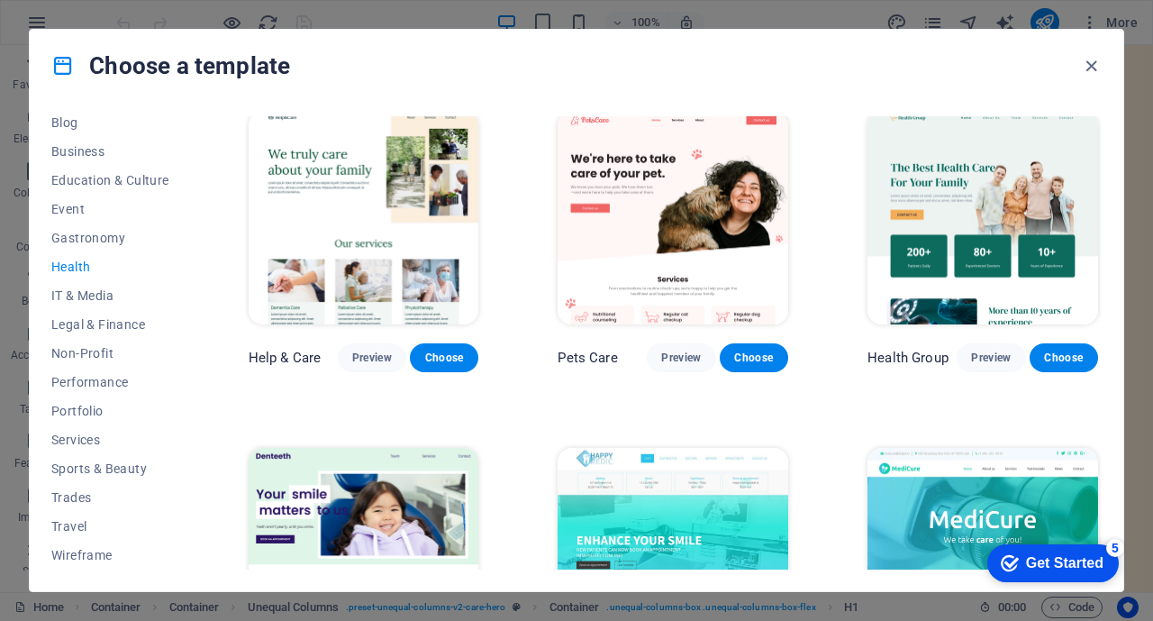
click at [1086, 61] on icon "button" at bounding box center [1091, 66] width 21 height 21
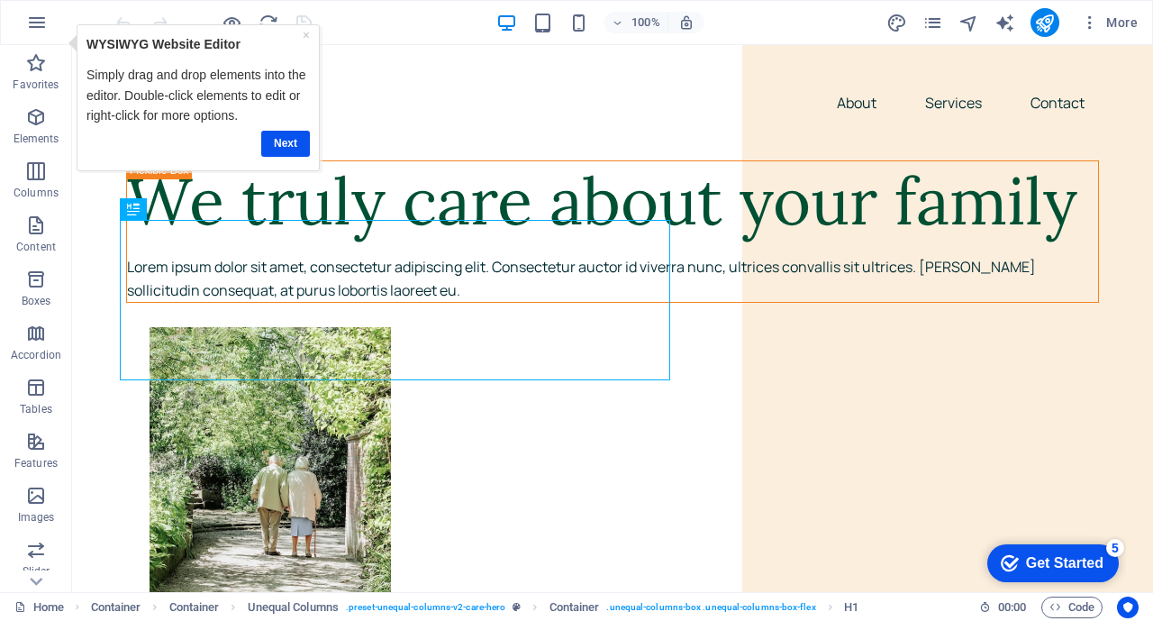
click at [274, 150] on link "Next" at bounding box center [284, 144] width 49 height 26
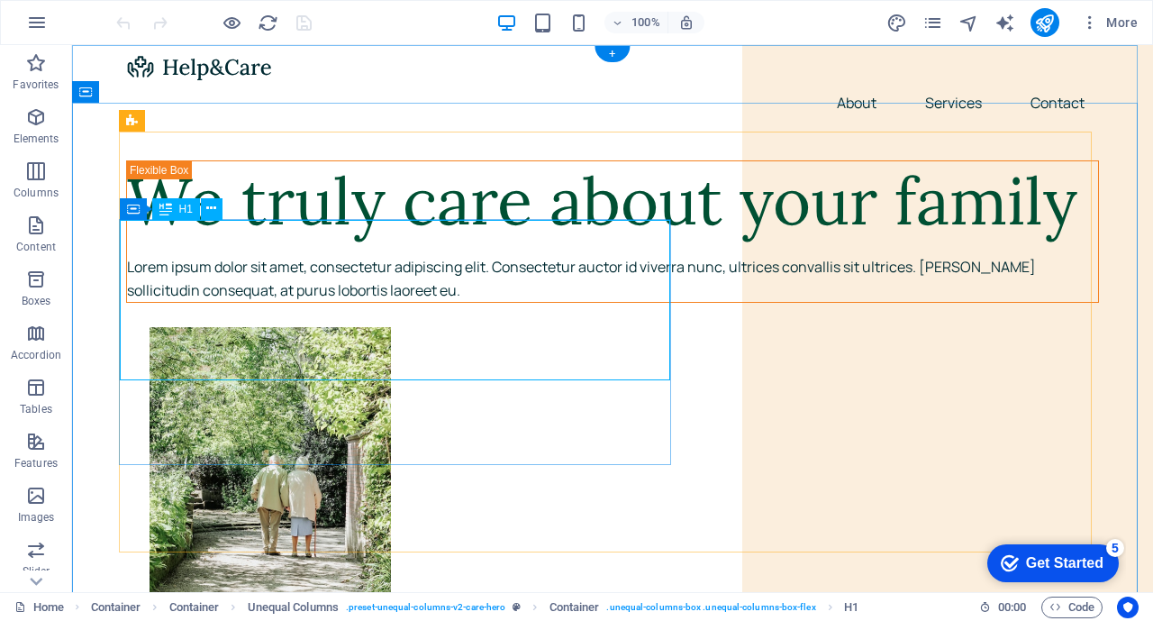
click at [196, 242] on div "We truly care about your family" at bounding box center [612, 201] width 971 height 80
click at [130, 242] on div "We truly care about your family" at bounding box center [612, 201] width 971 height 80
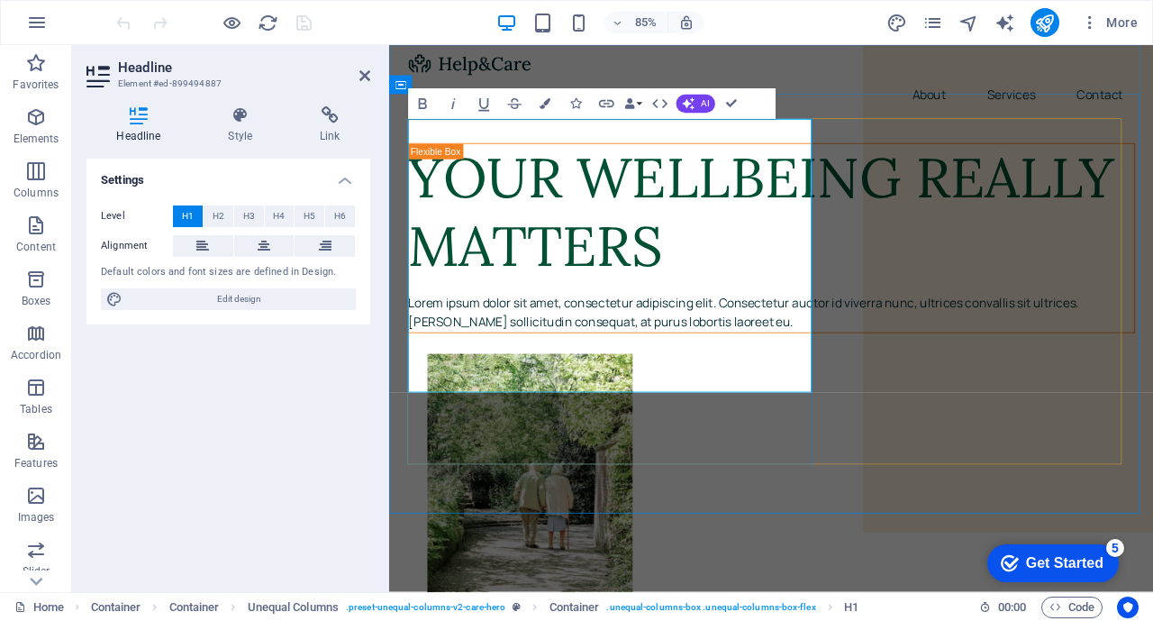
click at [595, 323] on h1 "YOUR WELLBEING REALLY MATTERS" at bounding box center [839, 241] width 854 height 161
click at [834, 383] on div "Lorem ipsum dolor sit amet, consectetur adipiscing elit. Consectetur auctor id …" at bounding box center [839, 360] width 854 height 46
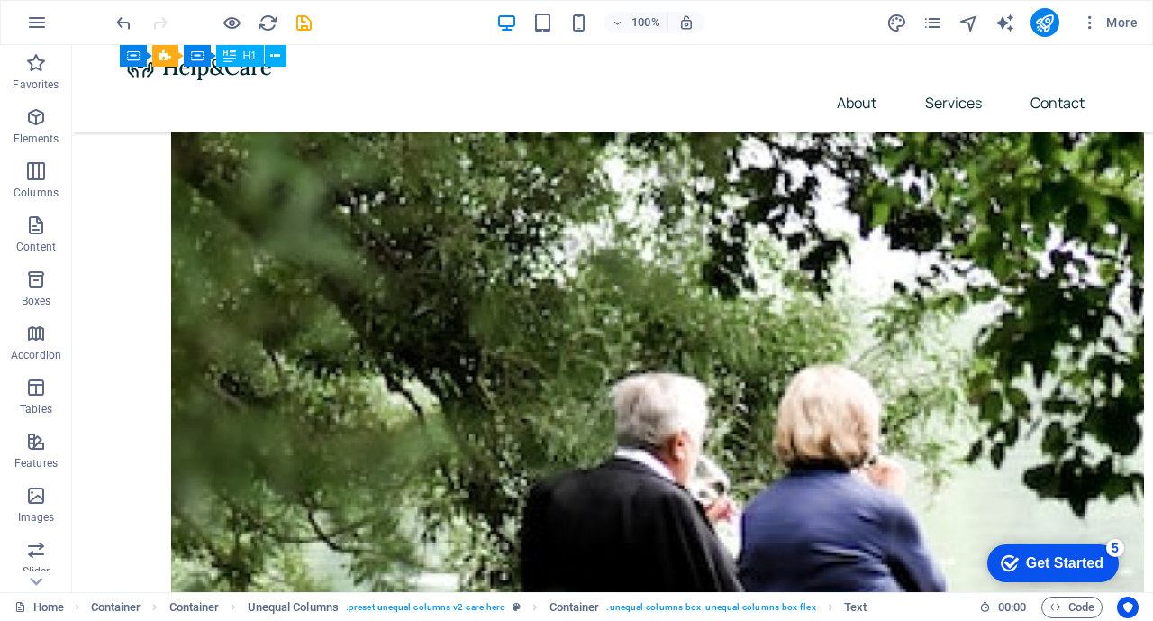
scroll to position [670, 0]
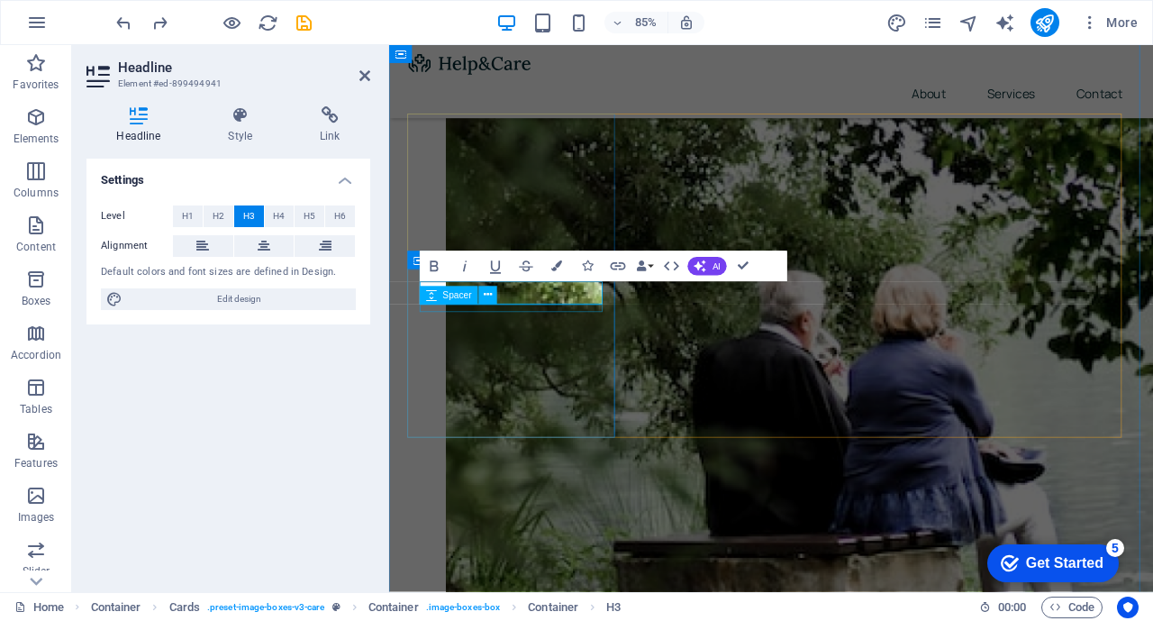
scroll to position [656, 0]
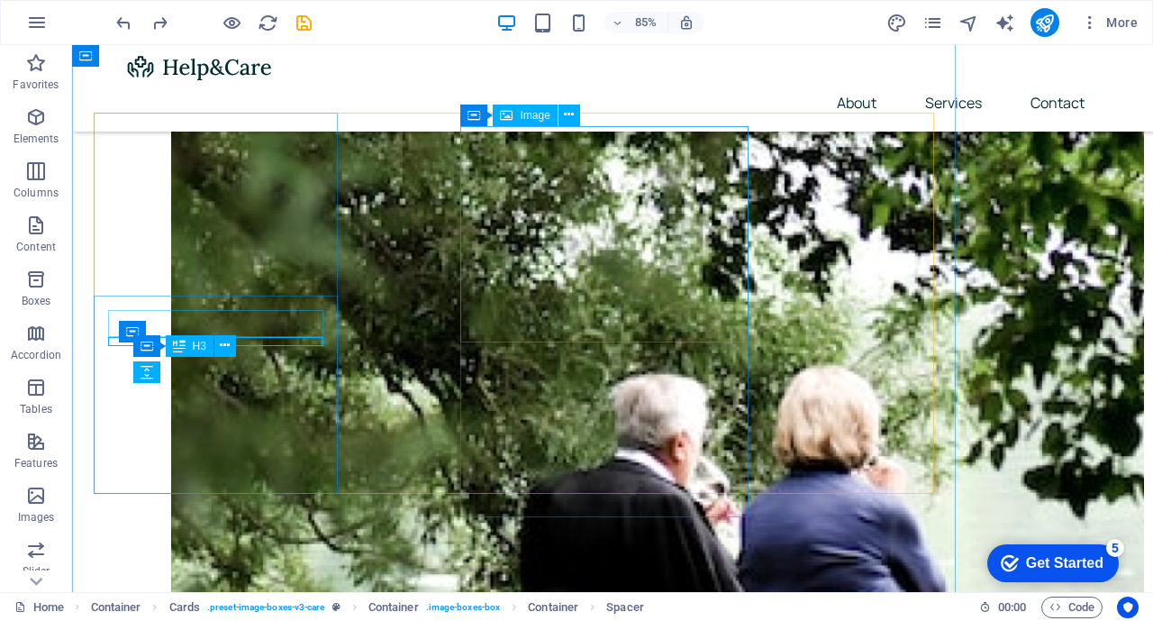
scroll to position [670, 0]
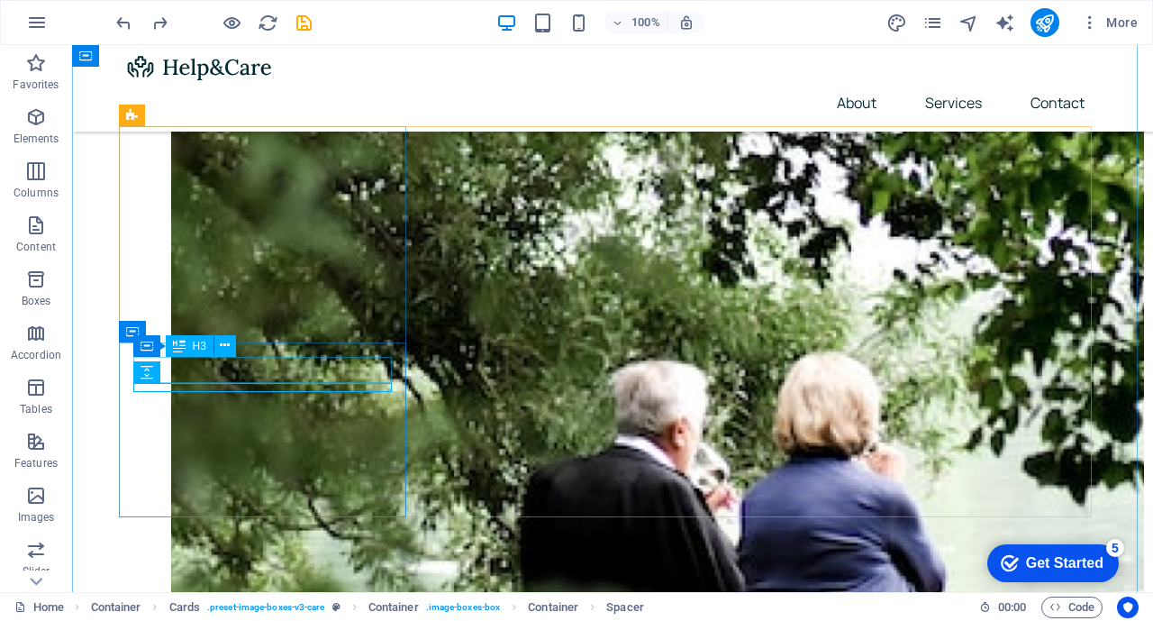
click at [231, 346] on button at bounding box center [225, 346] width 22 height 22
click at [226, 341] on icon at bounding box center [225, 345] width 10 height 19
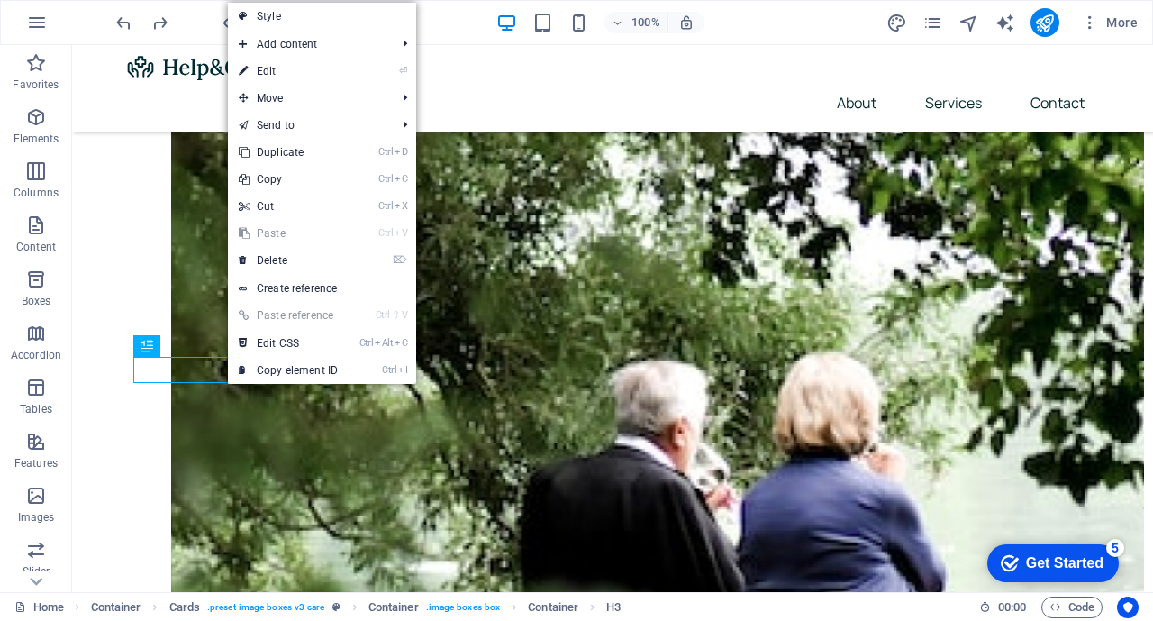
click at [269, 72] on link "⏎ Edit" at bounding box center [288, 71] width 121 height 27
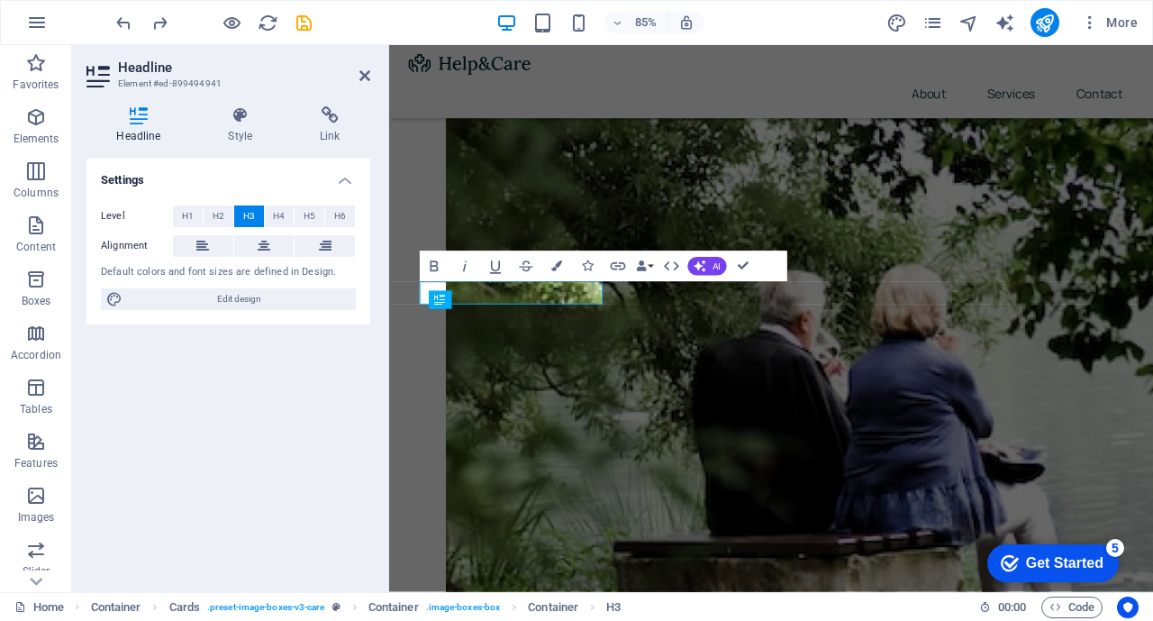
scroll to position [656, 0]
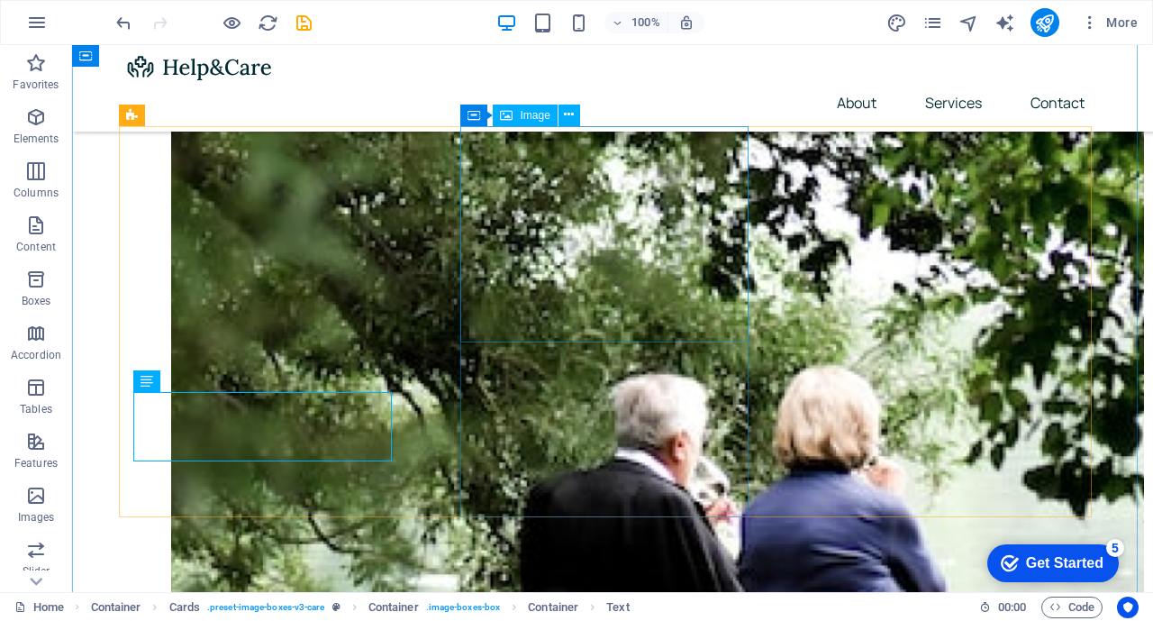
scroll to position [670, 0]
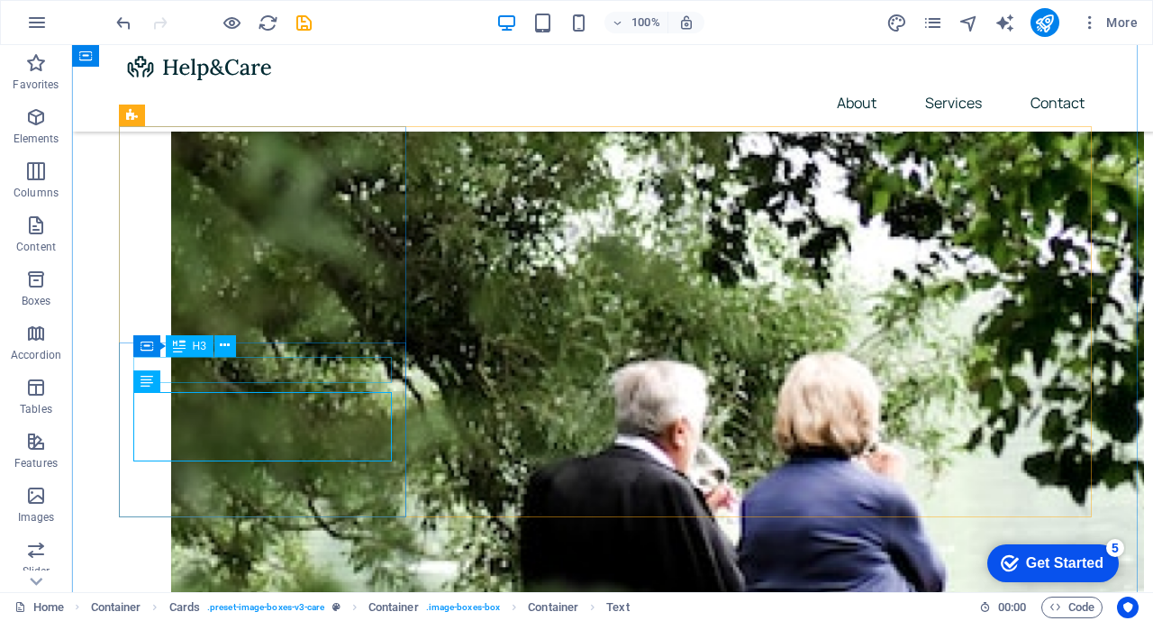
click at [224, 342] on icon at bounding box center [225, 345] width 10 height 19
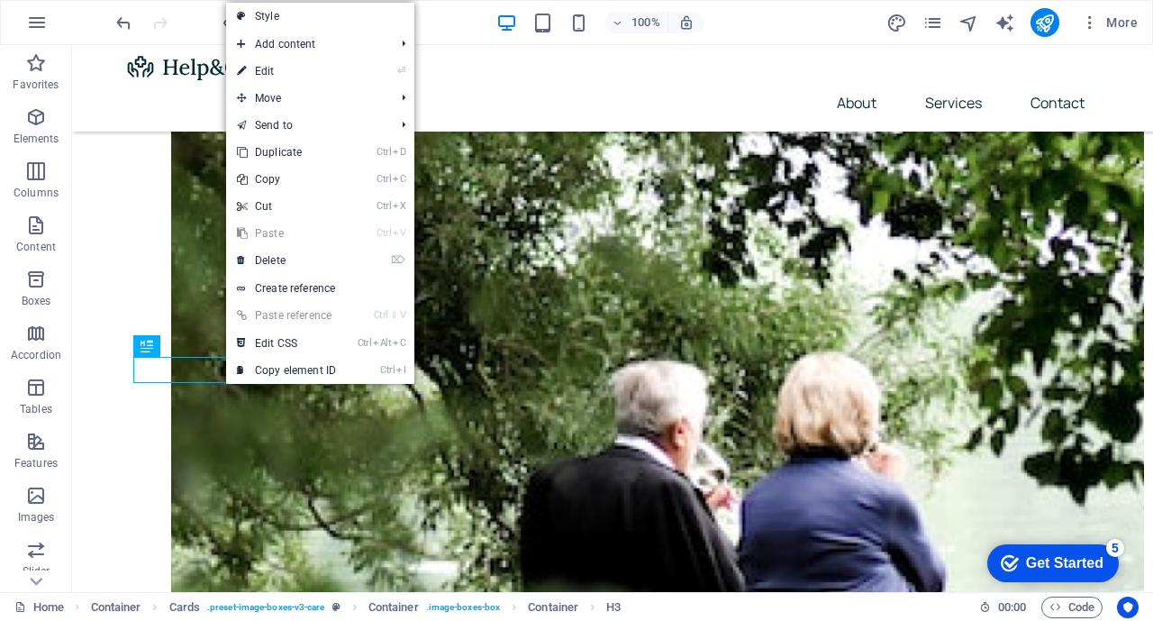
click at [260, 71] on link "⏎ Edit" at bounding box center [286, 71] width 121 height 27
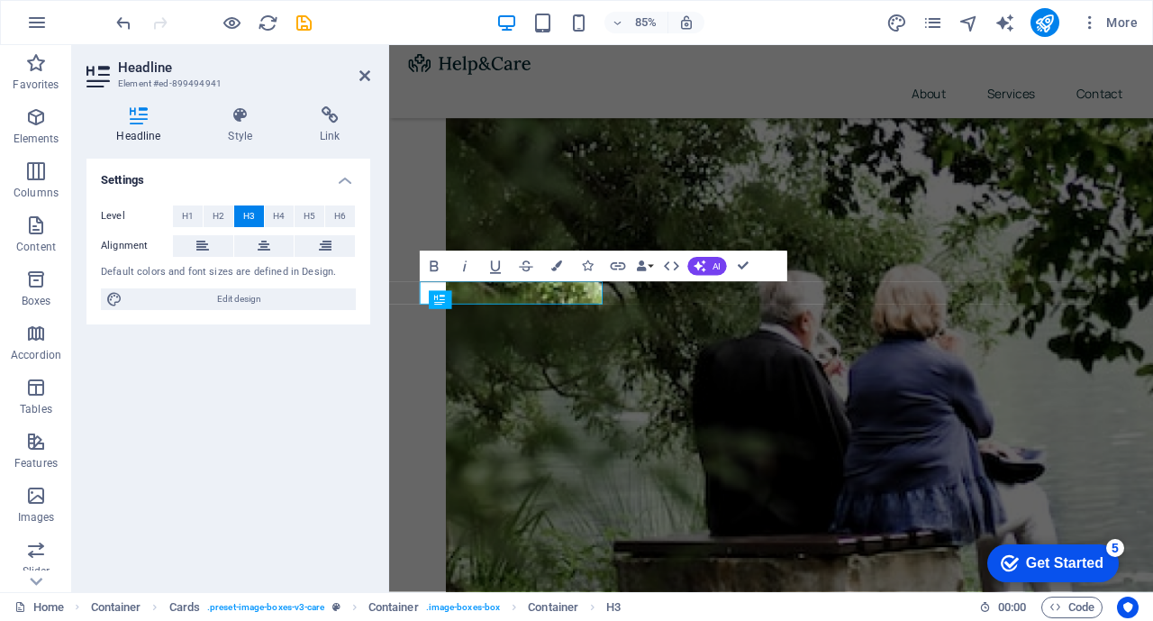
scroll to position [656, 0]
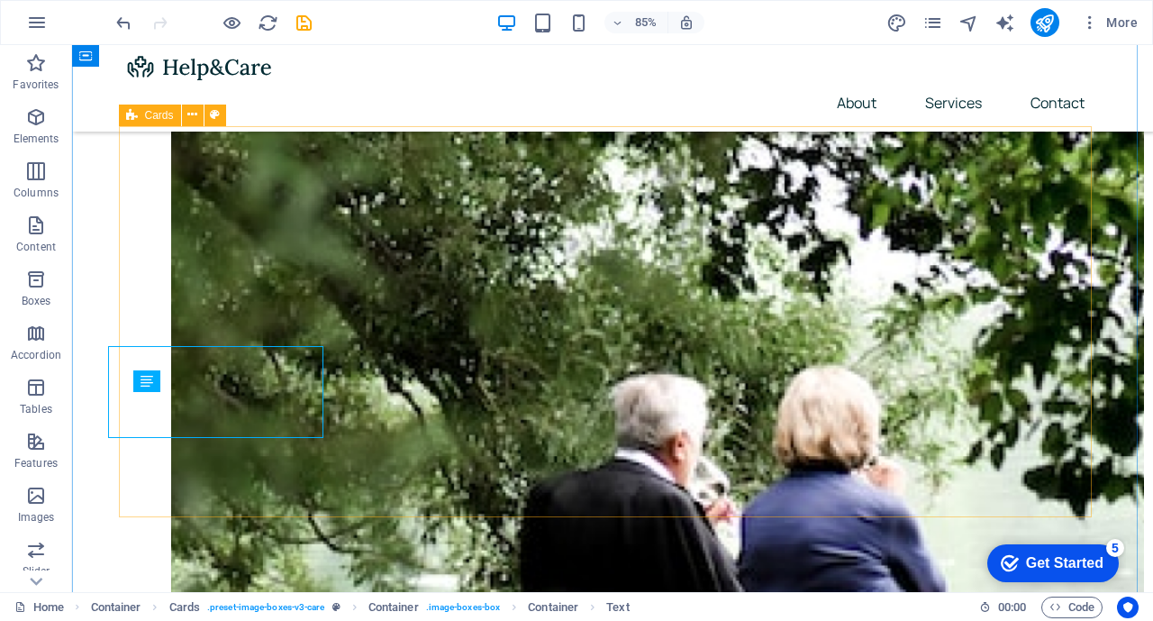
scroll to position [670, 0]
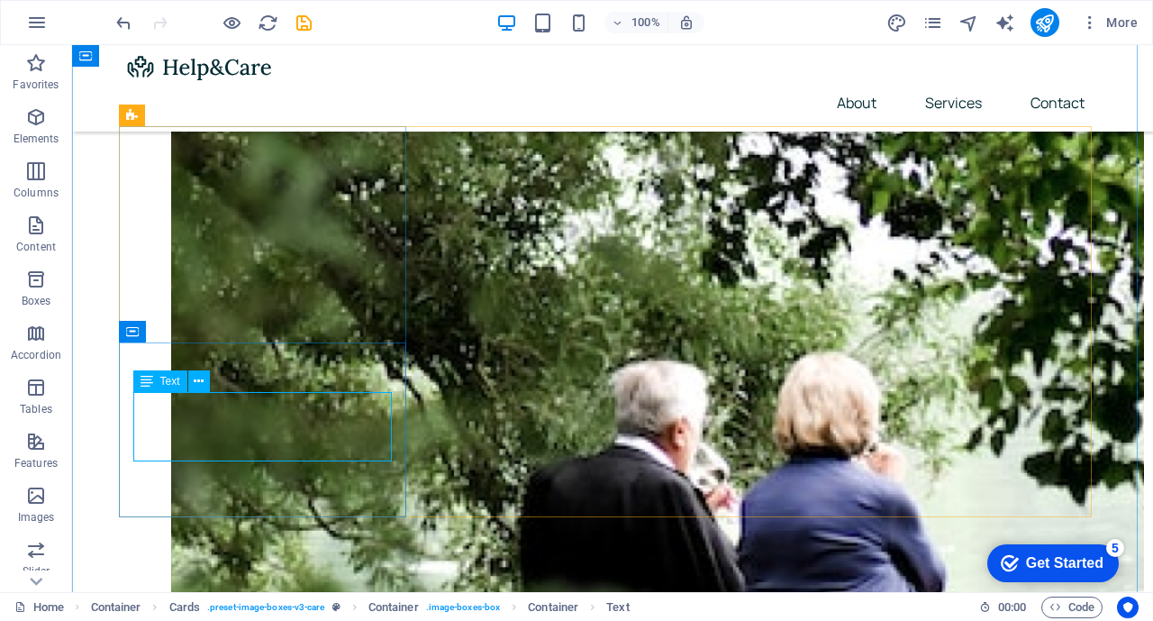
click at [175, 383] on span "Text" at bounding box center [170, 381] width 20 height 11
click at [200, 376] on icon at bounding box center [199, 381] width 10 height 19
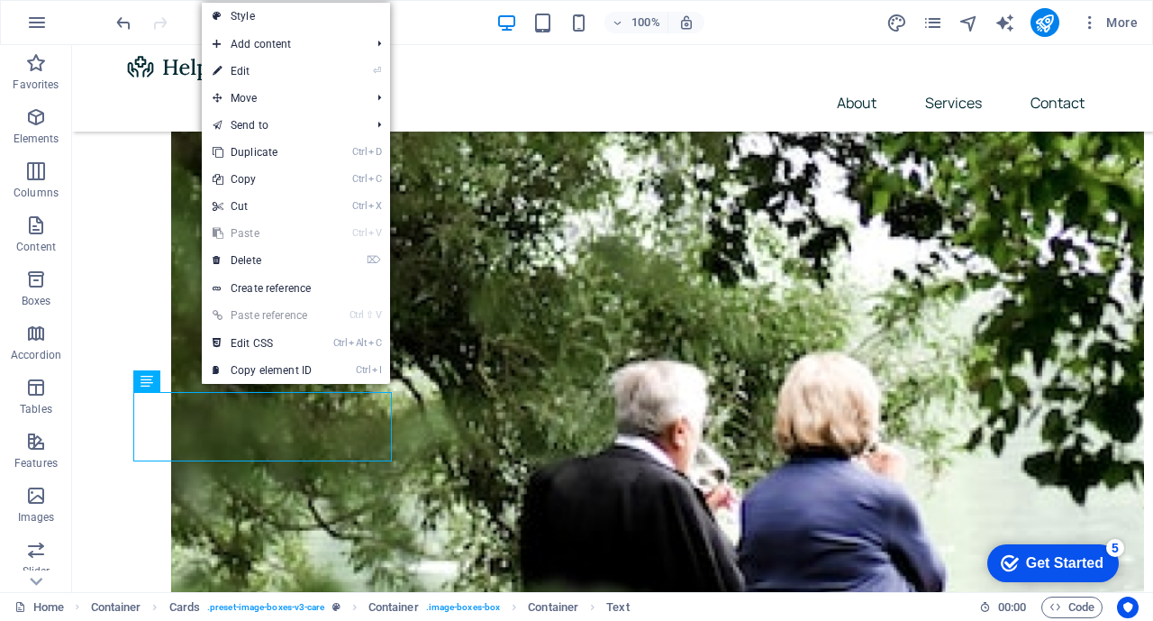
click at [330, 69] on li "⏎ Edit" at bounding box center [296, 71] width 188 height 27
click at [381, 68] on icon "⏎" at bounding box center [377, 71] width 8 height 12
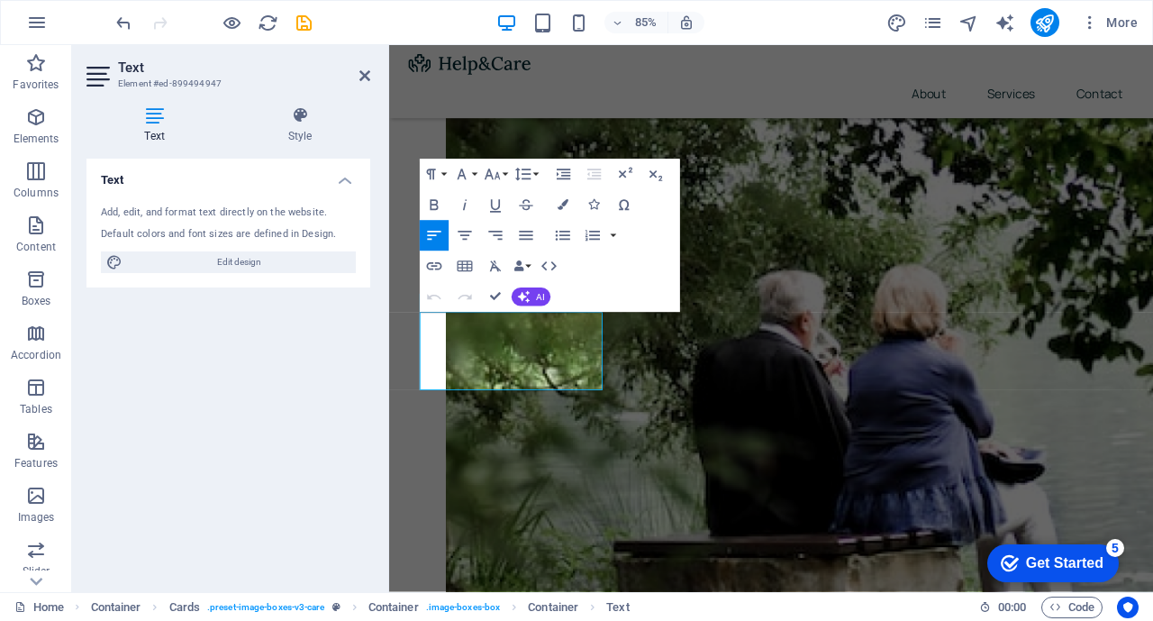
scroll to position [656, 0]
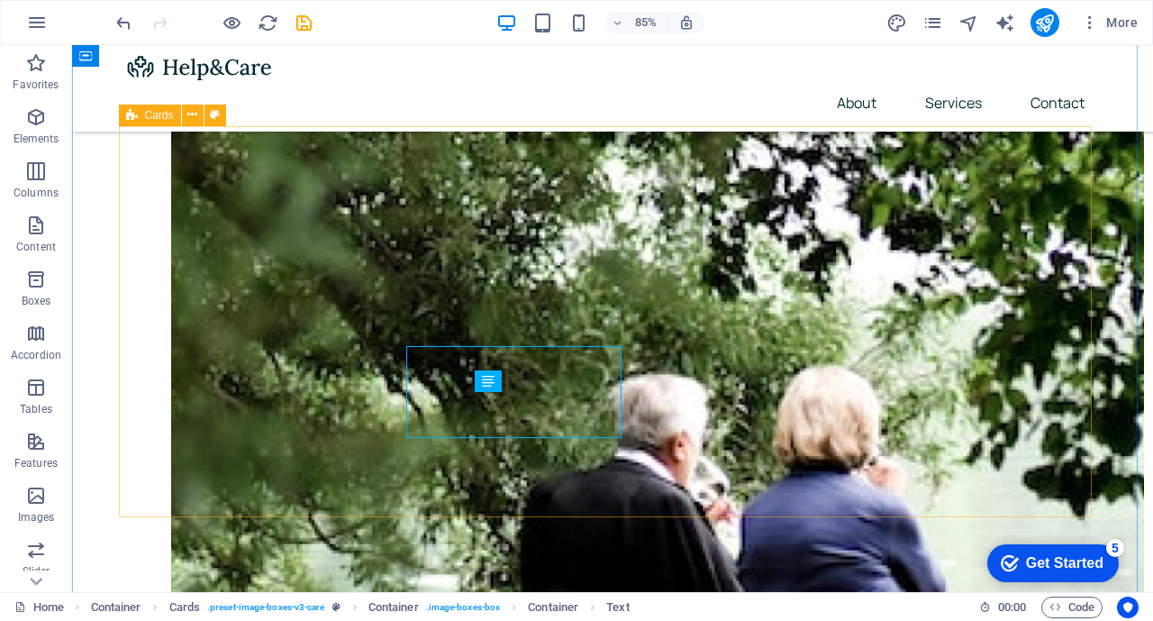
scroll to position [670, 0]
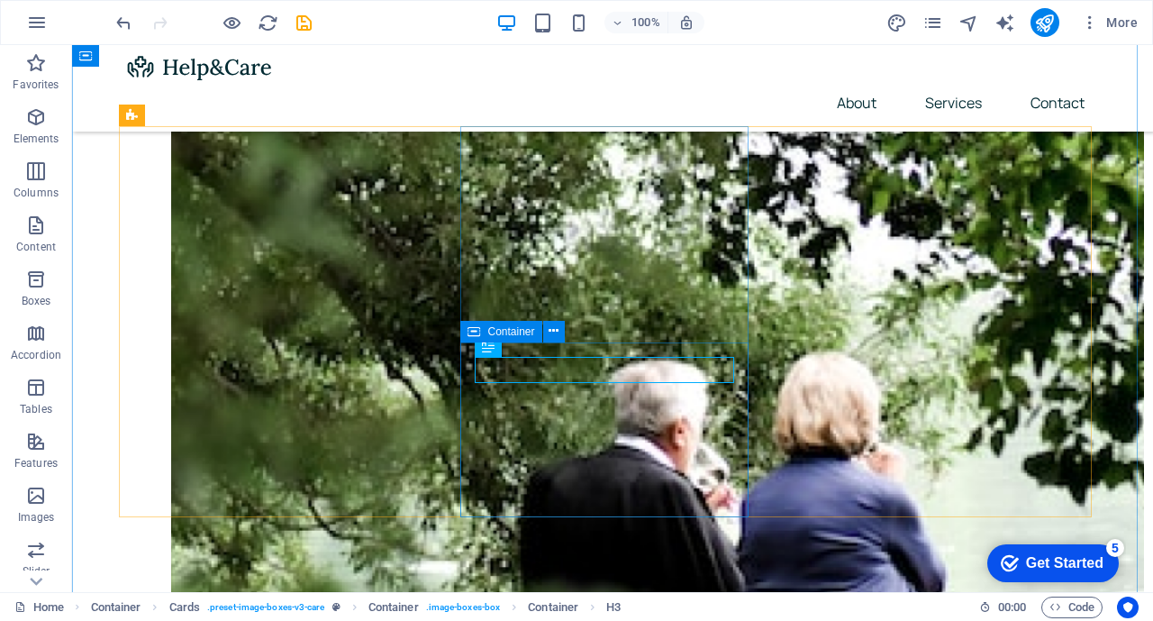
click at [554, 332] on icon at bounding box center [554, 331] width 10 height 19
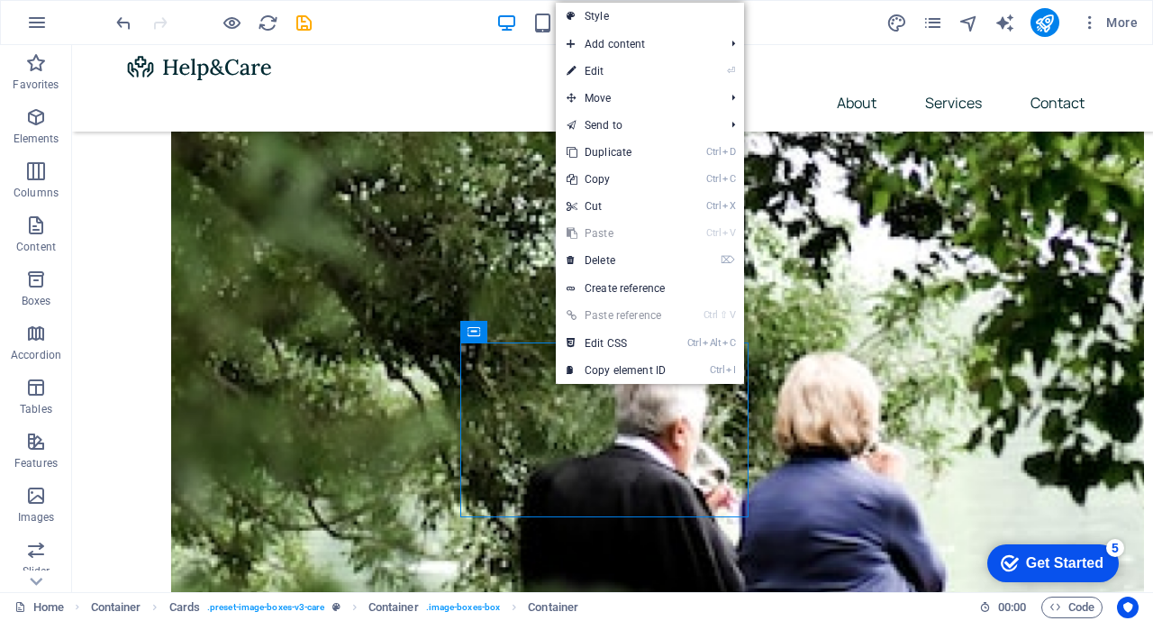
click at [721, 70] on li "⏎ Edit" at bounding box center [650, 71] width 188 height 27
drag, startPoint x: 574, startPoint y: 71, endPoint x: 329, endPoint y: 224, distance: 289.0
click at [574, 71] on icon at bounding box center [571, 71] width 9 height 27
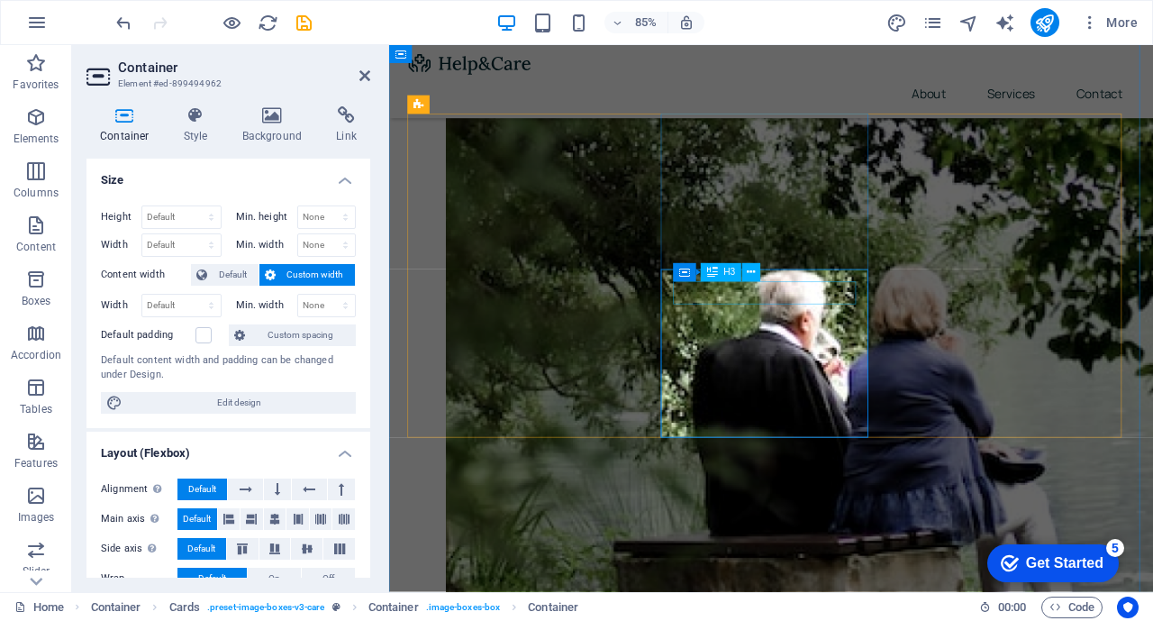
scroll to position [656, 0]
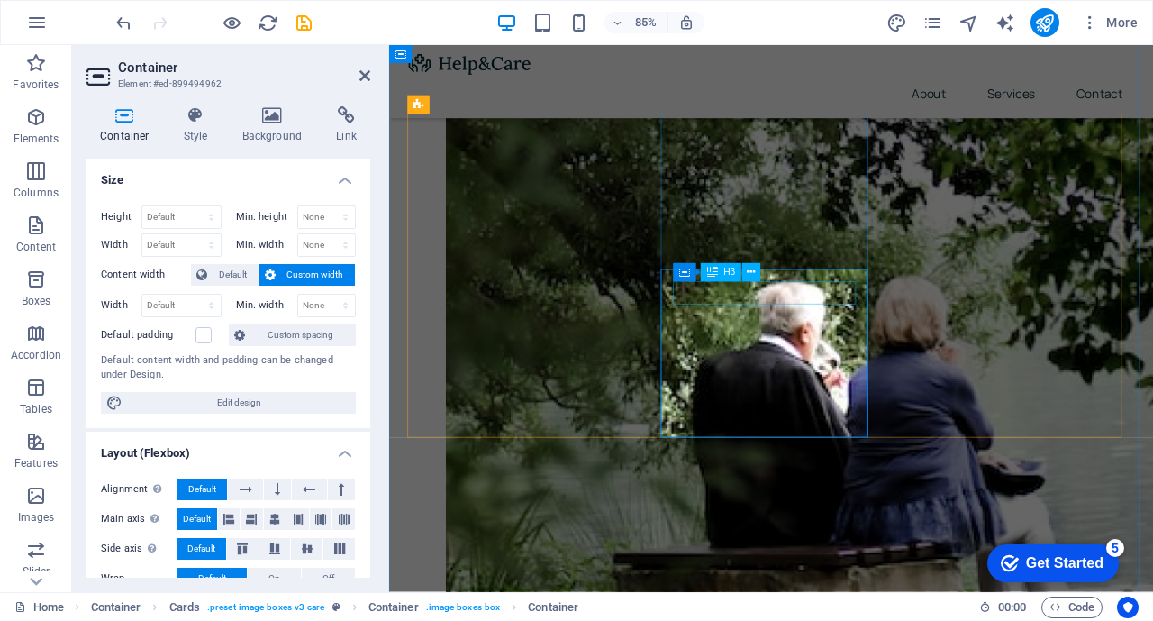
click at [756, 268] on button at bounding box center [752, 272] width 18 height 18
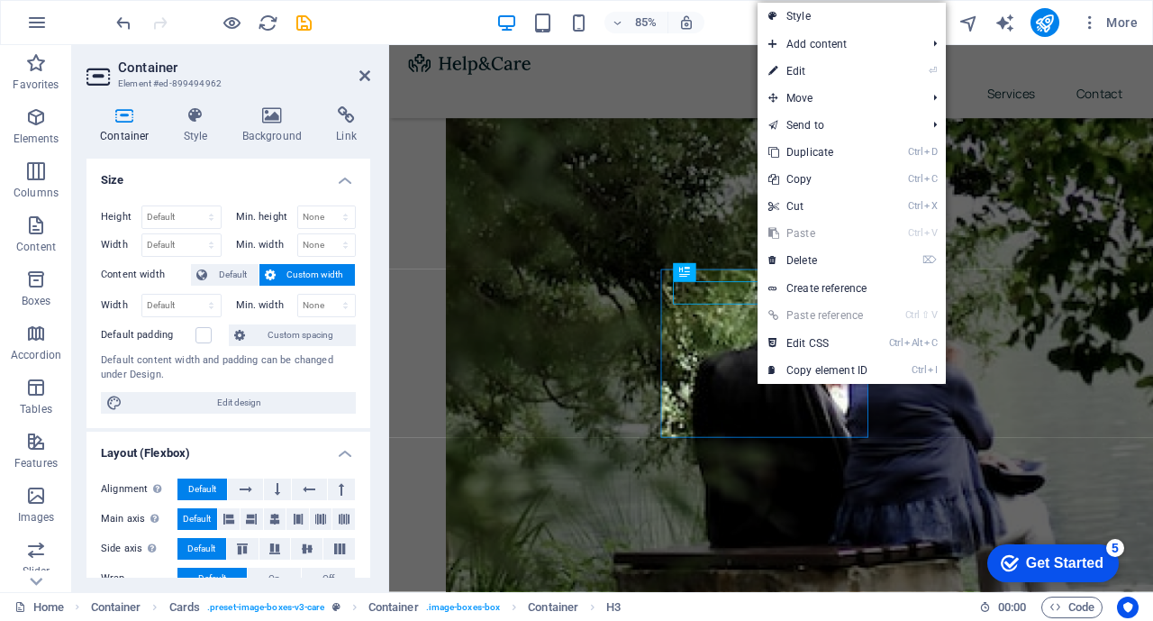
click at [798, 73] on link "⏎ Edit" at bounding box center [818, 71] width 121 height 27
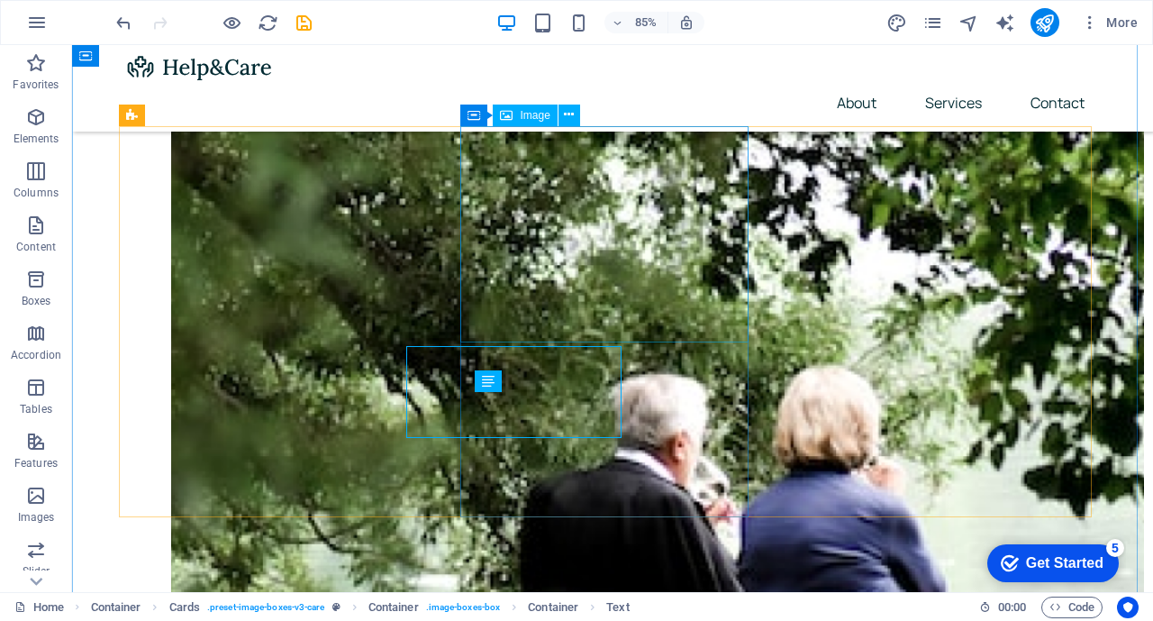
scroll to position [670, 0]
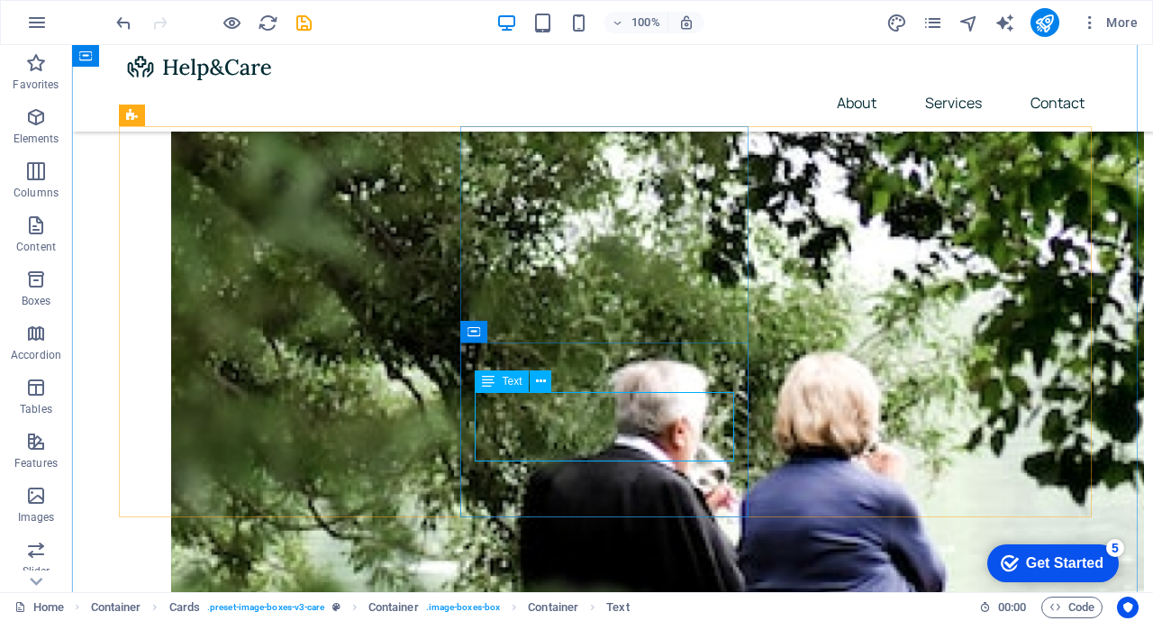
click at [542, 381] on icon at bounding box center [541, 381] width 10 height 19
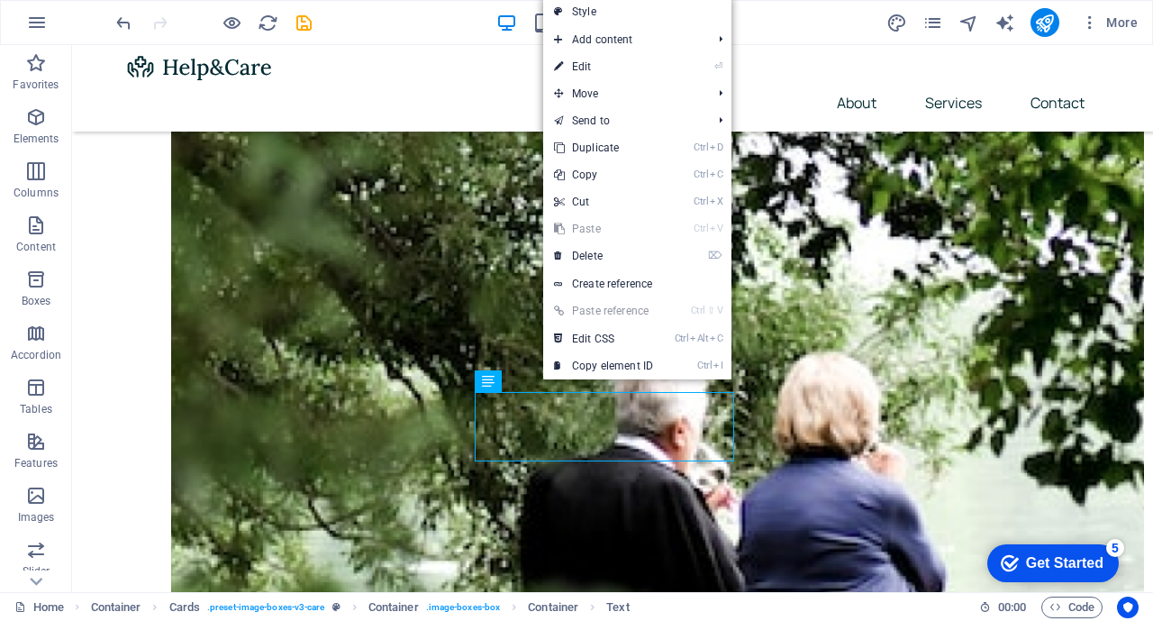
click at [579, 64] on link "⏎ Edit" at bounding box center [603, 66] width 121 height 27
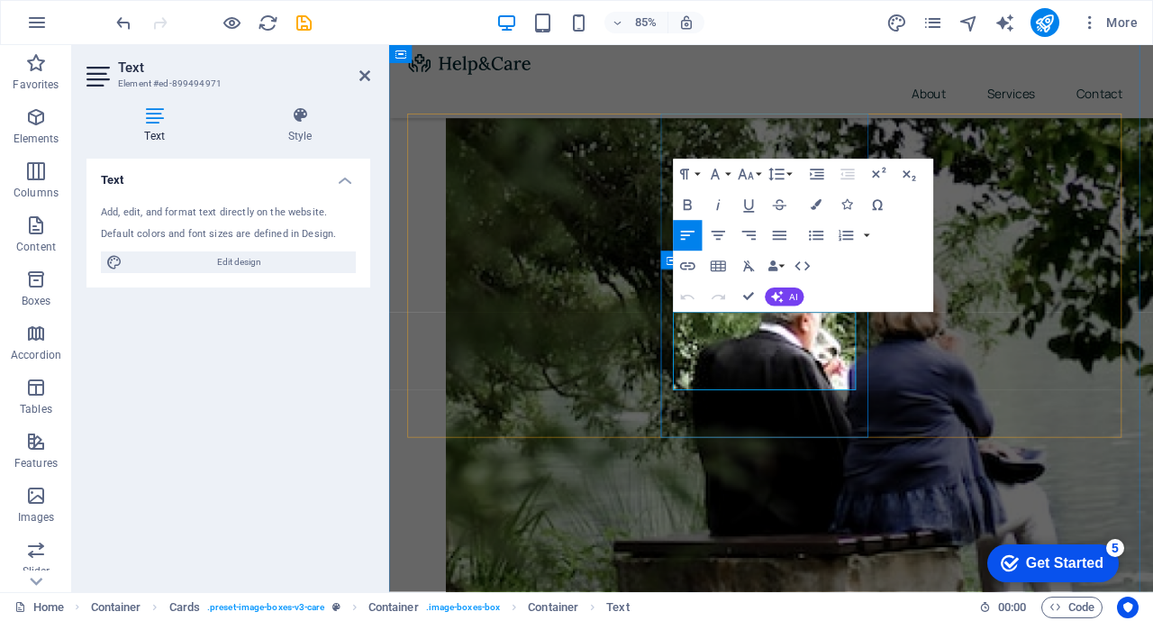
scroll to position [656, 0]
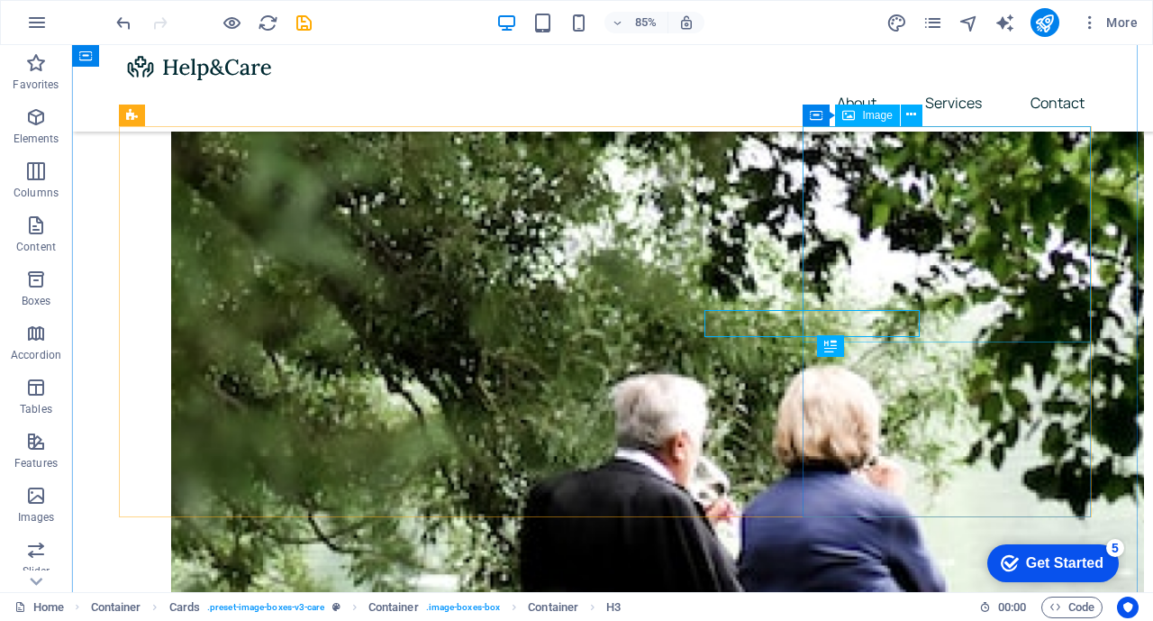
scroll to position [670, 0]
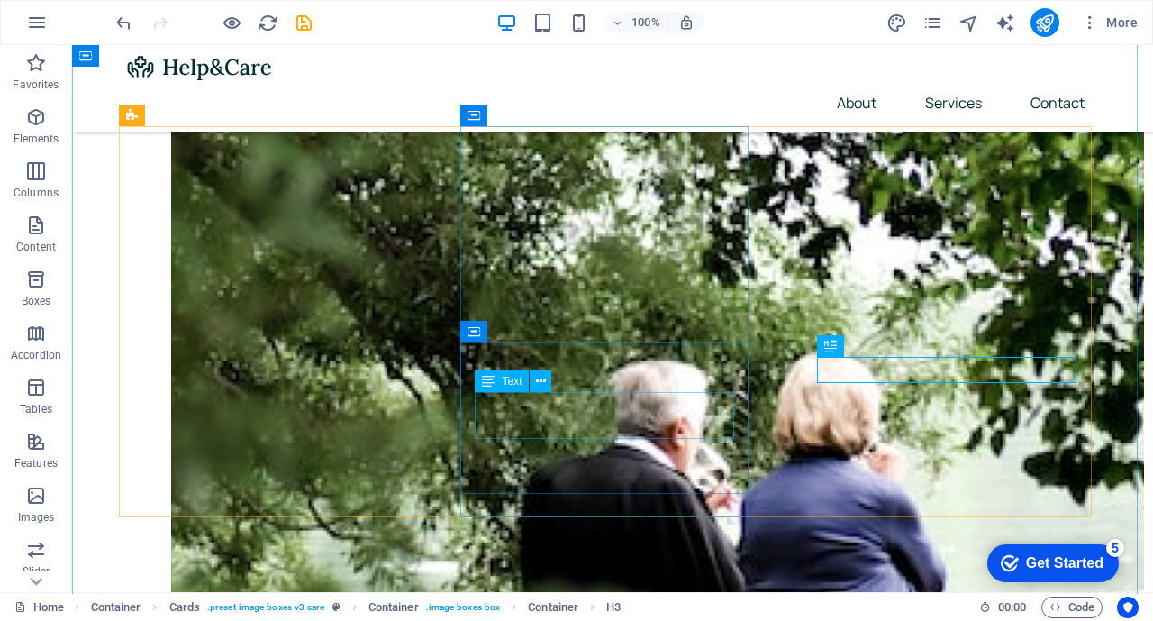
click at [537, 378] on icon at bounding box center [541, 381] width 10 height 19
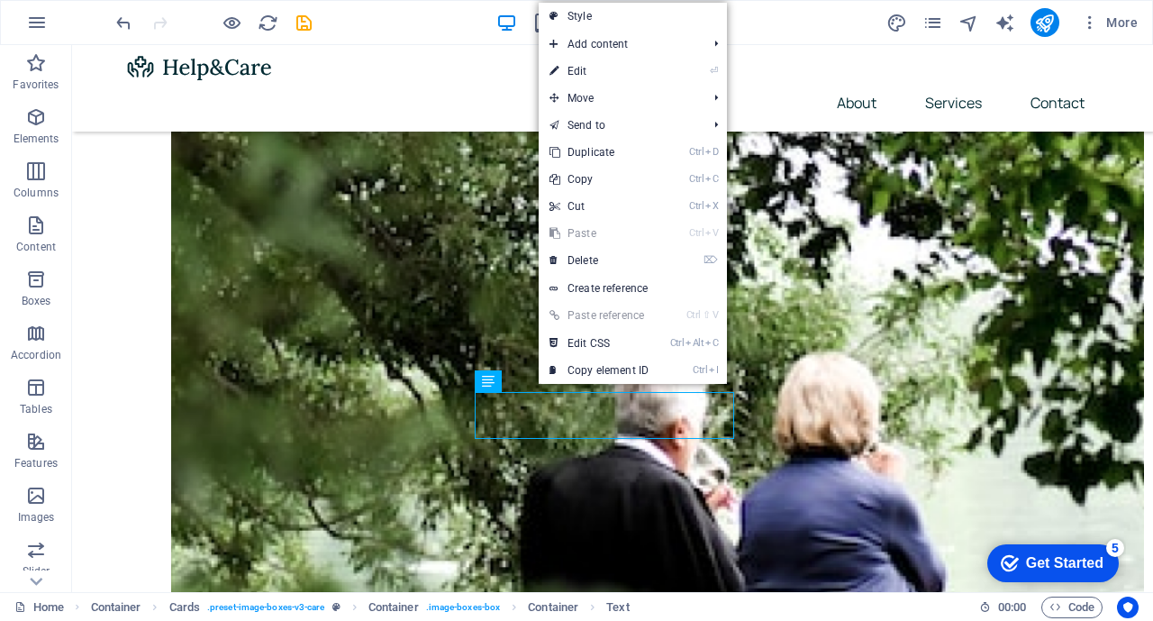
click at [683, 70] on li "⏎ Edit" at bounding box center [633, 71] width 188 height 27
click at [565, 68] on link "⏎ Edit" at bounding box center [599, 71] width 121 height 27
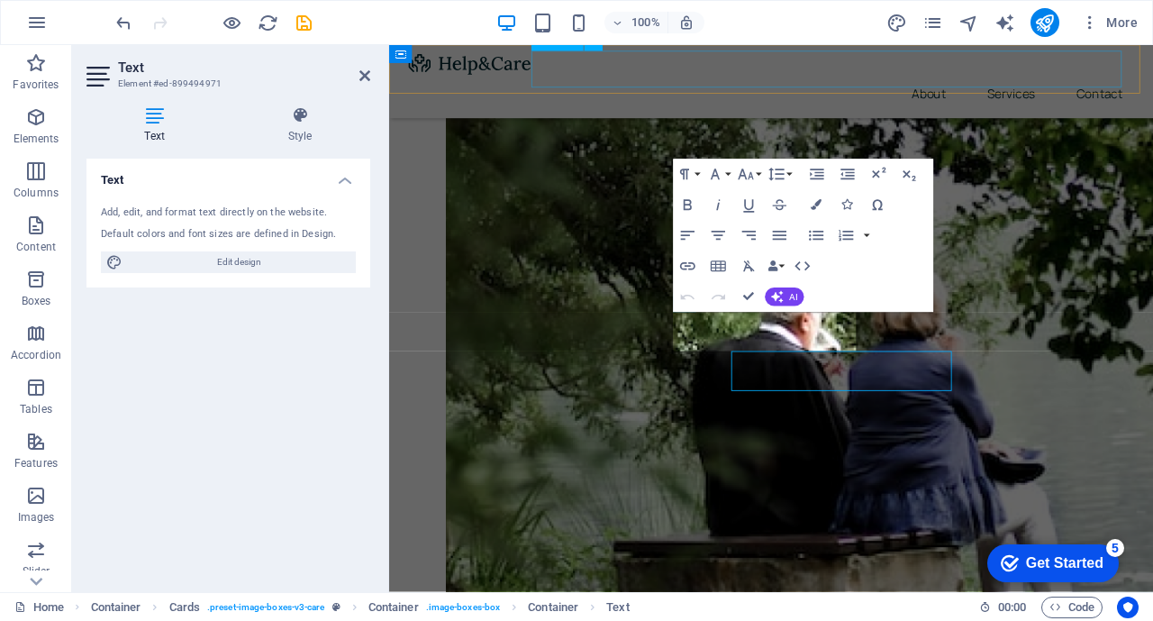
scroll to position [656, 0]
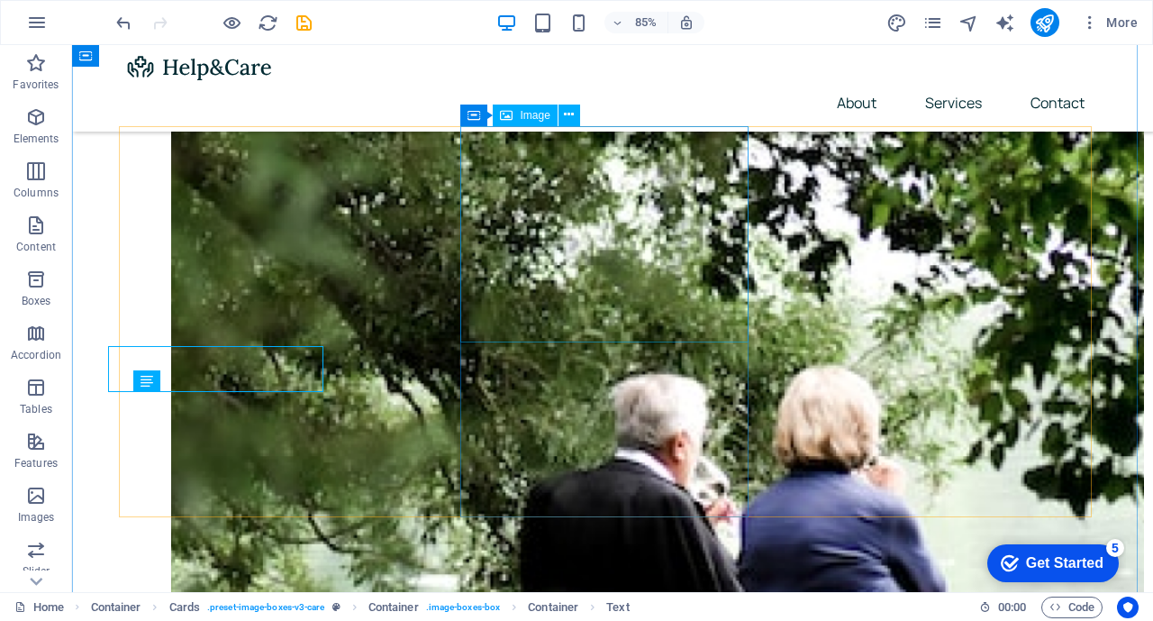
scroll to position [670, 0]
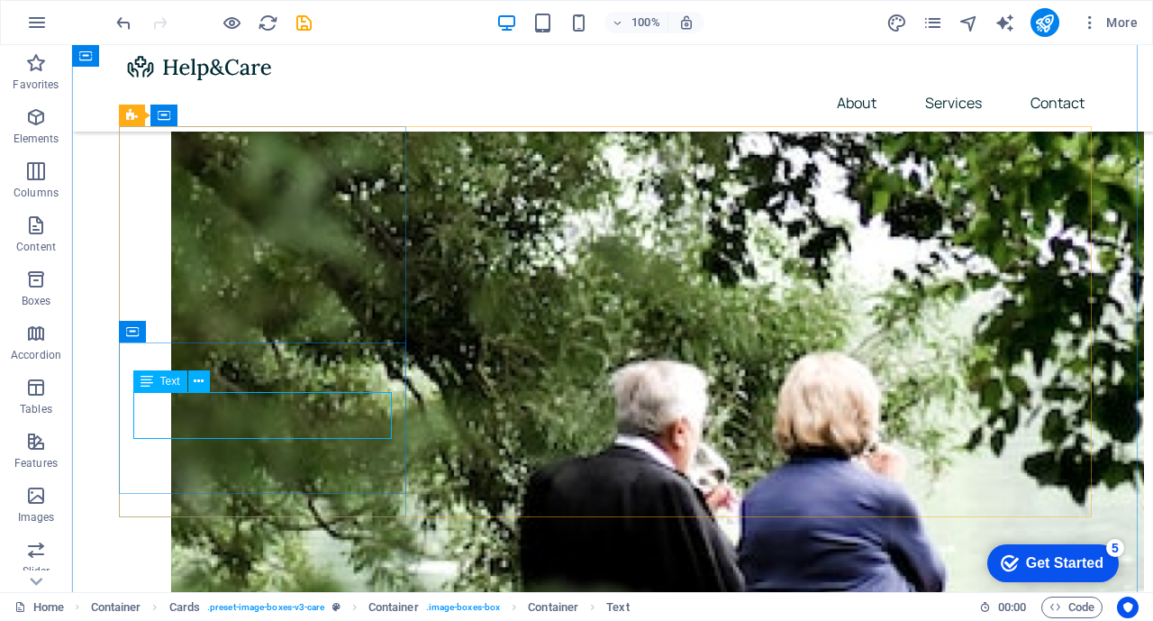
click at [201, 380] on icon at bounding box center [199, 381] width 10 height 19
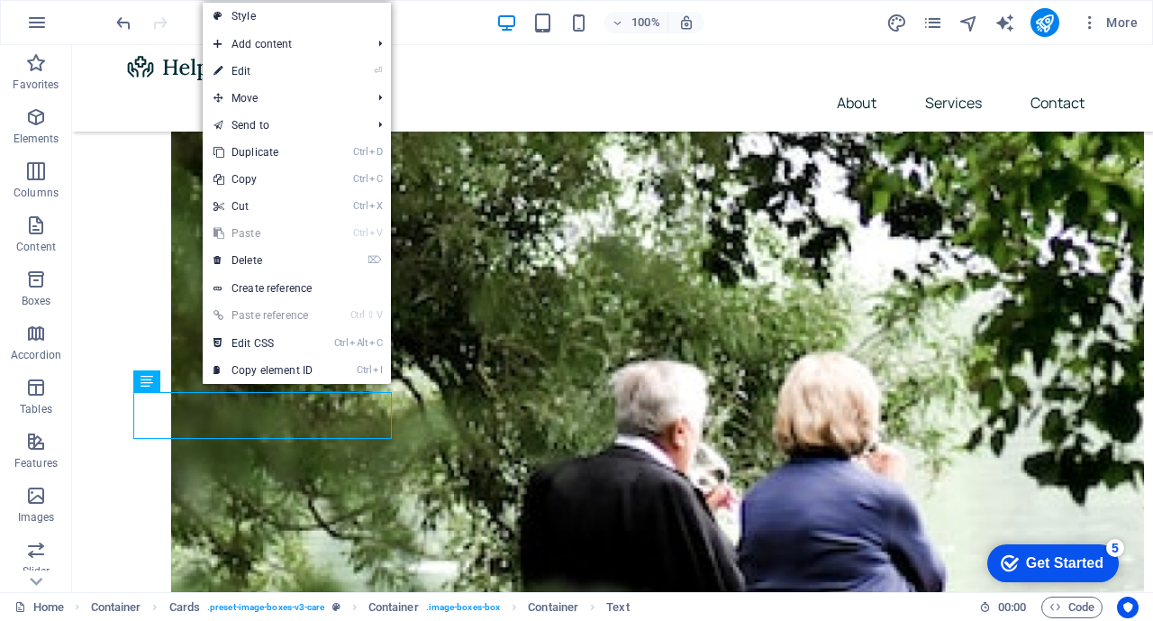
click at [380, 72] on icon "⏎" at bounding box center [378, 71] width 8 height 12
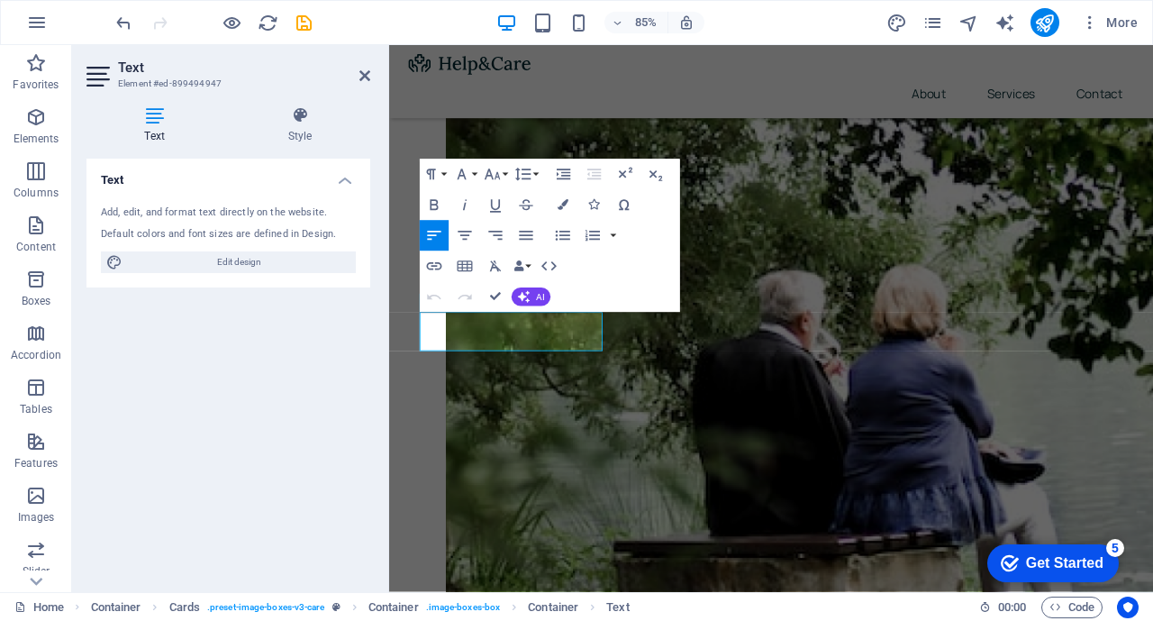
scroll to position [656, 0]
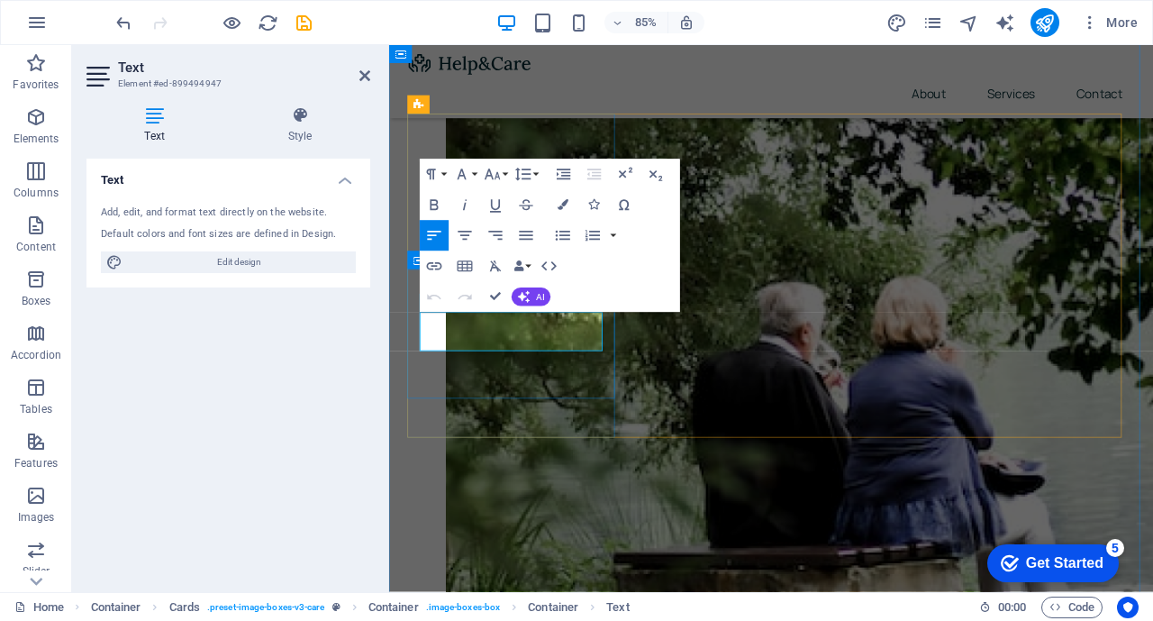
click at [343, 377] on div "Text Add, edit, and format text directly on the website. Default colors and fon…" at bounding box center [229, 368] width 284 height 419
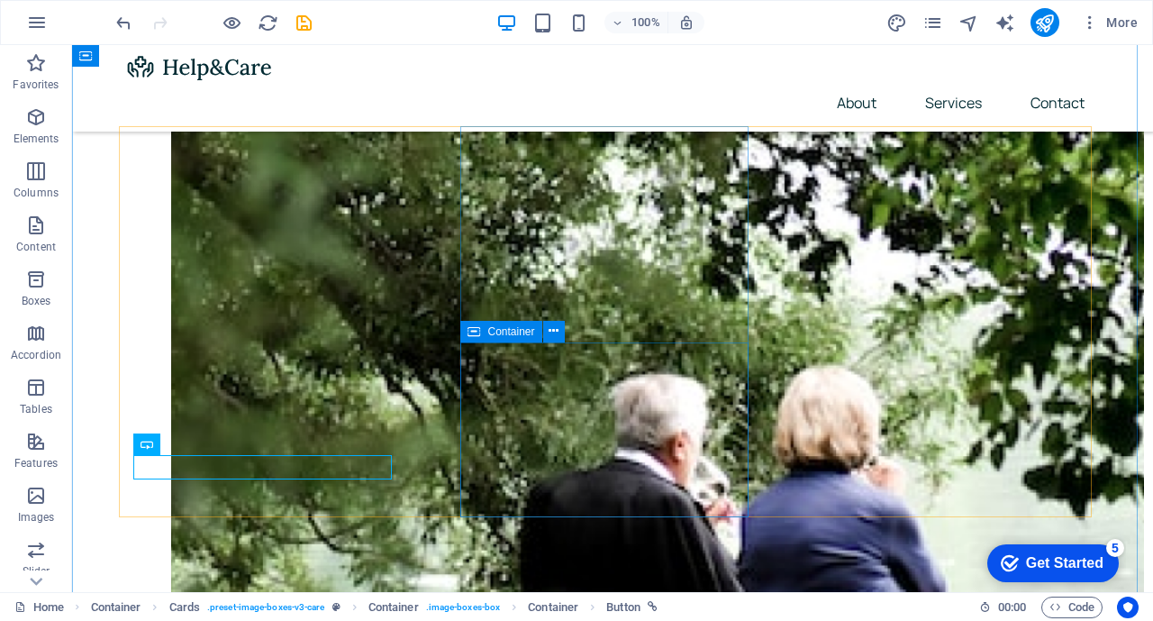
scroll to position [670, 0]
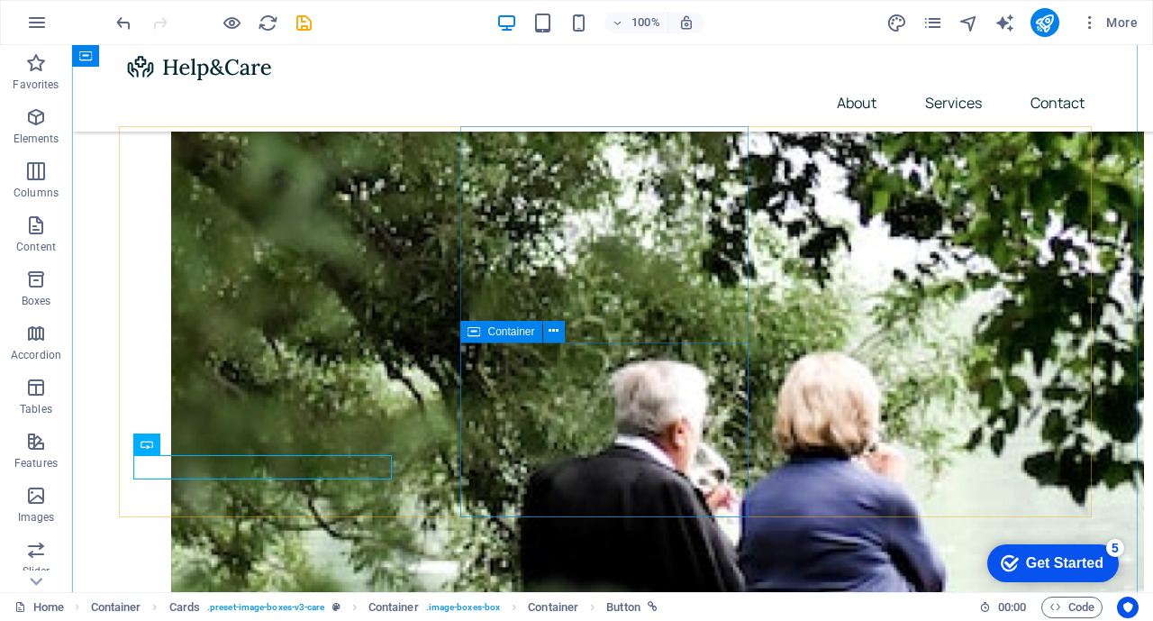
click at [518, 336] on span "Container" at bounding box center [511, 331] width 47 height 11
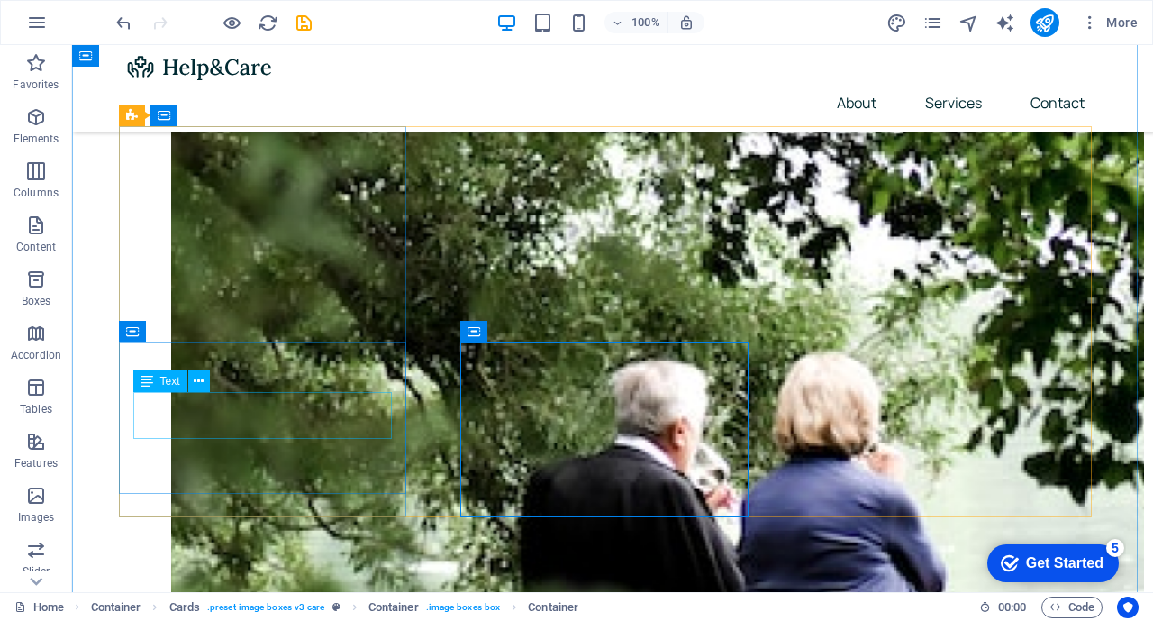
click at [197, 376] on icon at bounding box center [199, 381] width 10 height 19
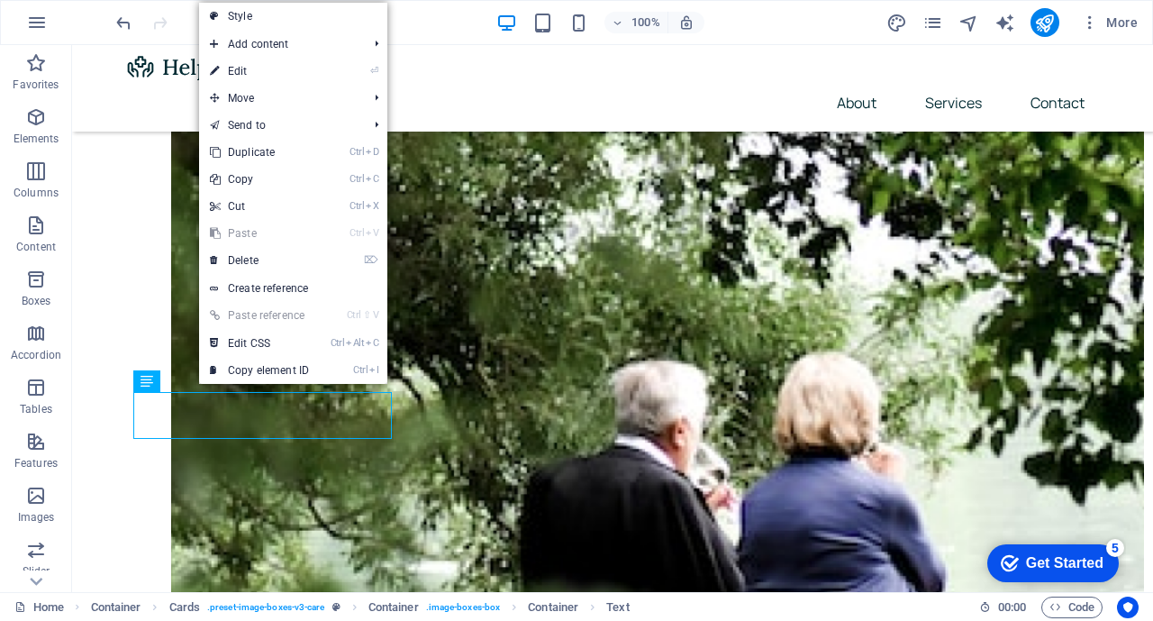
click at [240, 71] on link "⏎ Edit" at bounding box center [259, 71] width 121 height 27
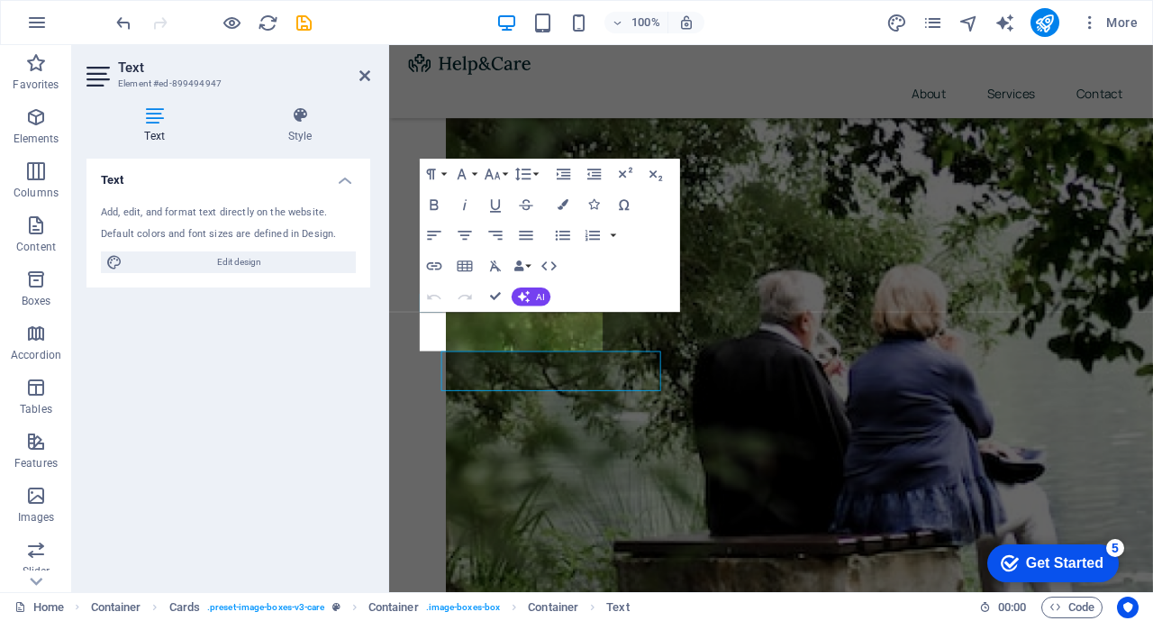
scroll to position [656, 0]
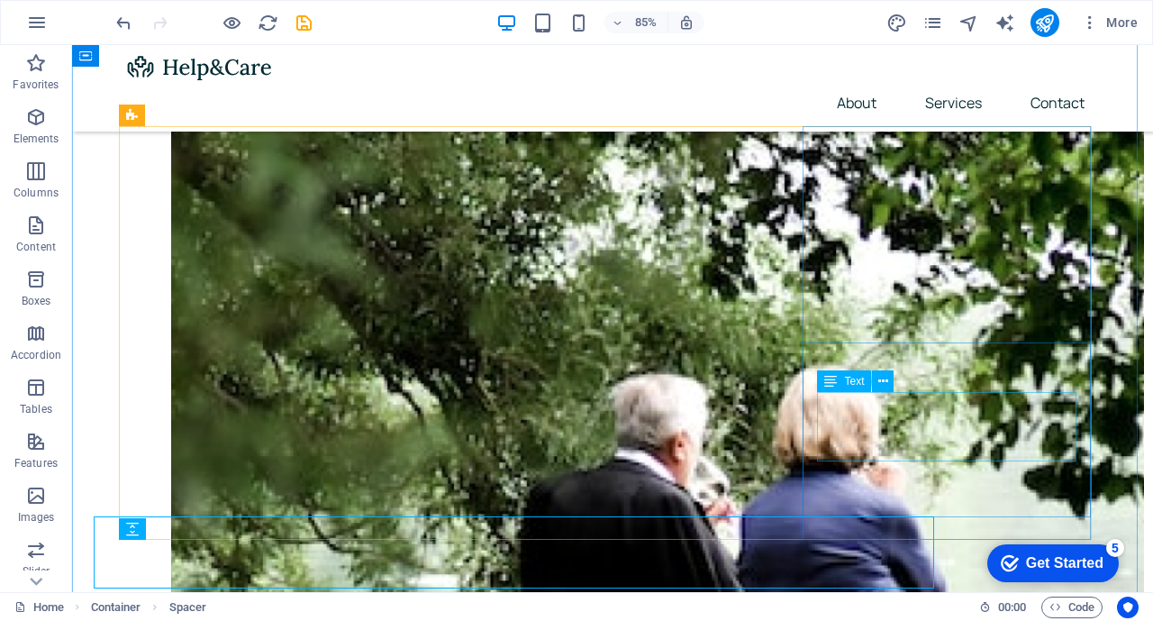
scroll to position [670, 0]
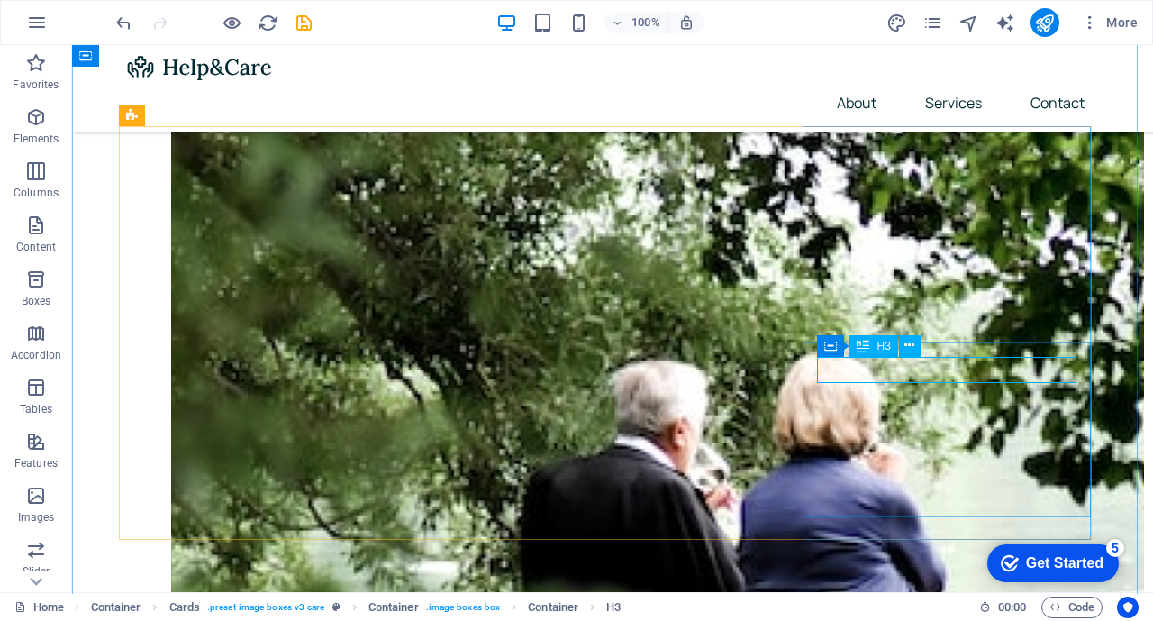
click at [914, 348] on icon at bounding box center [910, 345] width 10 height 19
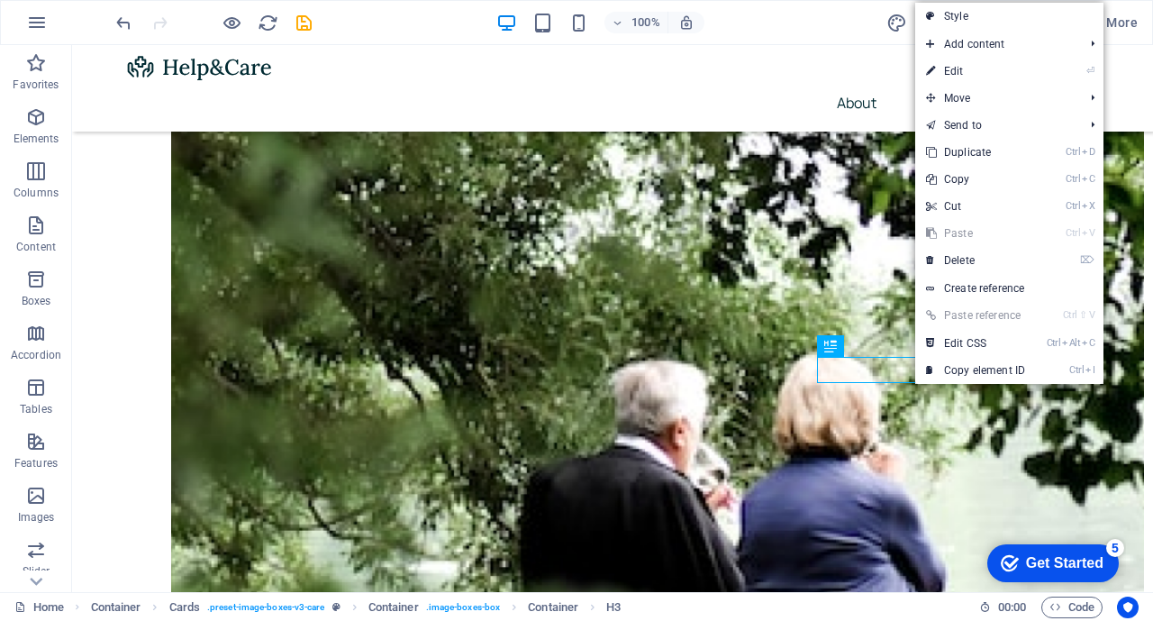
click at [959, 71] on link "⏎ Edit" at bounding box center [976, 71] width 121 height 27
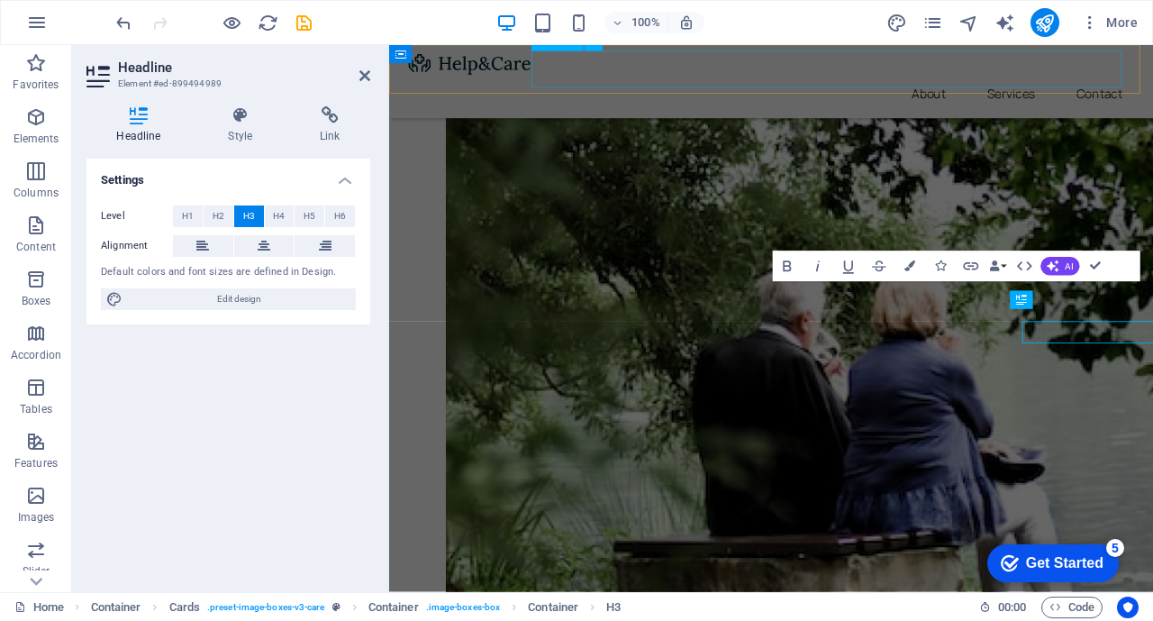
scroll to position [656, 0]
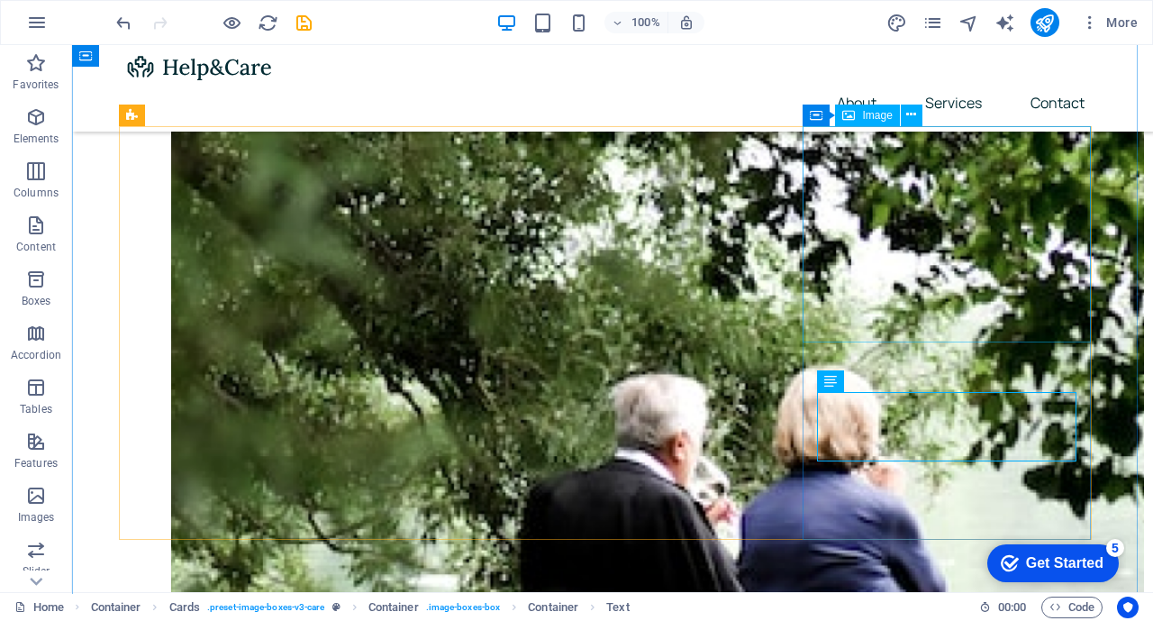
scroll to position [670, 0]
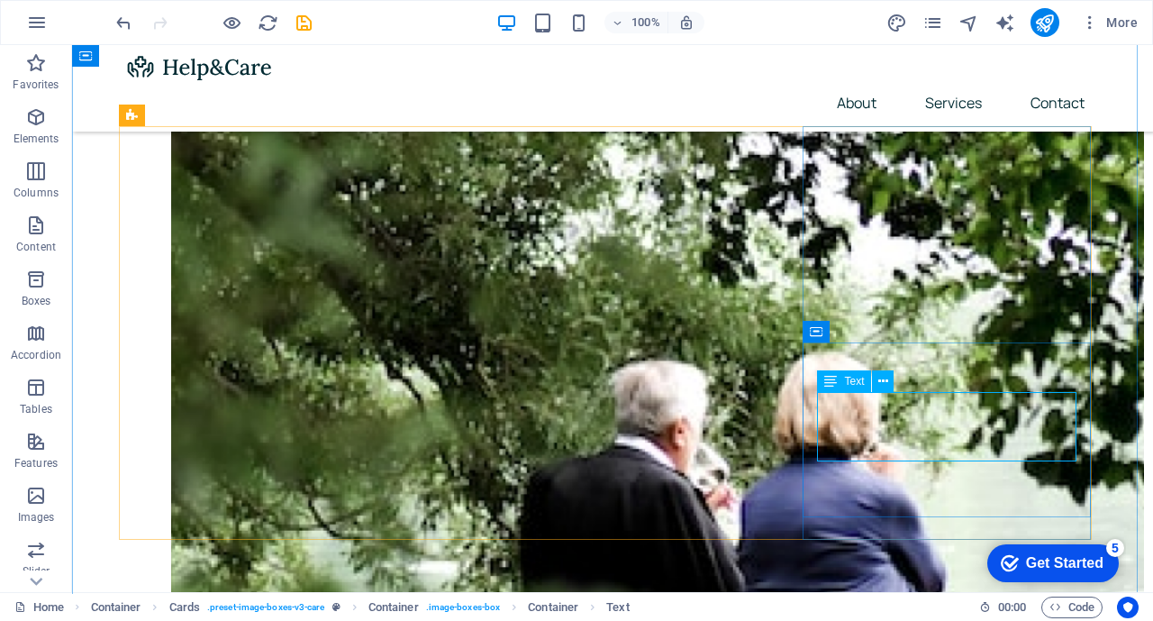
click at [885, 385] on icon at bounding box center [884, 381] width 10 height 19
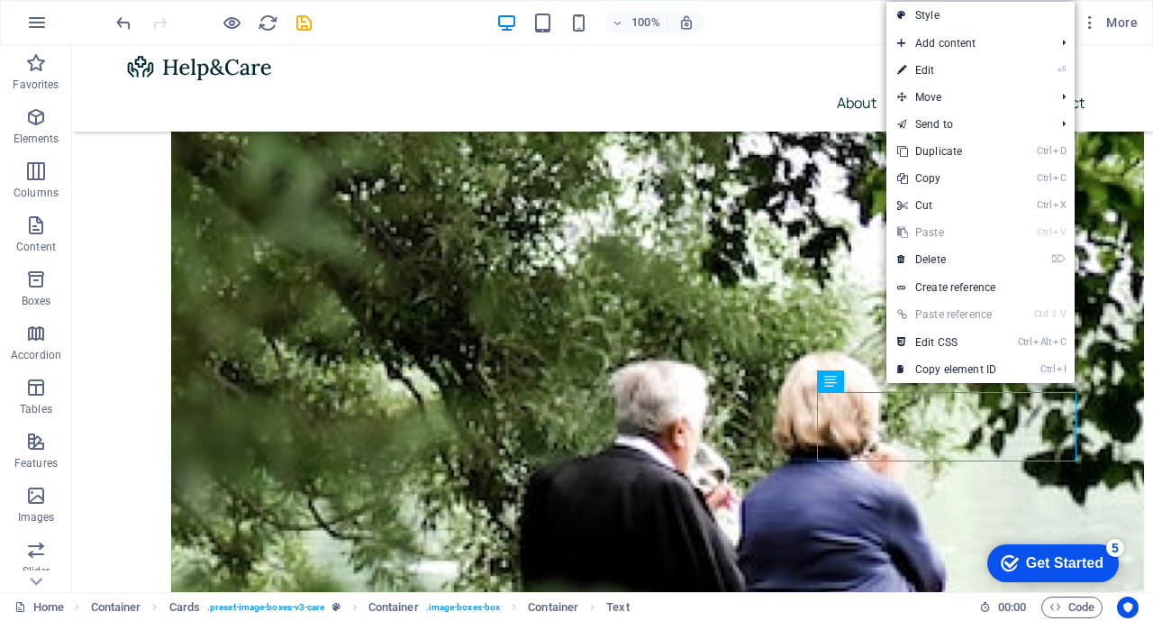
click at [930, 68] on link "⏎ Edit" at bounding box center [947, 70] width 121 height 27
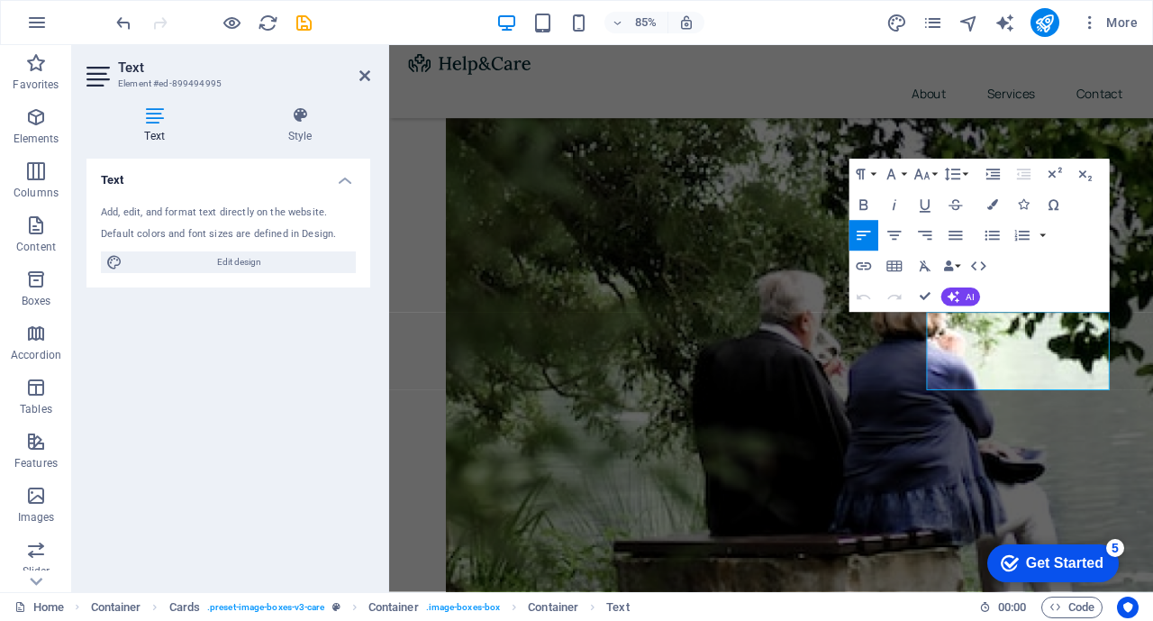
scroll to position [656, 0]
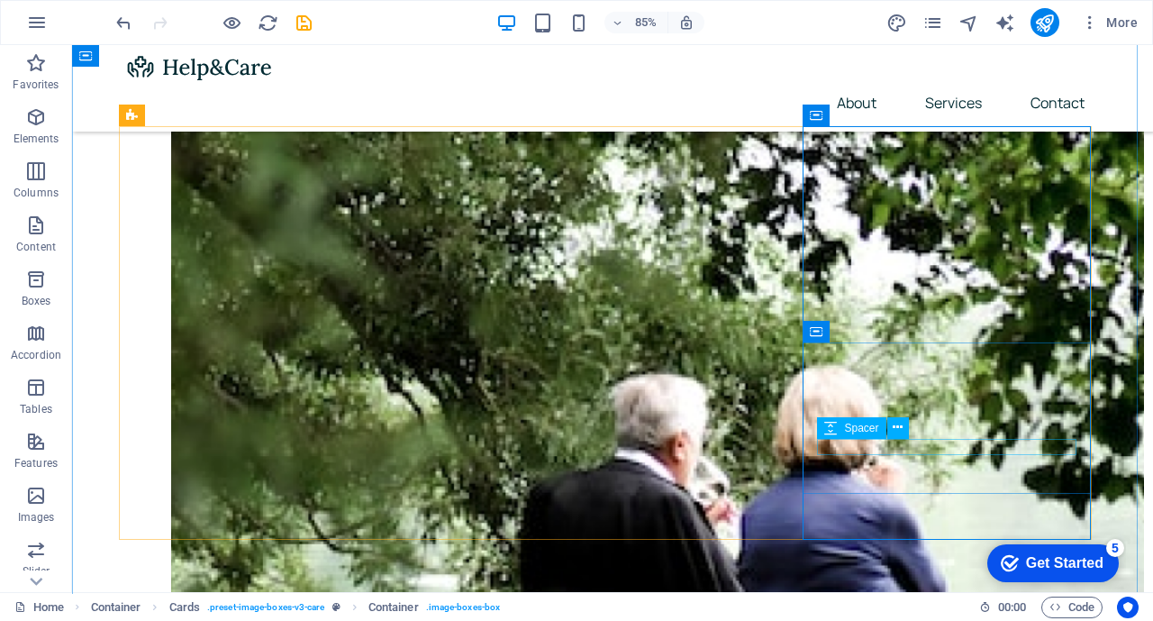
scroll to position [670, 0]
